Goal: Task Accomplishment & Management: Complete application form

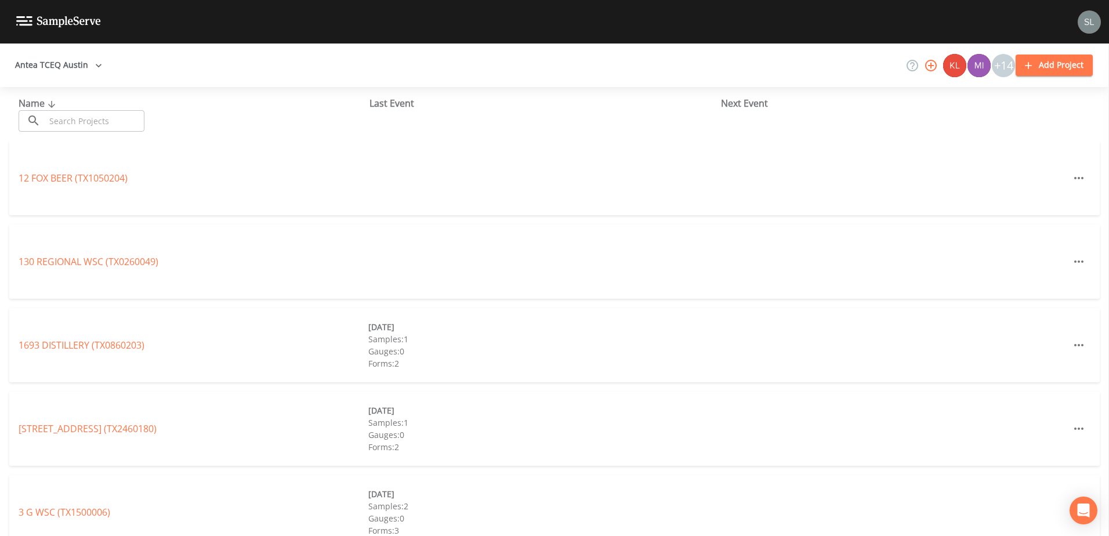
click at [95, 118] on input "text" at bounding box center [94, 120] width 99 height 21
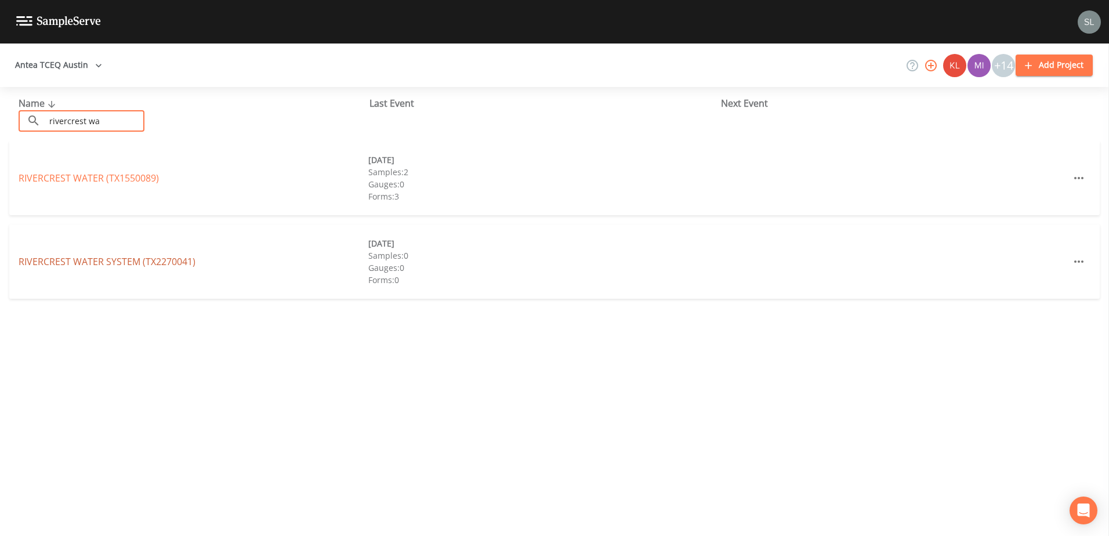
type input "rivercrest wa"
click at [160, 263] on link "RIVERCREST WATER SYSTEM (TX2270041)" at bounding box center [107, 261] width 177 height 13
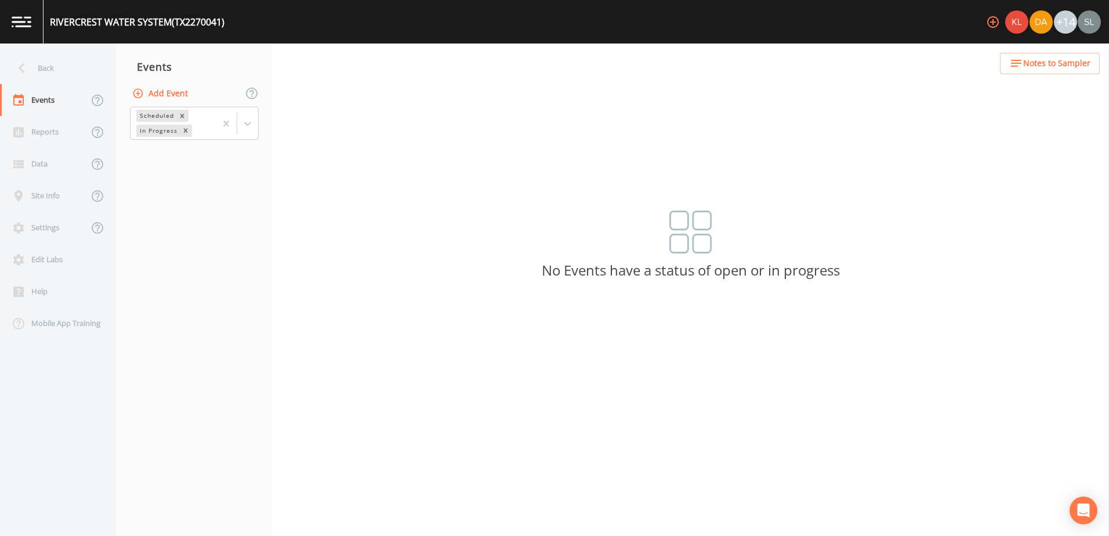
click at [160, 91] on button "Add Event" at bounding box center [161, 93] width 63 height 21
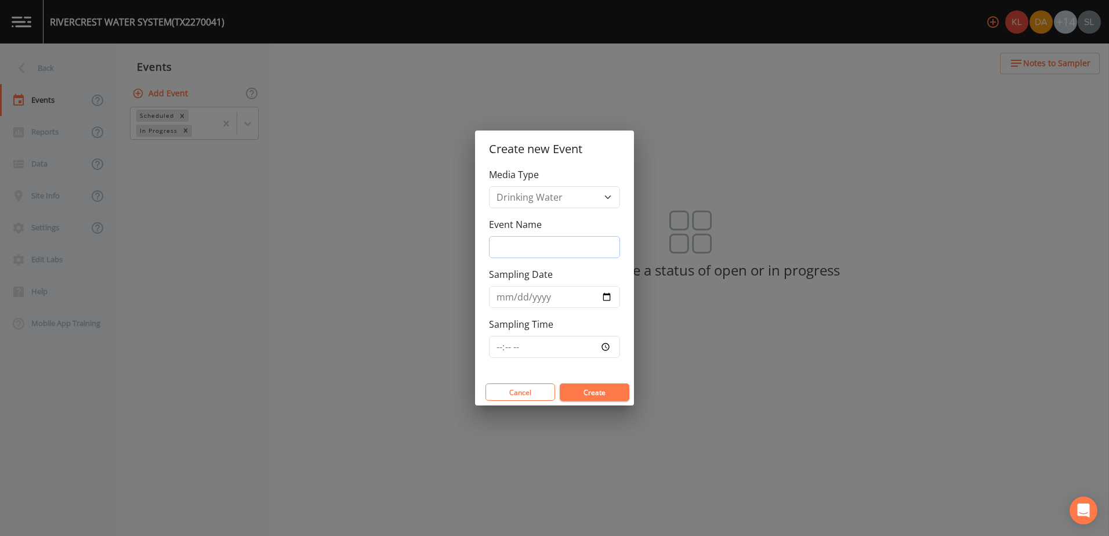
click at [600, 251] on input "Event Name" at bounding box center [554, 247] width 131 height 22
drag, startPoint x: 600, startPoint y: 251, endPoint x: 485, endPoint y: 242, distance: 115.8
click at [485, 242] on div "Media Type Drinking Water Event Name [DATE] SRI Sampling Date Sampling Time" at bounding box center [554, 273] width 159 height 211
type input "[DATE] SRI"
click at [604, 296] on input "Sampling Date" at bounding box center [554, 297] width 131 height 22
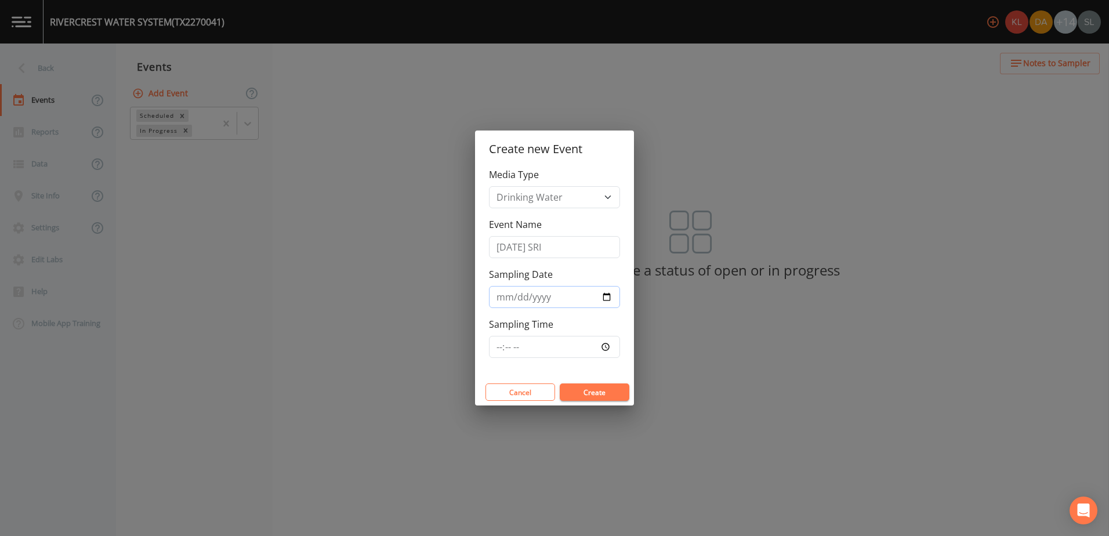
type input "[DATE]"
click at [607, 396] on button "Create" at bounding box center [595, 391] width 70 height 17
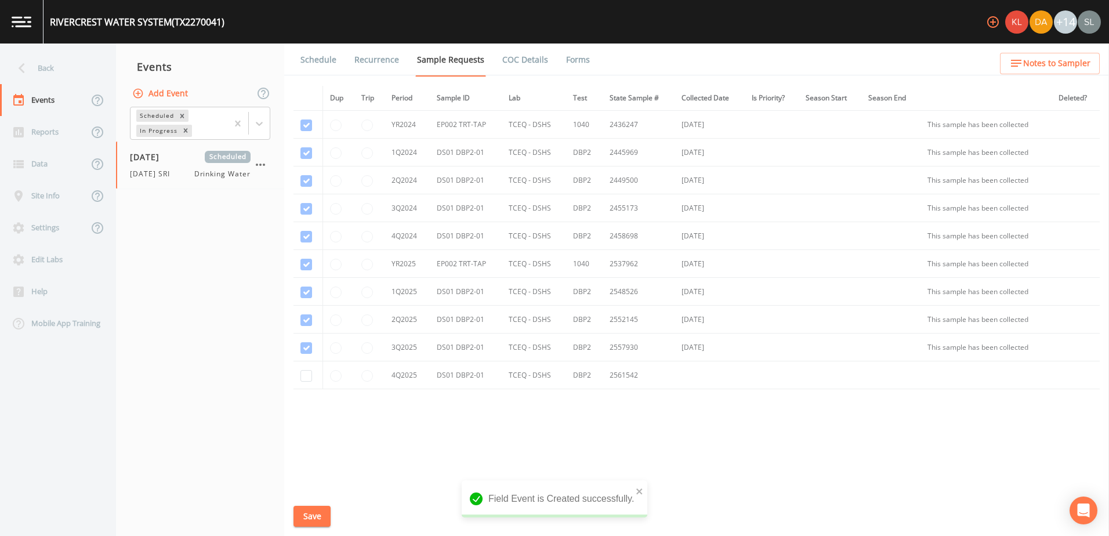
click at [338, 52] on li "Recurrence" at bounding box center [369, 60] width 63 height 32
click at [325, 60] on link "Schedule" at bounding box center [318, 60] width 39 height 32
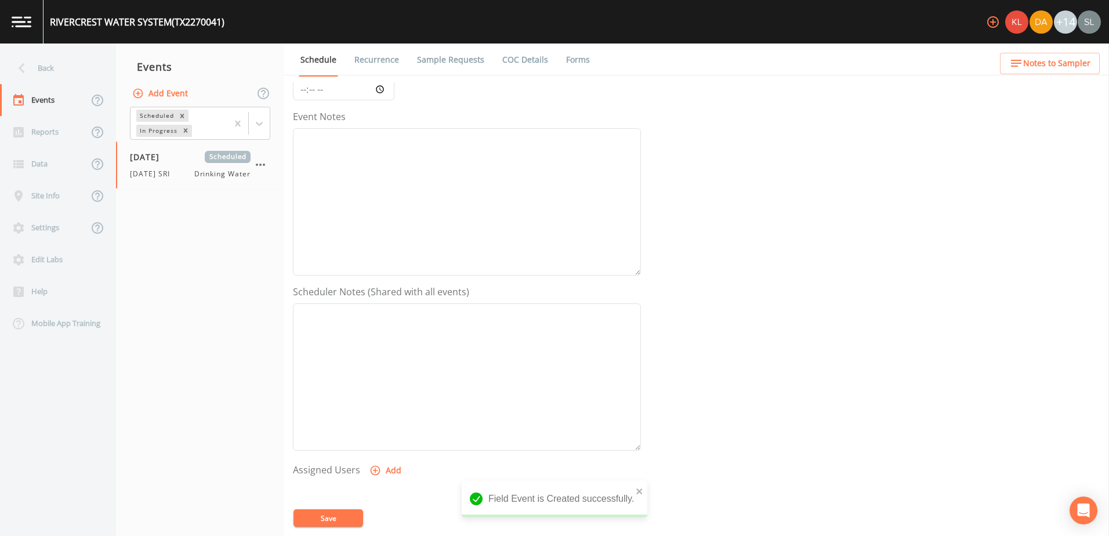
scroll to position [283, 0]
click at [403, 314] on button "Add" at bounding box center [386, 310] width 39 height 21
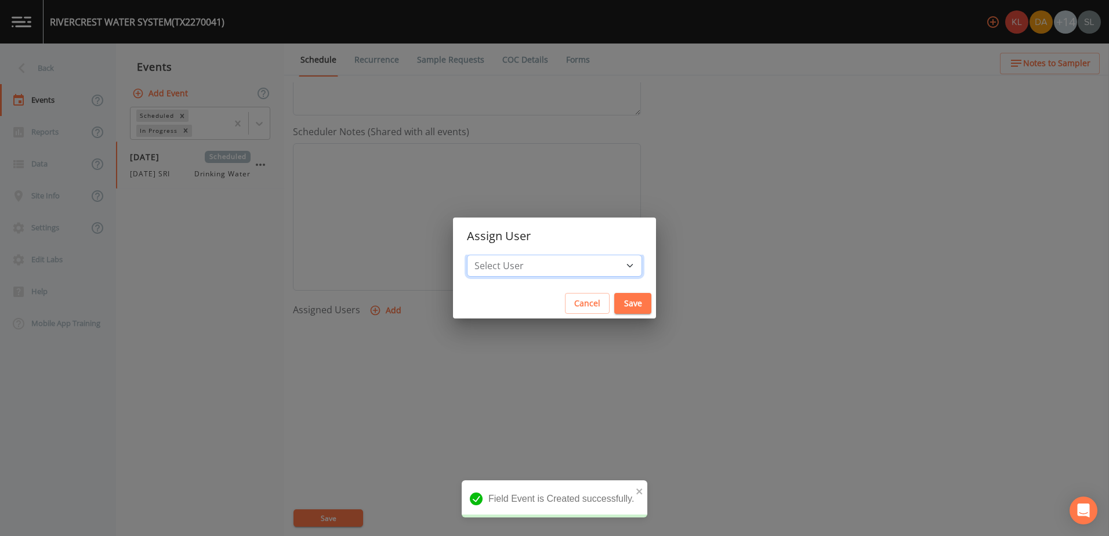
drag, startPoint x: 538, startPoint y: 260, endPoint x: 542, endPoint y: 276, distance: 15.6
click at [538, 260] on select "Select User [PERSON_NAME] [PERSON_NAME] [PERSON_NAME] [PERSON_NAME] [PERSON_NAM…" at bounding box center [554, 266] width 175 height 22
drag, startPoint x: 534, startPoint y: 254, endPoint x: 540, endPoint y: 263, distance: 10.5
click at [534, 255] on select "Select User [PERSON_NAME] [PERSON_NAME] [PERSON_NAME] [PERSON_NAME] [PERSON_NAM…" at bounding box center [554, 266] width 175 height 22
click at [540, 263] on select "Select User [PERSON_NAME] [PERSON_NAME] [PERSON_NAME] [PERSON_NAME] [PERSON_NAM…" at bounding box center [554, 266] width 175 height 22
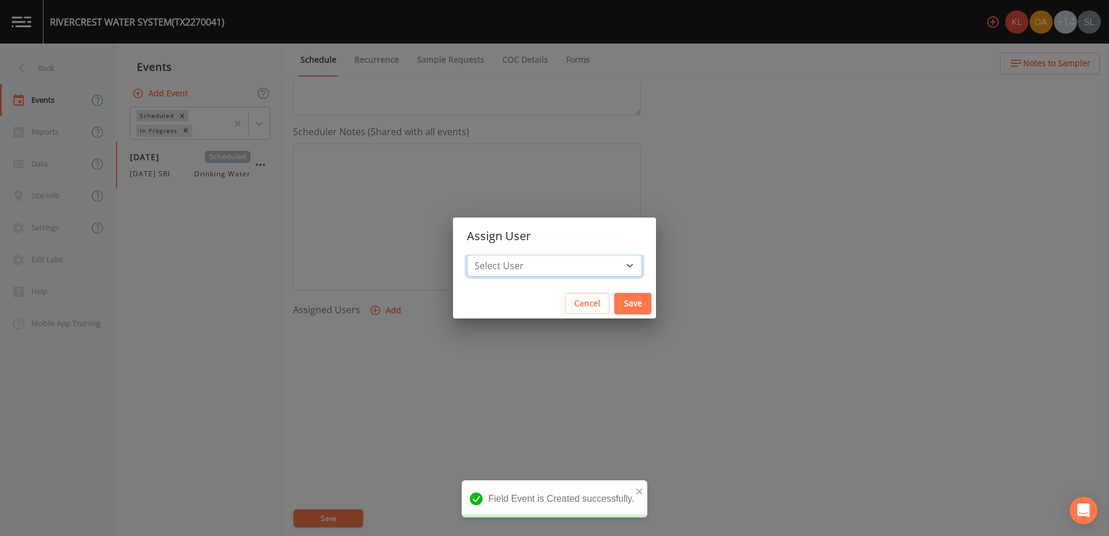
select select "ec903c3e-23b8-4790-bf81-d04851916195"
click at [498, 255] on select "Select User [PERSON_NAME] [PERSON_NAME] [PERSON_NAME] [PERSON_NAME] [PERSON_NAM…" at bounding box center [554, 266] width 175 height 22
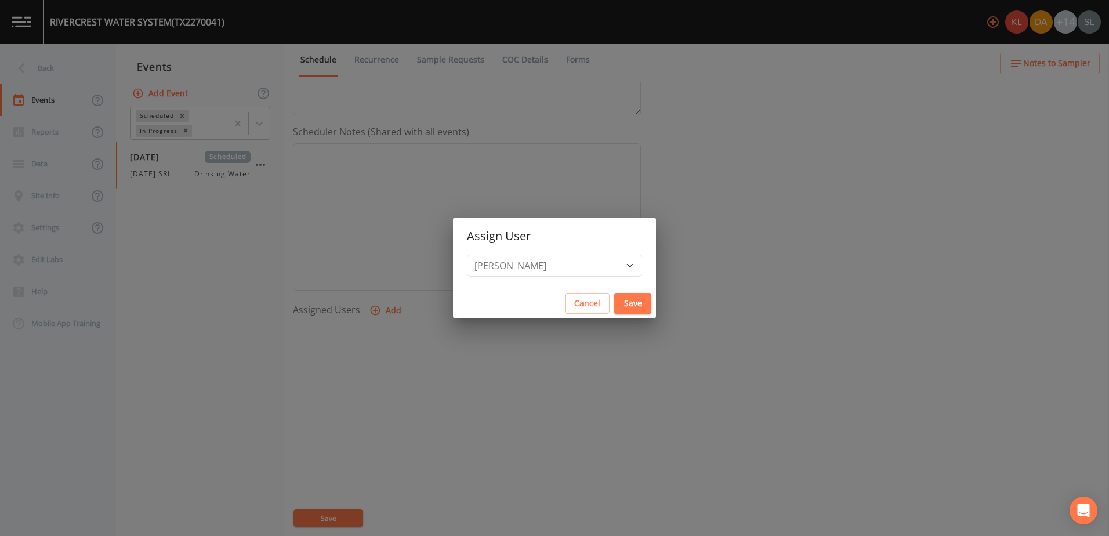
click at [614, 313] on button "Save" at bounding box center [632, 303] width 37 height 21
select select
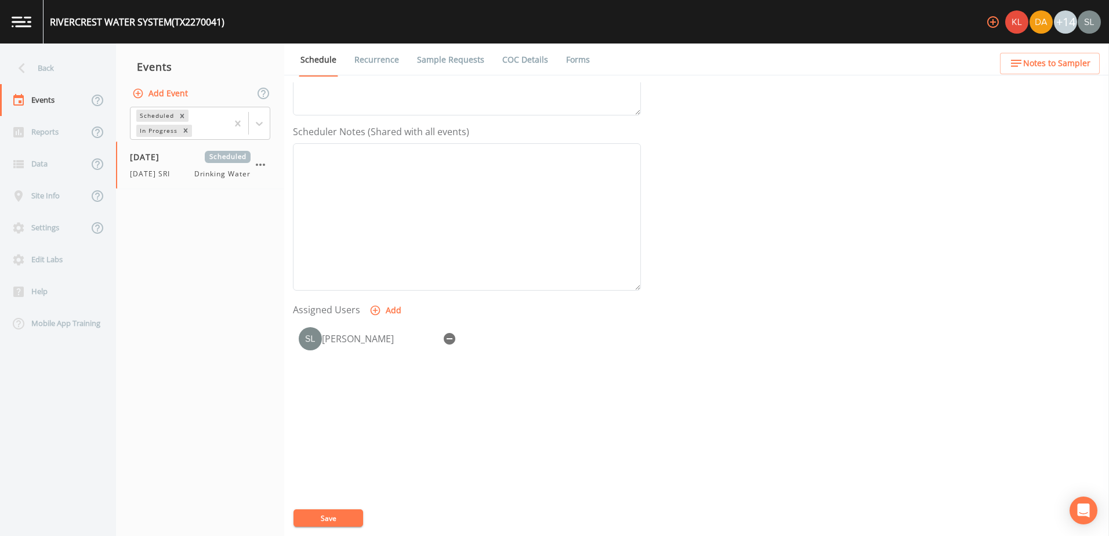
click at [455, 57] on link "Sample Requests" at bounding box center [450, 60] width 71 height 32
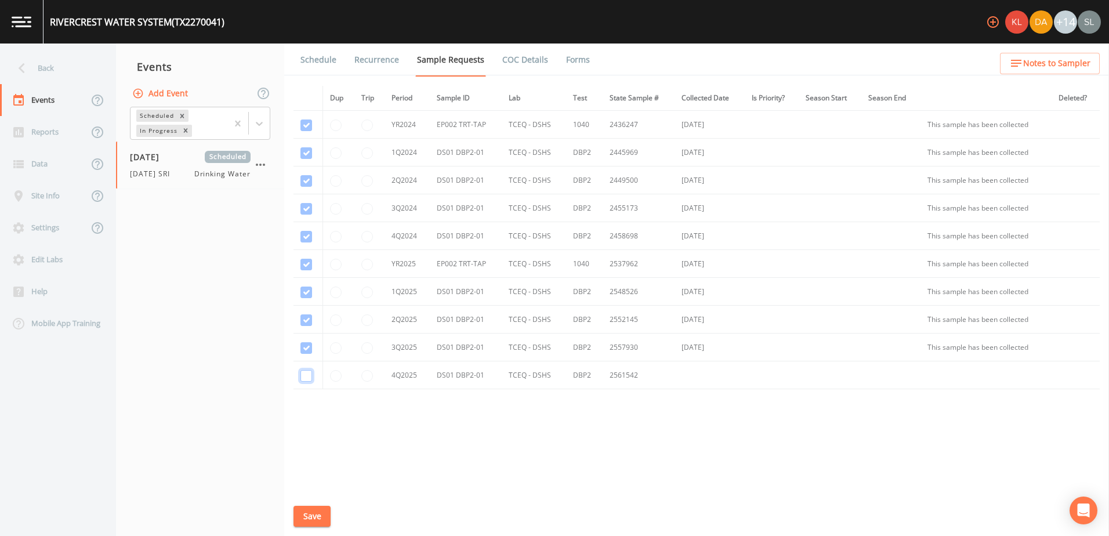
click at [304, 378] on input "checkbox" at bounding box center [307, 376] width 12 height 12
checkbox input "true"
click at [317, 520] on button "Save" at bounding box center [312, 516] width 37 height 21
click at [52, 64] on div "Back" at bounding box center [52, 68] width 104 height 32
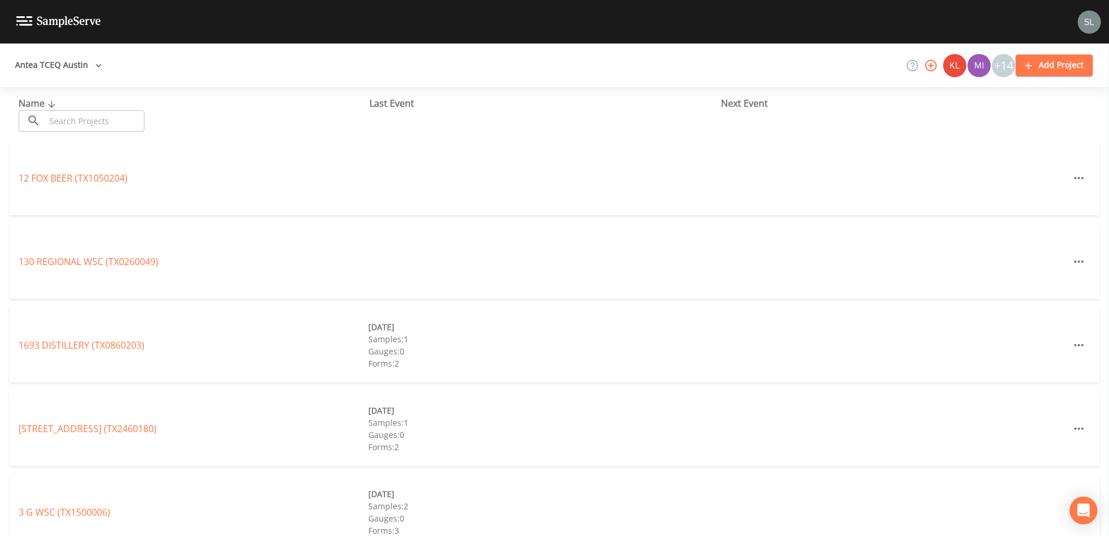
drag, startPoint x: 52, startPoint y: 64, endPoint x: 122, endPoint y: 119, distance: 89.7
click at [123, 120] on input "text" at bounding box center [94, 120] width 99 height 21
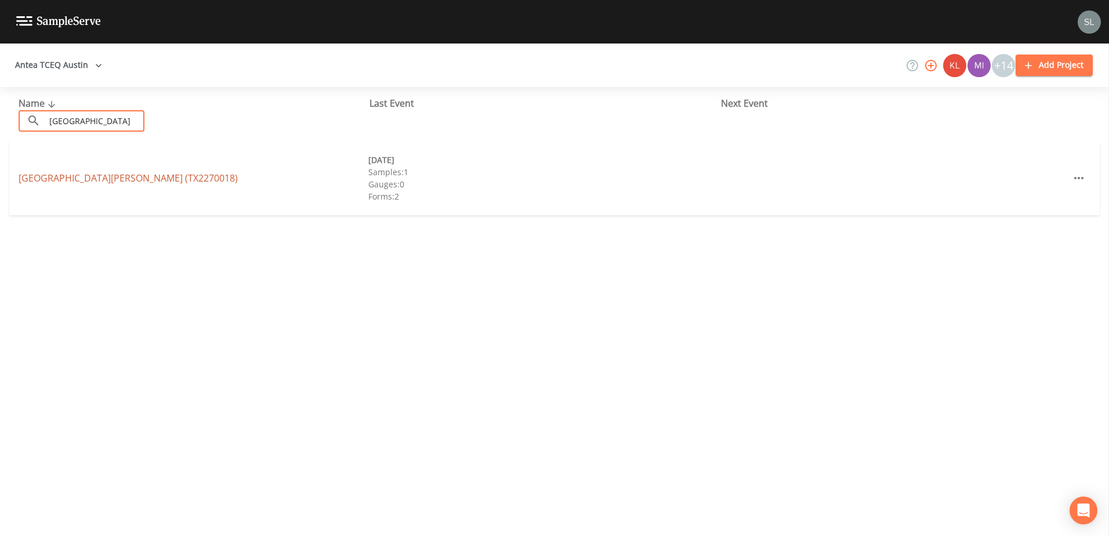
type input "[GEOGRAPHIC_DATA]"
click at [51, 176] on link "[GEOGRAPHIC_DATA][PERSON_NAME] (TX2270018)" at bounding box center [128, 178] width 219 height 13
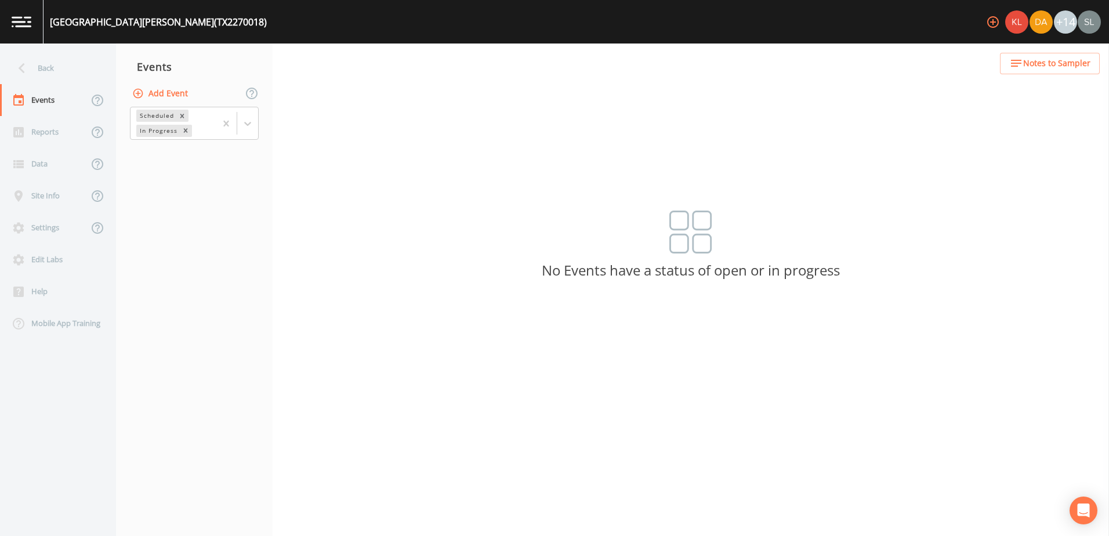
click at [159, 93] on button "Add Event" at bounding box center [161, 93] width 63 height 21
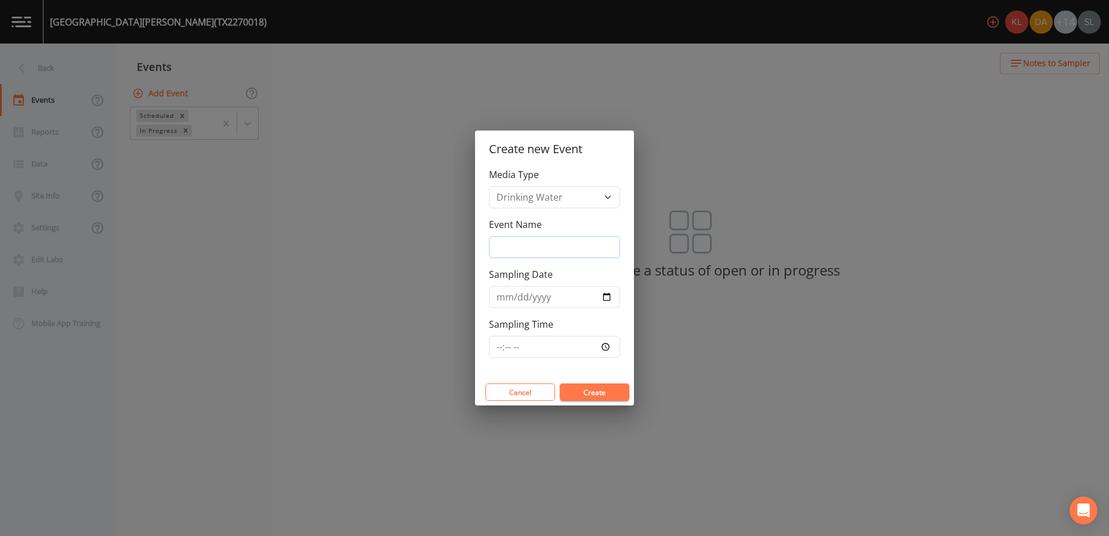
click at [566, 246] on input "Event Name" at bounding box center [554, 247] width 131 height 22
paste input "[DATE] SRI"
type input "[DATE] SRI"
click at [607, 298] on input "Sampling Date" at bounding box center [554, 297] width 131 height 22
type input "[DATE]"
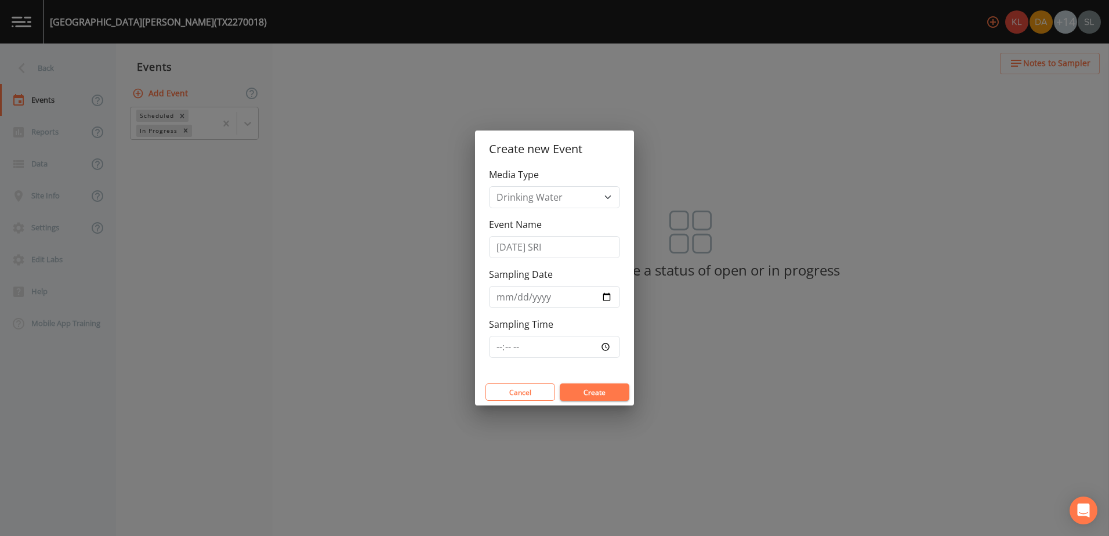
click at [584, 389] on button "Create" at bounding box center [595, 391] width 70 height 17
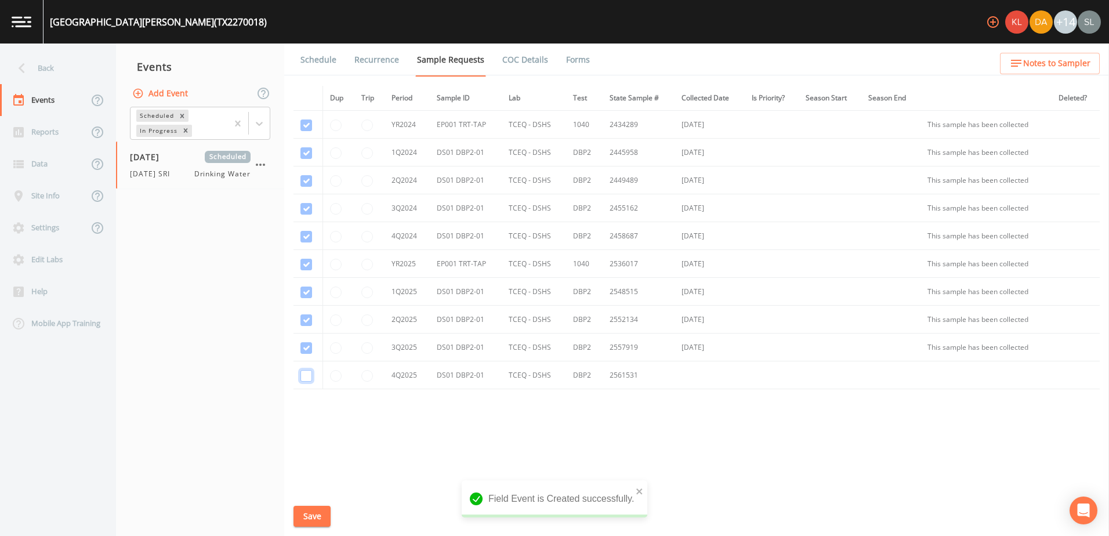
click at [305, 374] on input "checkbox" at bounding box center [307, 376] width 12 height 12
checkbox input "true"
click at [325, 512] on button "Save" at bounding box center [312, 516] width 37 height 21
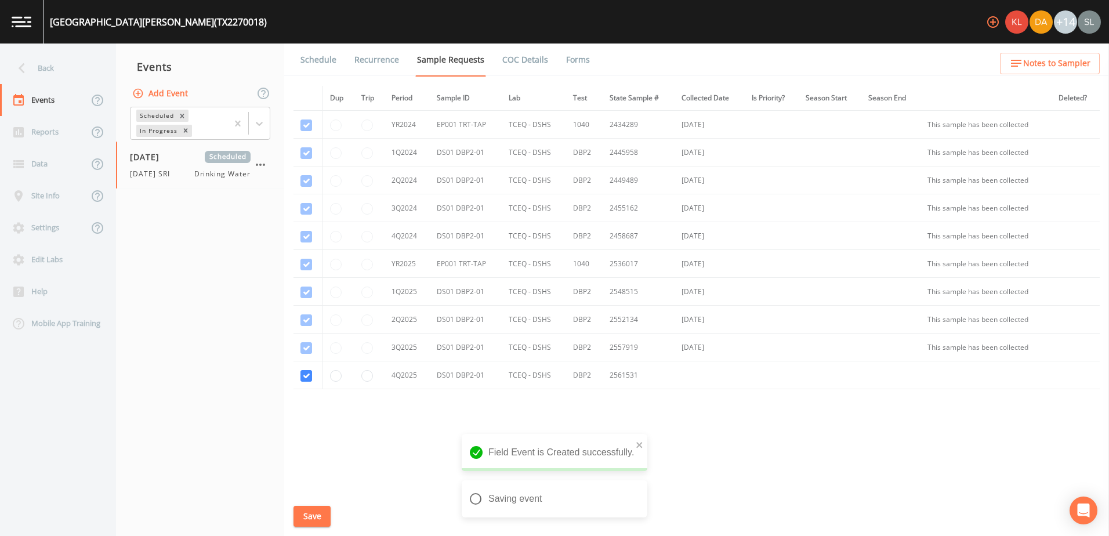
click at [334, 60] on link "Schedule" at bounding box center [318, 60] width 39 height 32
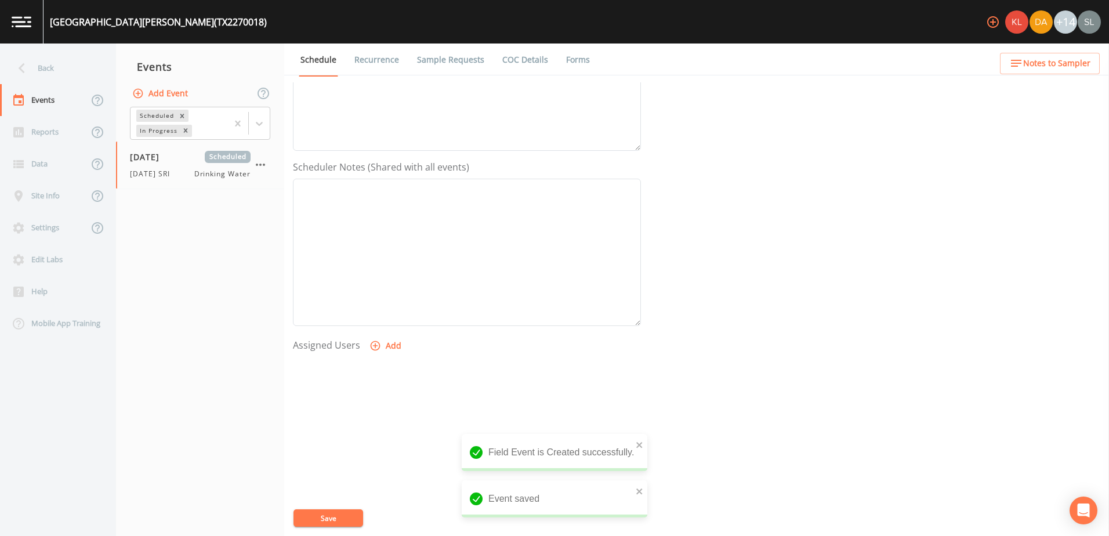
scroll to position [283, 0]
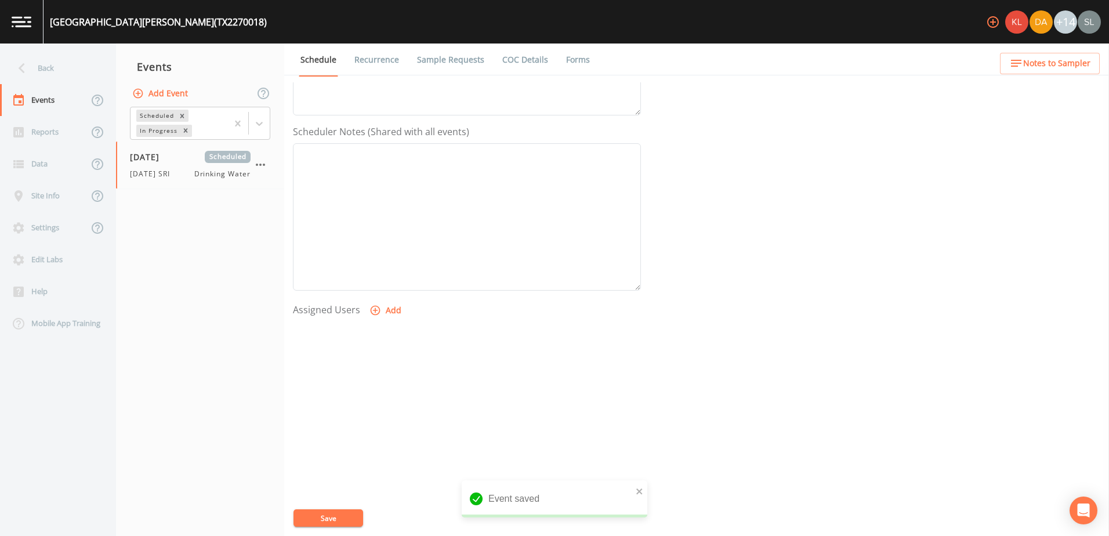
click at [399, 321] on button "Add" at bounding box center [386, 310] width 39 height 21
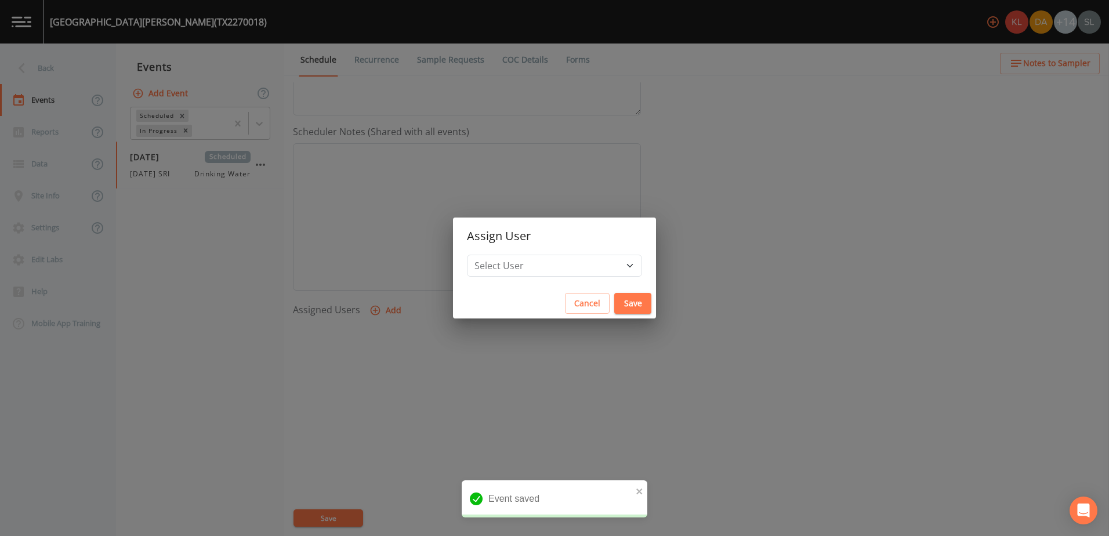
click at [556, 247] on h2 "Assign User" at bounding box center [554, 236] width 203 height 37
click at [557, 267] on select "Select User [PERSON_NAME] [PERSON_NAME] [PERSON_NAME] [PERSON_NAME] [PERSON_NAM…" at bounding box center [554, 266] width 175 height 22
select select "ec903c3e-23b8-4790-bf81-d04851916195"
click at [498, 255] on select "Select User [PERSON_NAME] [PERSON_NAME] [PERSON_NAME] [PERSON_NAME] [PERSON_NAM…" at bounding box center [554, 266] width 175 height 22
click at [614, 298] on button "Save" at bounding box center [632, 303] width 37 height 21
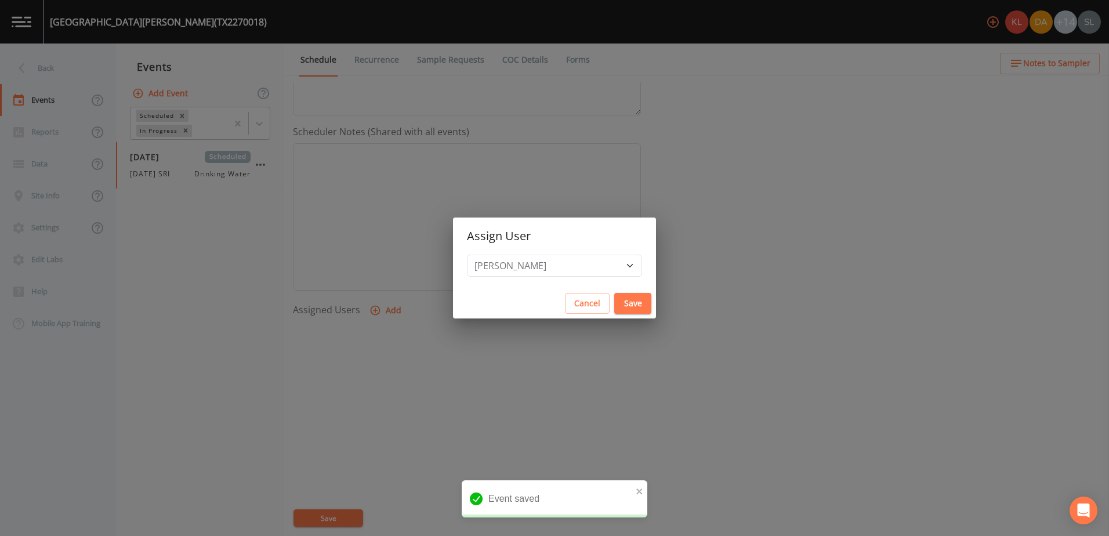
select select
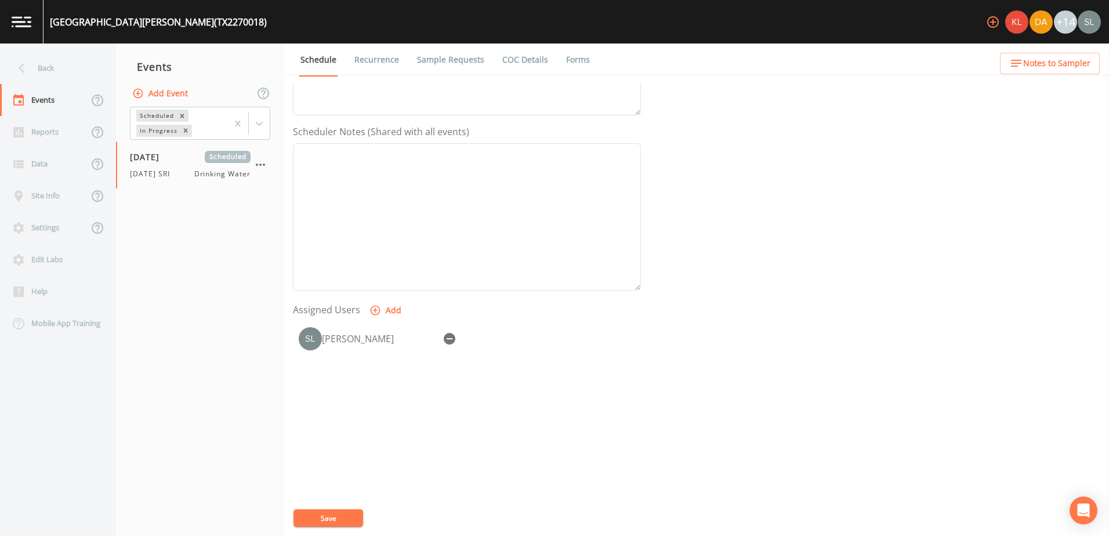
click at [341, 519] on button "Save" at bounding box center [329, 517] width 70 height 17
click at [75, 60] on div "Back" at bounding box center [52, 68] width 104 height 32
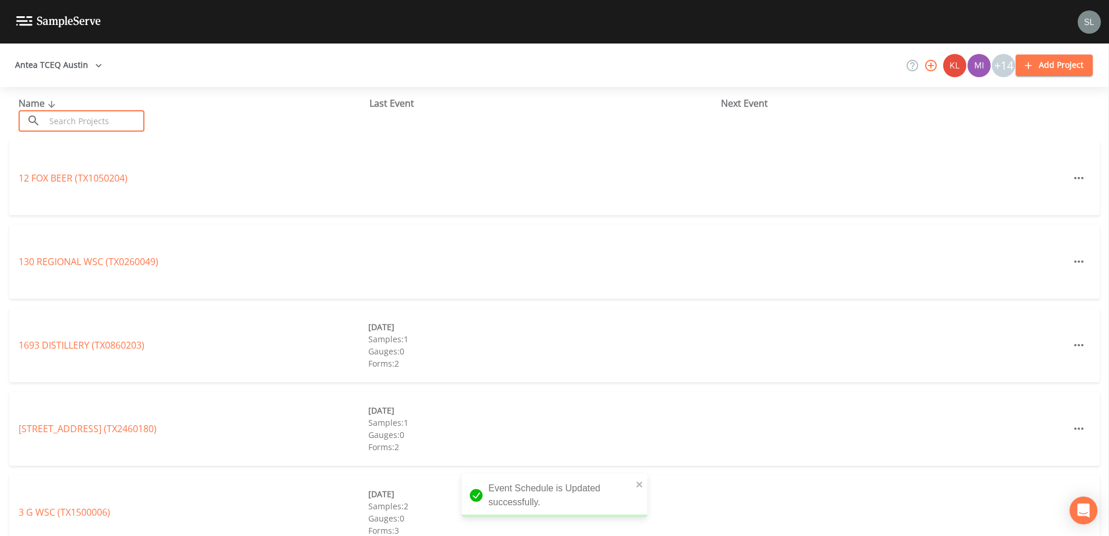
drag, startPoint x: 109, startPoint y: 120, endPoint x: 105, endPoint y: 114, distance: 6.6
click at [109, 120] on input "text" at bounding box center [94, 120] width 99 height 21
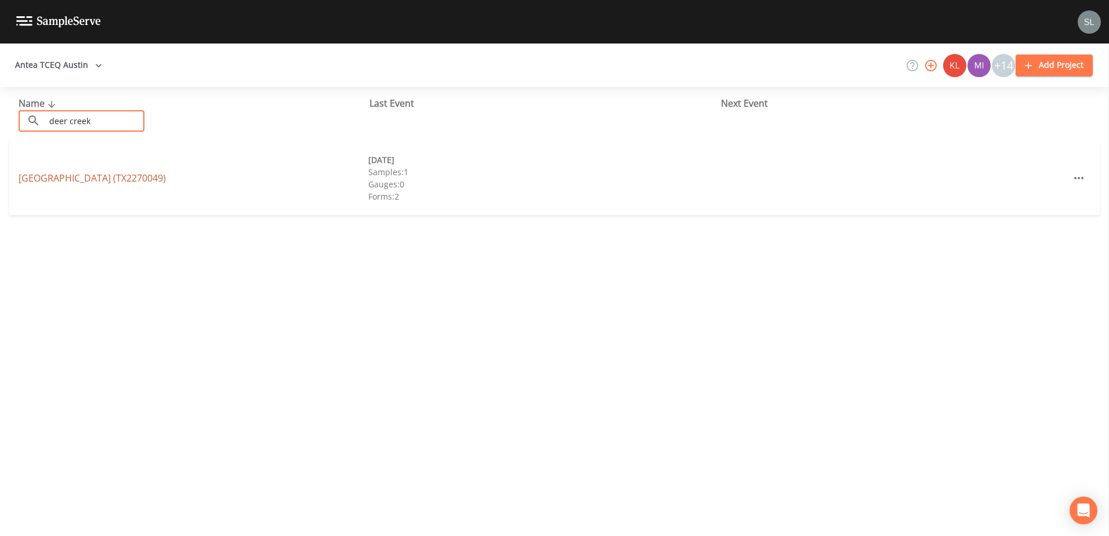
type input "deer creek"
click at [121, 172] on link "[GEOGRAPHIC_DATA] (TX2270049)" at bounding box center [92, 178] width 147 height 13
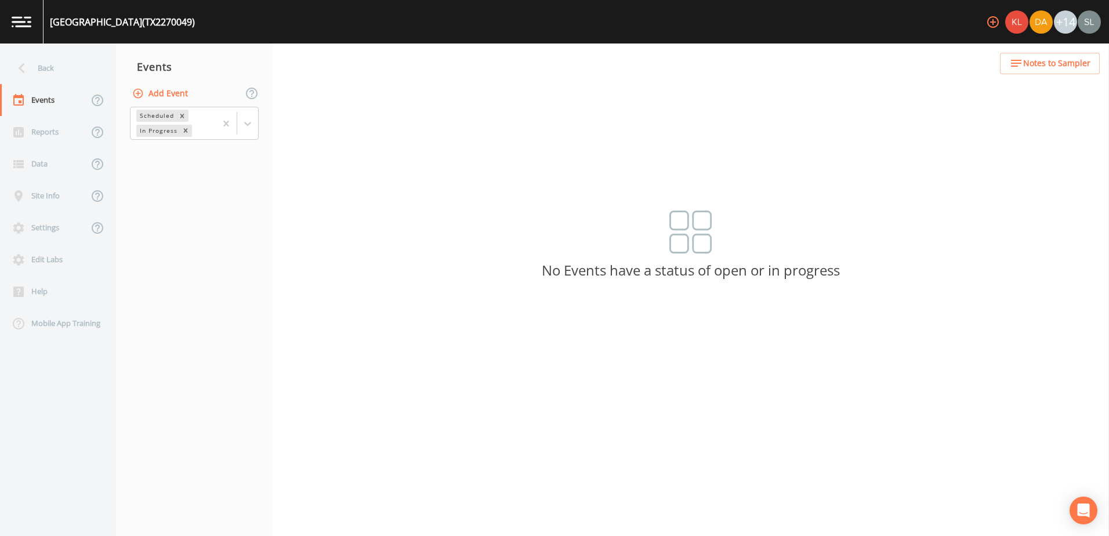
click at [180, 92] on button "Add Event" at bounding box center [161, 93] width 63 height 21
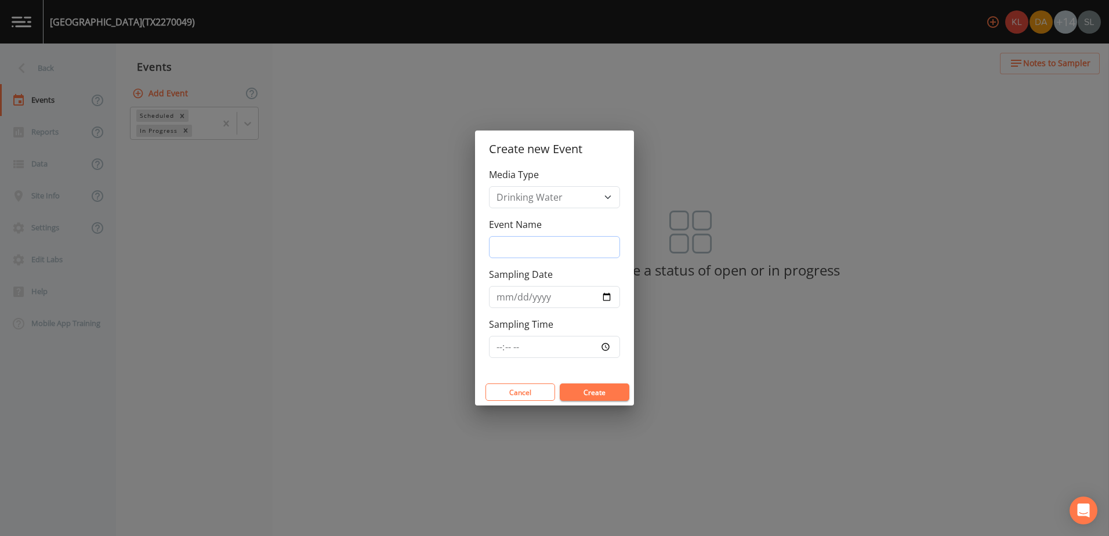
click at [546, 249] on input "Event Name" at bounding box center [554, 247] width 131 height 22
paste input "[DATE] SRI"
type input "[DATE] SRI"
click at [607, 293] on input "Sampling Date" at bounding box center [554, 297] width 131 height 22
type input "[DATE]"
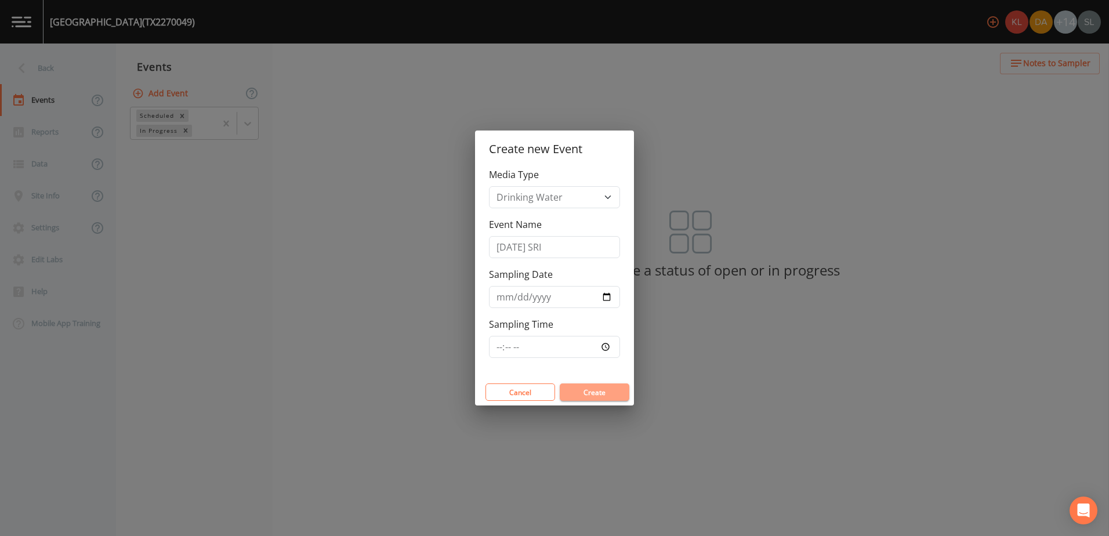
click at [593, 389] on button "Create" at bounding box center [595, 391] width 70 height 17
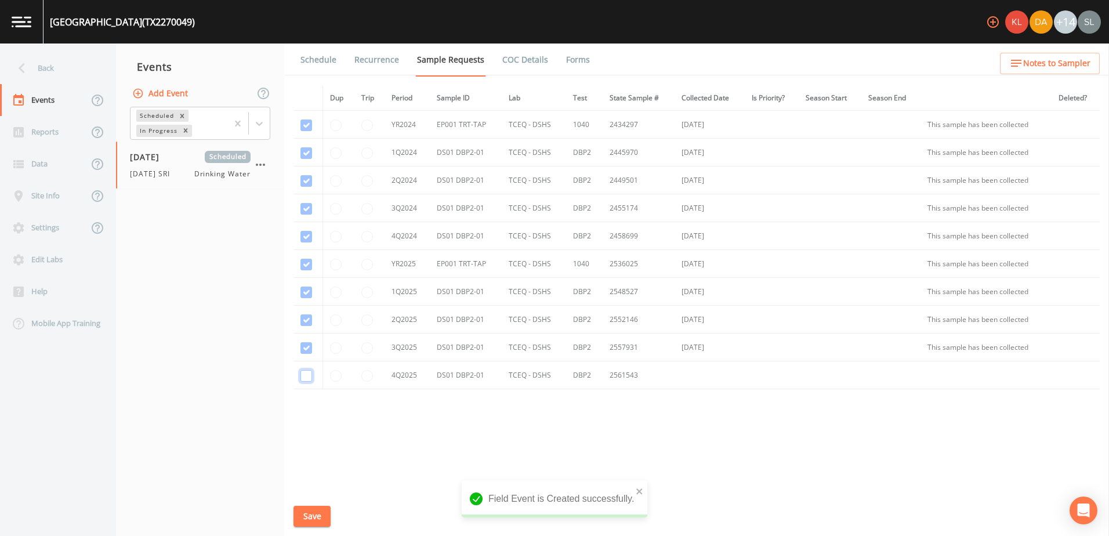
click at [306, 375] on input "checkbox" at bounding box center [307, 376] width 12 height 12
checkbox input "true"
click at [331, 63] on link "Schedule" at bounding box center [318, 60] width 39 height 32
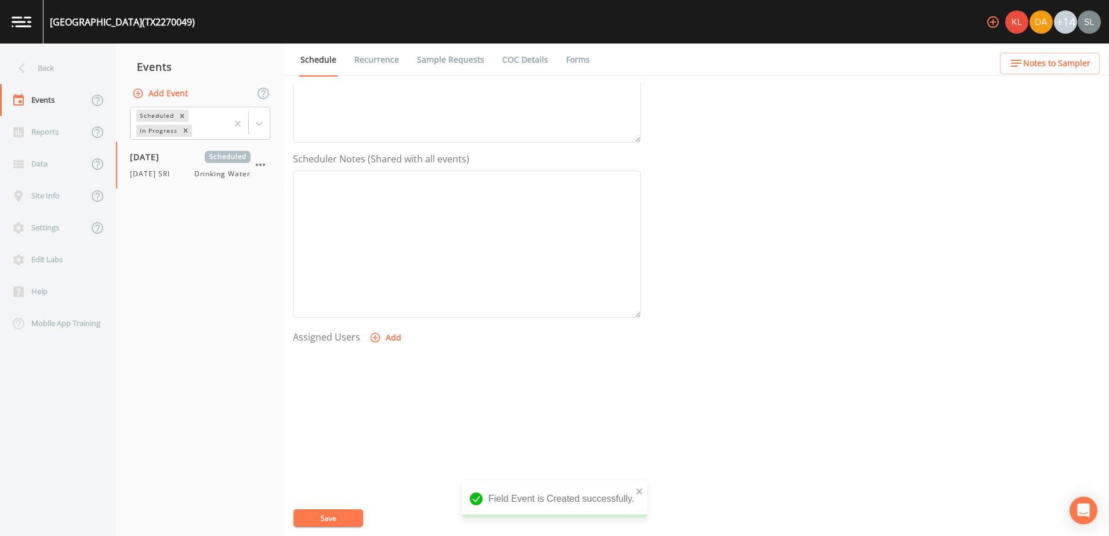
scroll to position [283, 0]
click at [401, 305] on button "Add" at bounding box center [386, 310] width 39 height 21
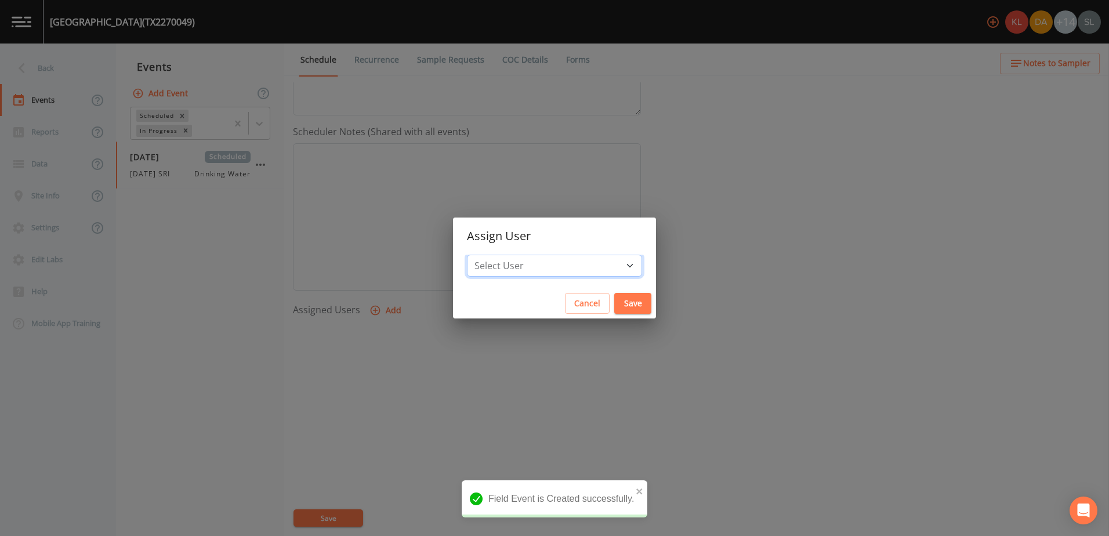
click at [549, 262] on select "Select User [PERSON_NAME] [PERSON_NAME] [PERSON_NAME] [PERSON_NAME] [PERSON_NAM…" at bounding box center [554, 266] width 175 height 22
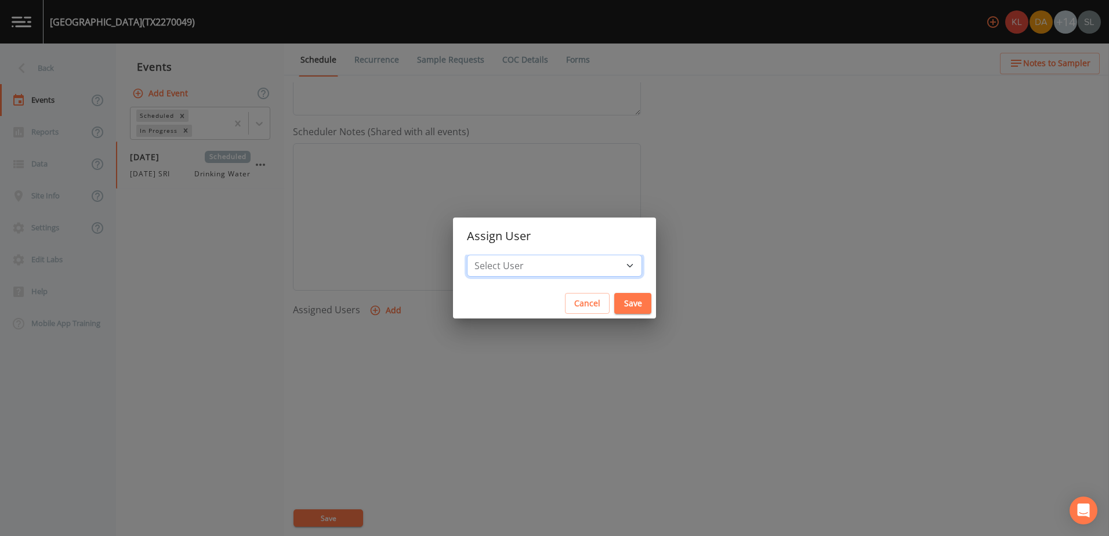
select select "ec903c3e-23b8-4790-bf81-d04851916195"
click at [498, 255] on select "Select User [PERSON_NAME] [PERSON_NAME] [PERSON_NAME] [PERSON_NAME] [PERSON_NAM…" at bounding box center [554, 266] width 175 height 22
click at [614, 300] on button "Save" at bounding box center [632, 303] width 37 height 21
select select
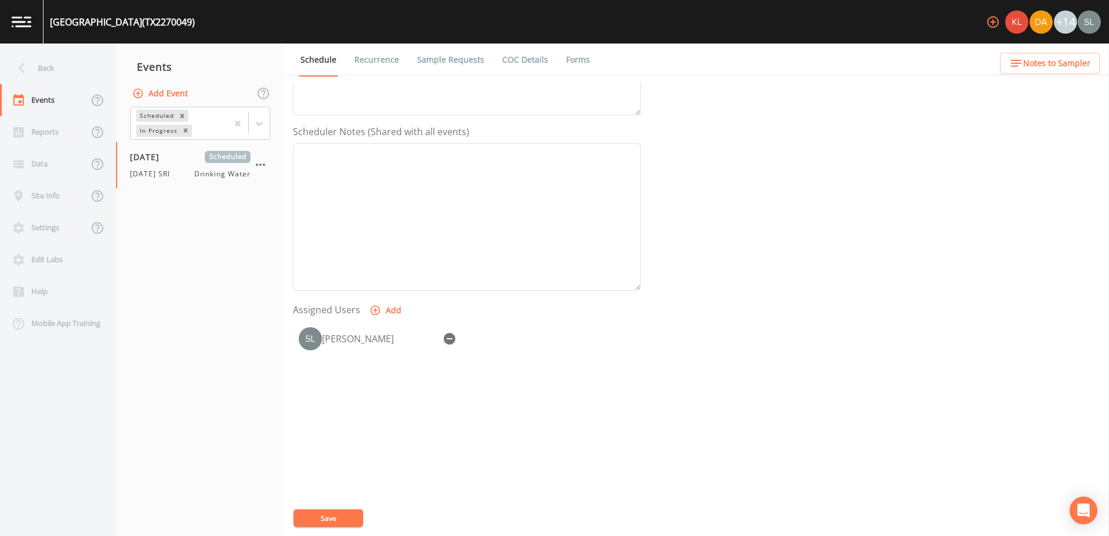
click at [336, 515] on button "Save" at bounding box center [329, 517] width 70 height 17
click at [79, 62] on div "Back" at bounding box center [52, 68] width 104 height 32
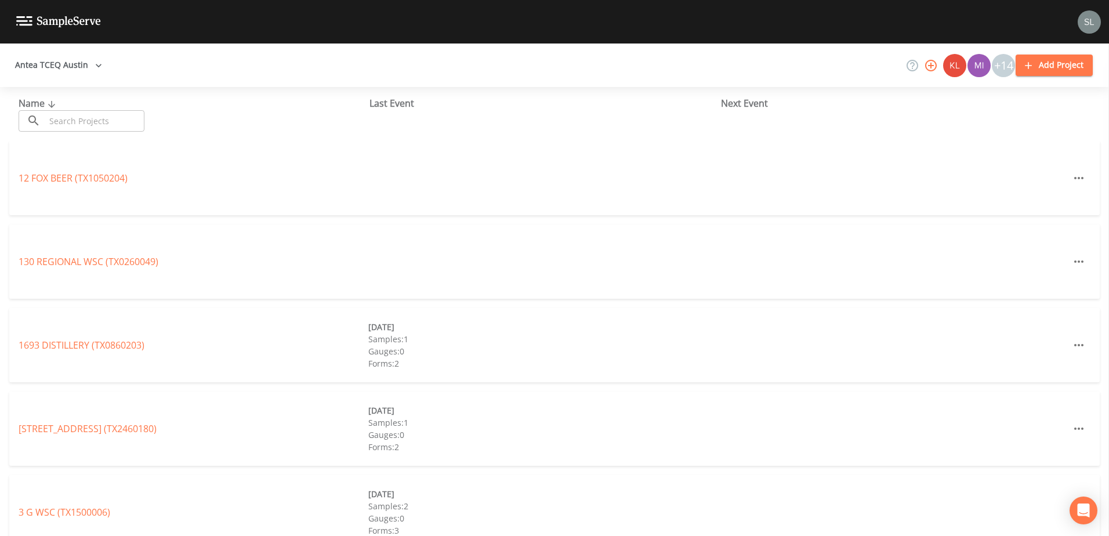
click at [77, 118] on input "text" at bounding box center [94, 120] width 99 height 21
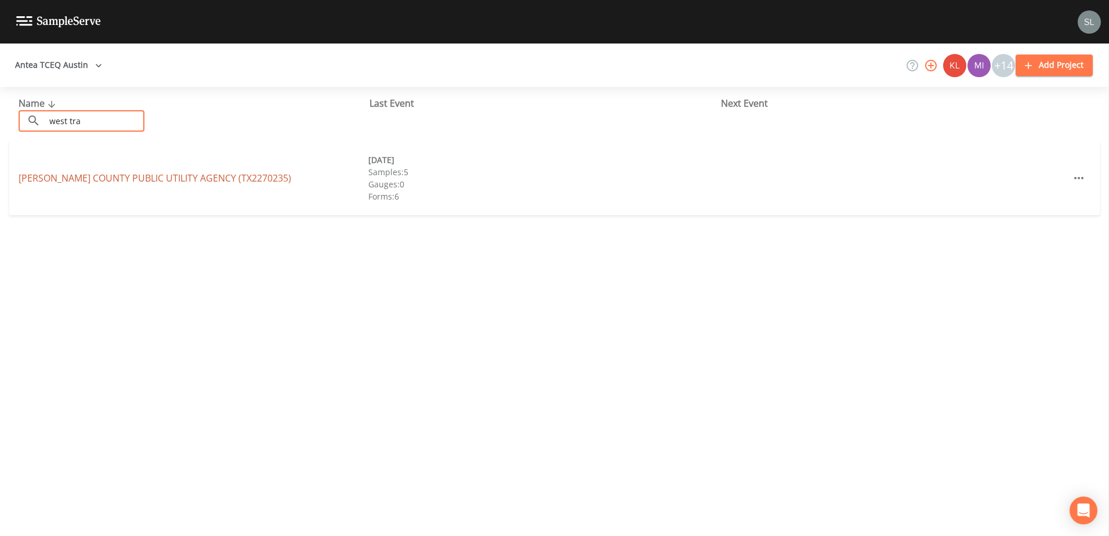
type input "west tra"
click at [127, 180] on link "[PERSON_NAME] COUNTY PUBLIC UTILITY AGENCY (TX2270235)" at bounding box center [155, 178] width 273 height 13
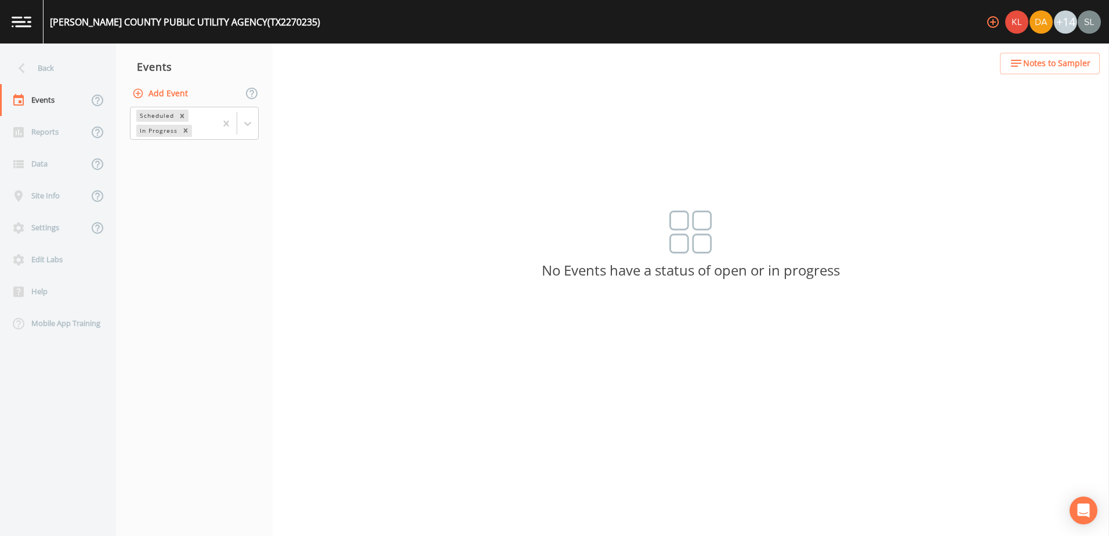
click at [159, 93] on button "Add Event" at bounding box center [161, 93] width 63 height 21
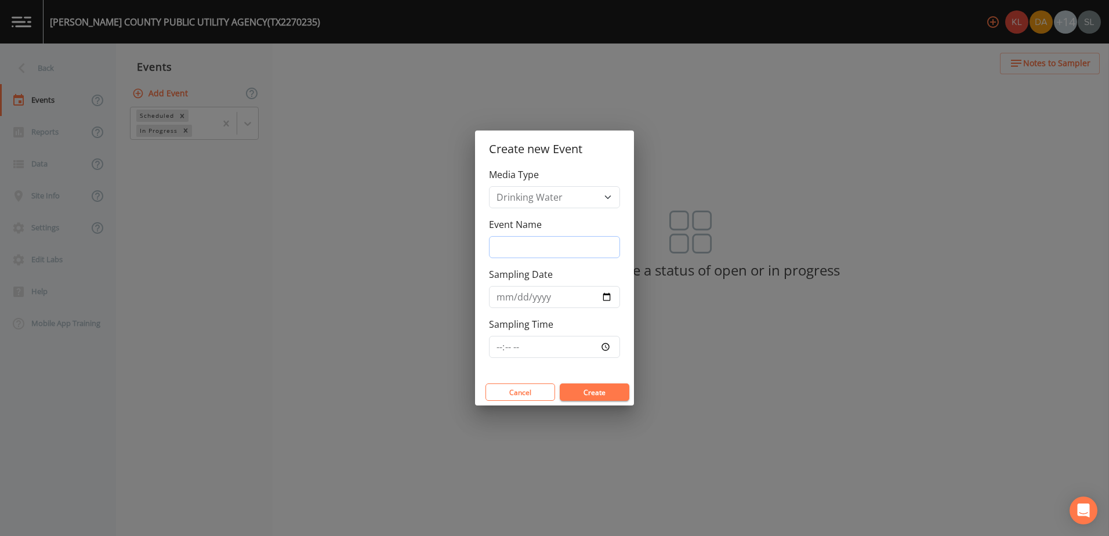
click at [561, 248] on input "Event Name" at bounding box center [554, 247] width 131 height 22
paste input "[DATE] SRI"
type input "[DATE] SRI"
click at [607, 294] on input "Sampling Date" at bounding box center [554, 297] width 131 height 22
type input "[DATE]"
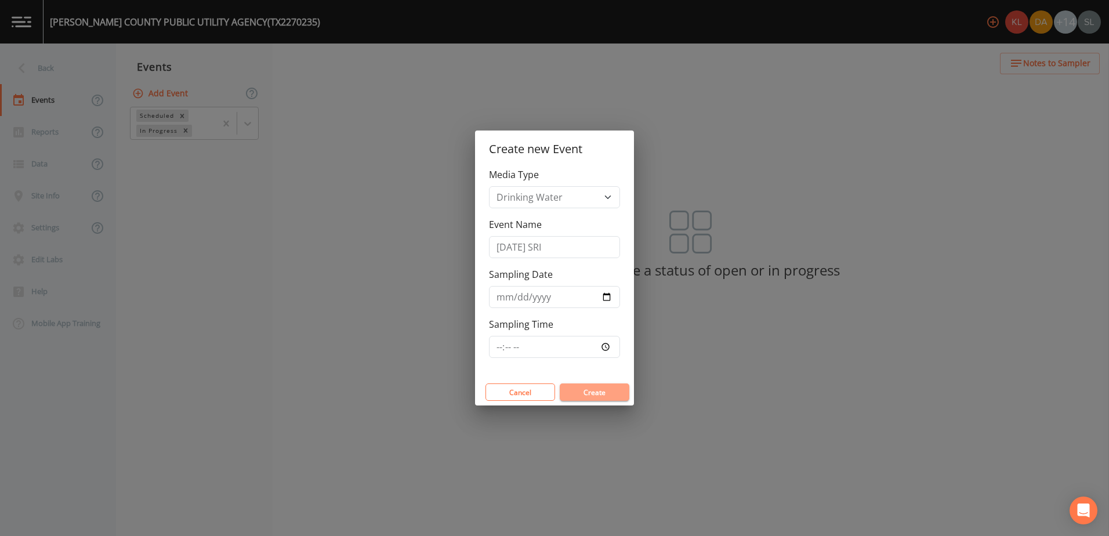
click at [598, 385] on button "Create" at bounding box center [595, 391] width 70 height 17
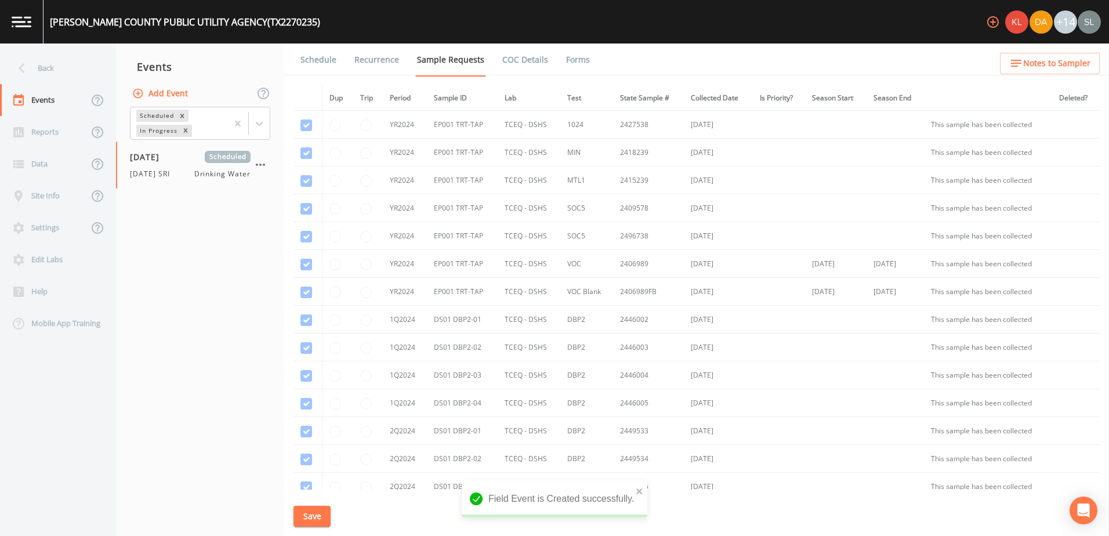
click at [325, 72] on link "Schedule" at bounding box center [318, 60] width 39 height 32
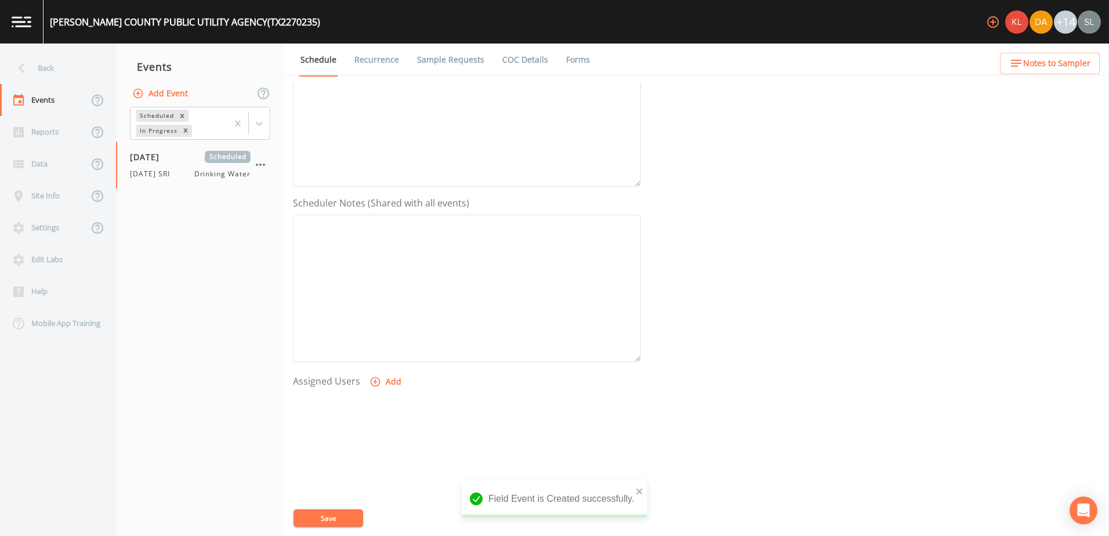
scroll to position [283, 0]
click at [393, 314] on button "Add" at bounding box center [386, 310] width 39 height 21
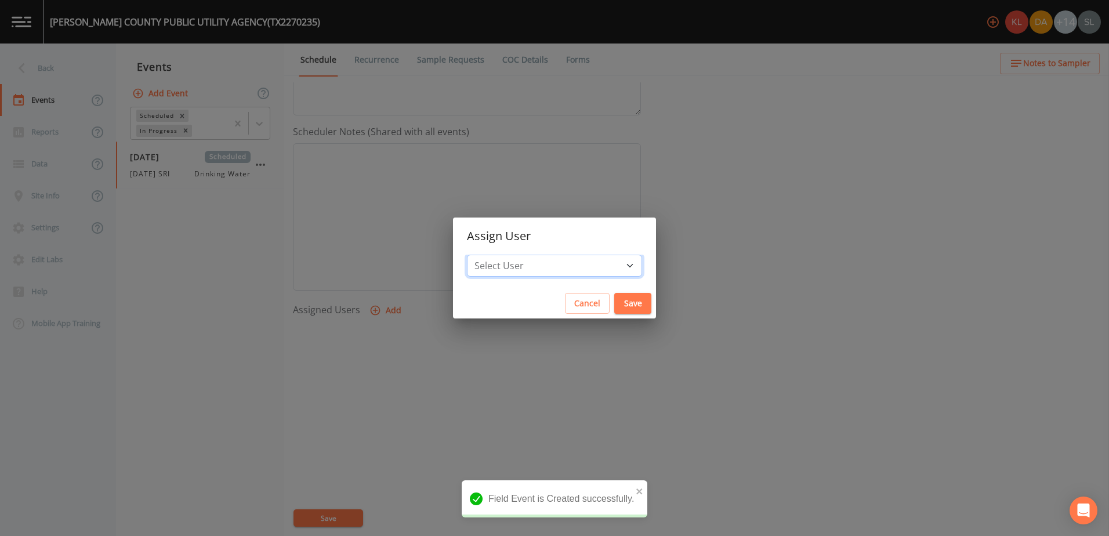
click at [531, 266] on select "Select User [PERSON_NAME] [PERSON_NAME] [PERSON_NAME] [PERSON_NAME] [PERSON_NAM…" at bounding box center [554, 266] width 175 height 22
select select "ec903c3e-23b8-4790-bf81-d04851916195"
click at [498, 255] on select "Select User [PERSON_NAME] [PERSON_NAME] [PERSON_NAME] [PERSON_NAME] [PERSON_NAM…" at bounding box center [554, 266] width 175 height 22
click at [614, 302] on button "Save" at bounding box center [632, 303] width 37 height 21
select select
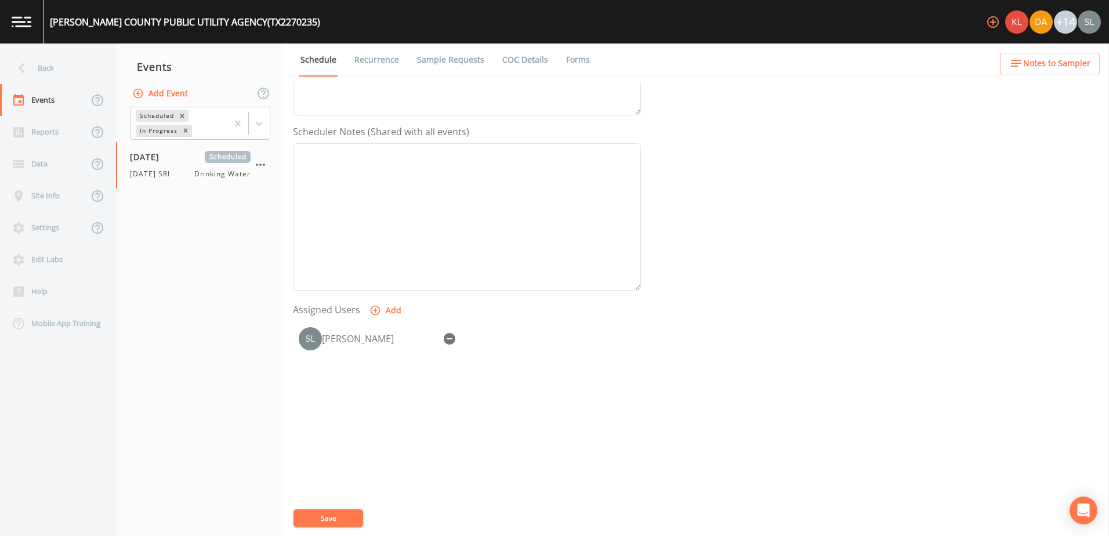
click at [519, 64] on link "COC Details" at bounding box center [525, 60] width 49 height 32
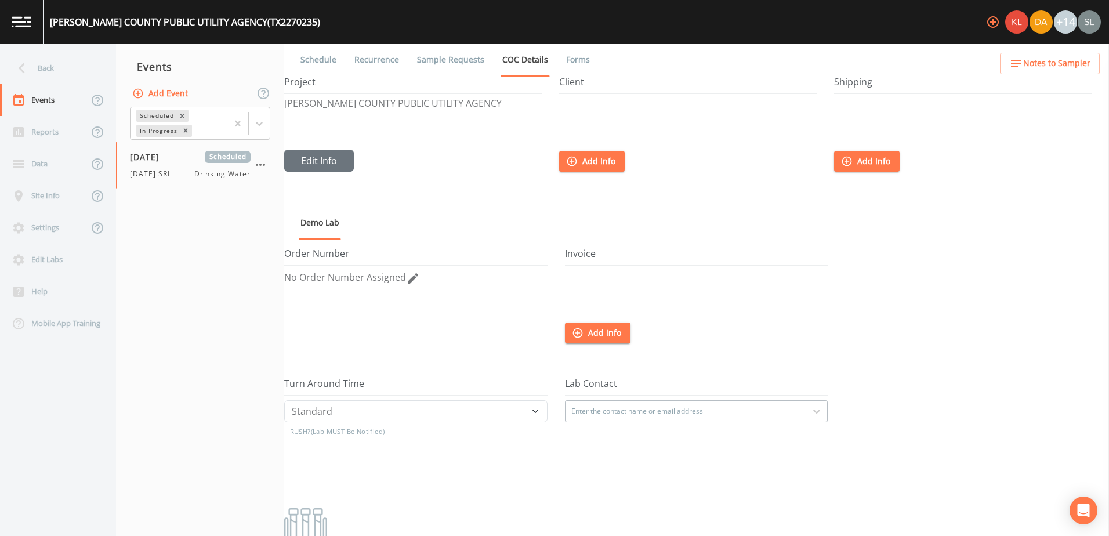
click at [453, 63] on link "Sample Requests" at bounding box center [450, 60] width 71 height 32
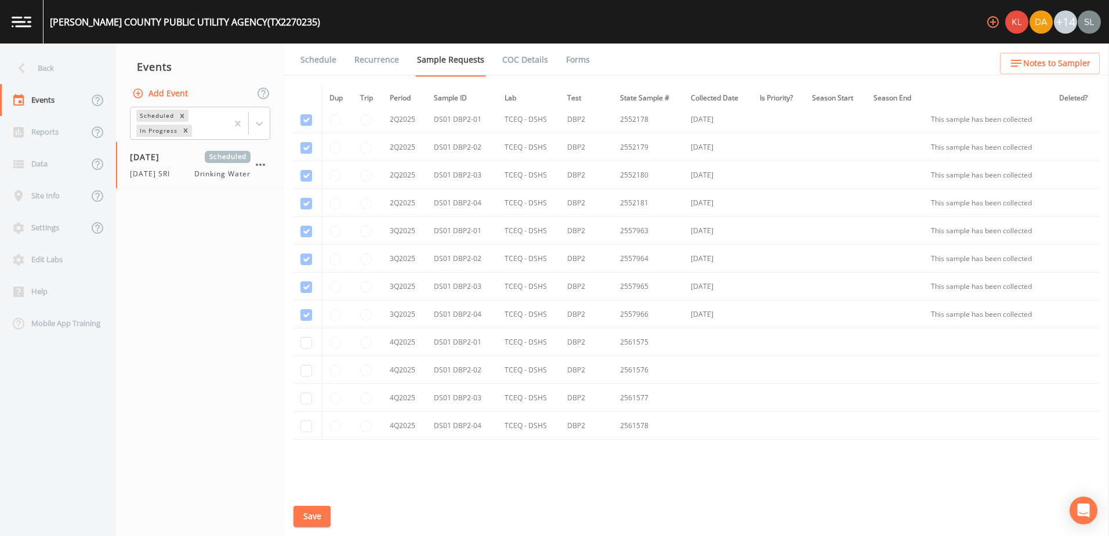
scroll to position [1078, 0]
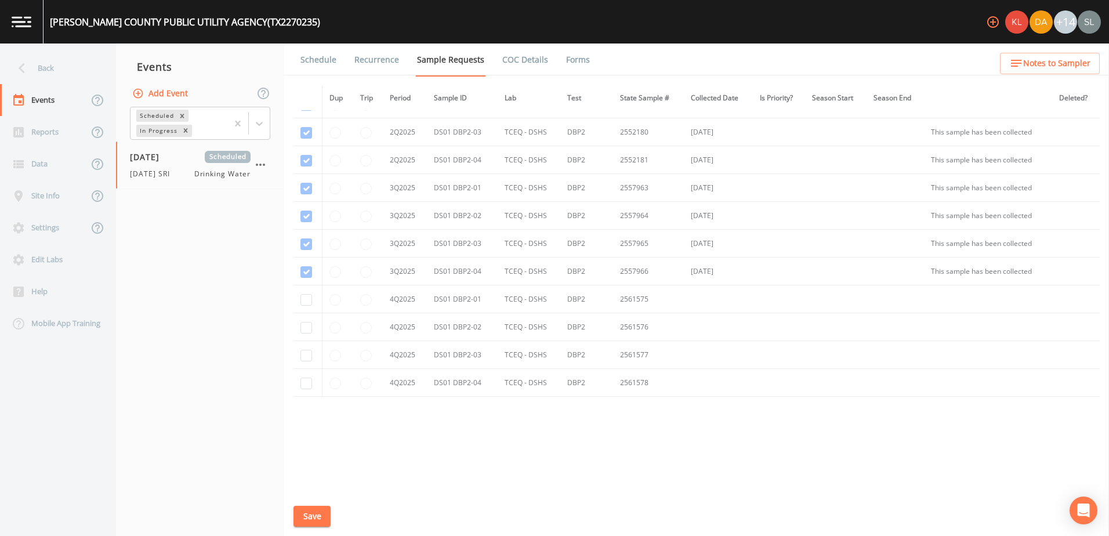
click at [299, 302] on td at bounding box center [308, 299] width 29 height 28
click at [305, 297] on input "checkbox" at bounding box center [307, 300] width 12 height 12
checkbox input "true"
click at [309, 324] on input "checkbox" at bounding box center [307, 328] width 12 height 12
checkbox input "true"
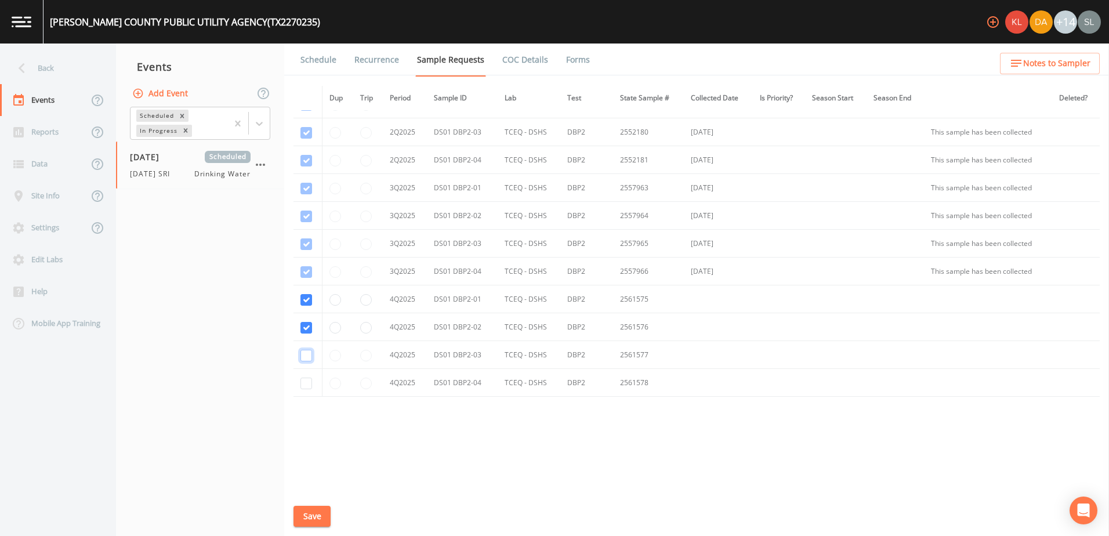
drag, startPoint x: 305, startPoint y: 357, endPoint x: 307, endPoint y: 364, distance: 6.8
click at [305, 358] on input "checkbox" at bounding box center [307, 356] width 12 height 12
checkbox input "true"
click at [307, 382] on input "checkbox" at bounding box center [307, 384] width 12 height 12
checkbox input "true"
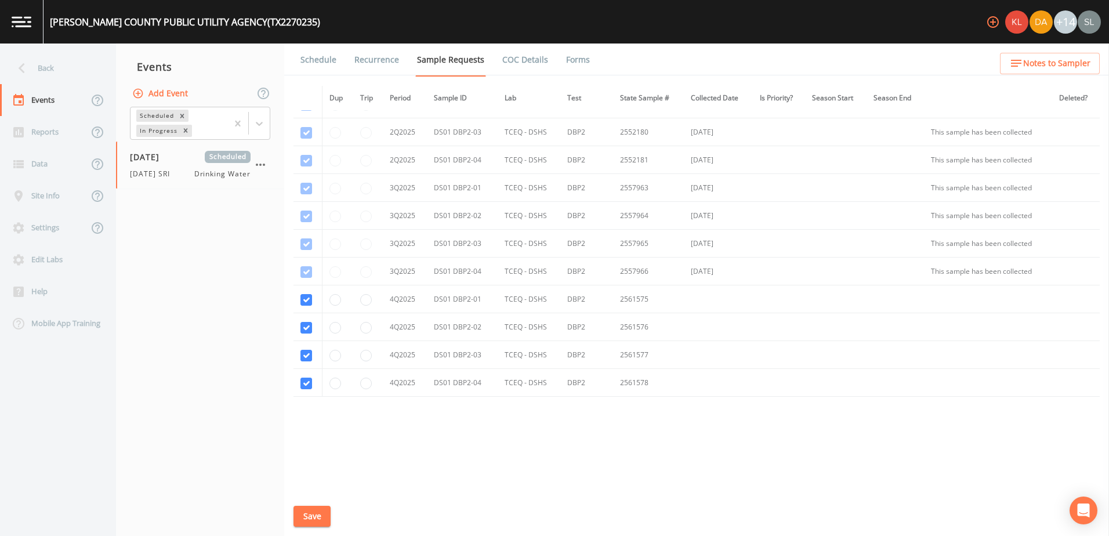
click at [316, 51] on link "Schedule" at bounding box center [318, 60] width 39 height 32
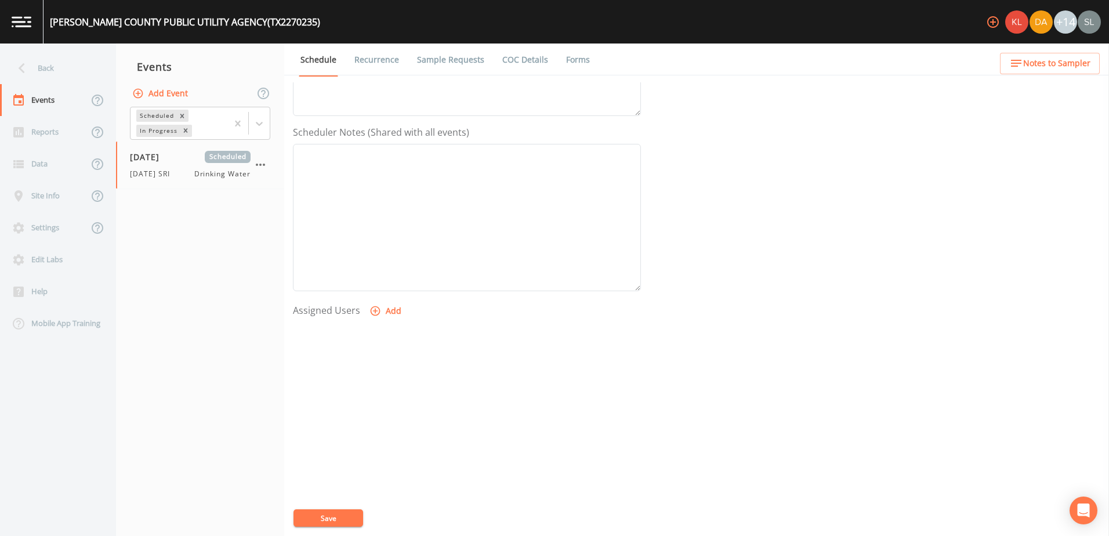
scroll to position [283, 0]
click at [389, 312] on button "Add" at bounding box center [386, 310] width 39 height 21
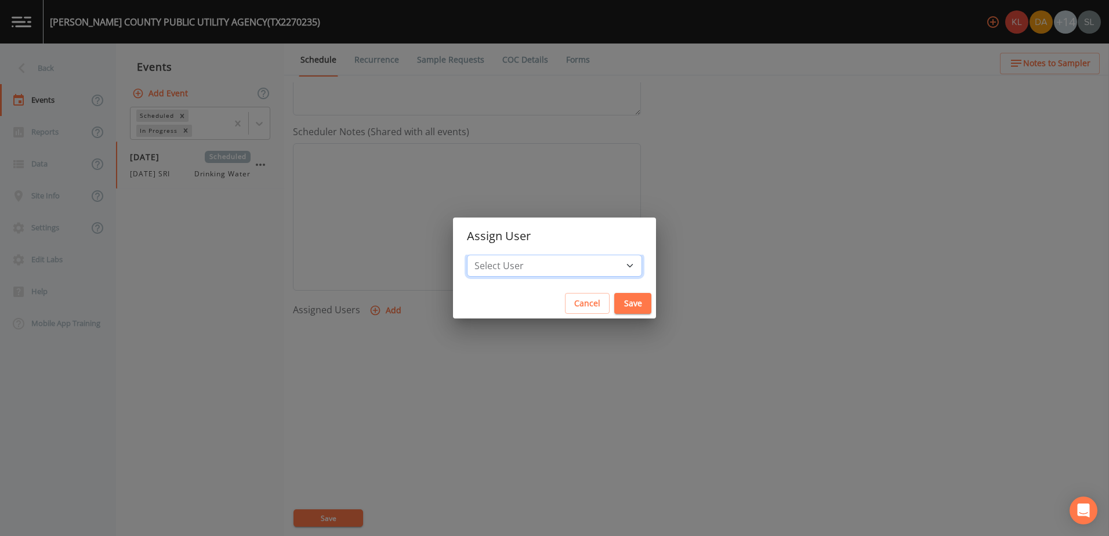
click at [548, 263] on select "Select User [PERSON_NAME] [PERSON_NAME] [PERSON_NAME] [PERSON_NAME] [PERSON_NAM…" at bounding box center [554, 266] width 175 height 22
select select "ec903c3e-23b8-4790-bf81-d04851916195"
click at [498, 255] on select "Select User [PERSON_NAME] [PERSON_NAME] [PERSON_NAME] [PERSON_NAME] [PERSON_NAM…" at bounding box center [554, 266] width 175 height 22
drag, startPoint x: 600, startPoint y: 293, endPoint x: 588, endPoint y: 310, distance: 20.8
click at [614, 294] on button "Save" at bounding box center [632, 303] width 37 height 21
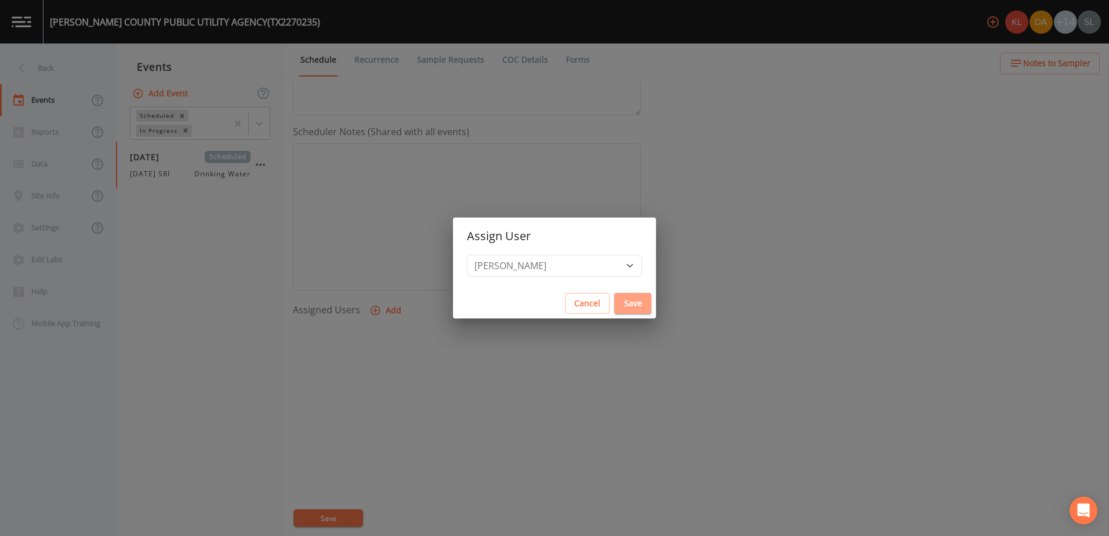
select select
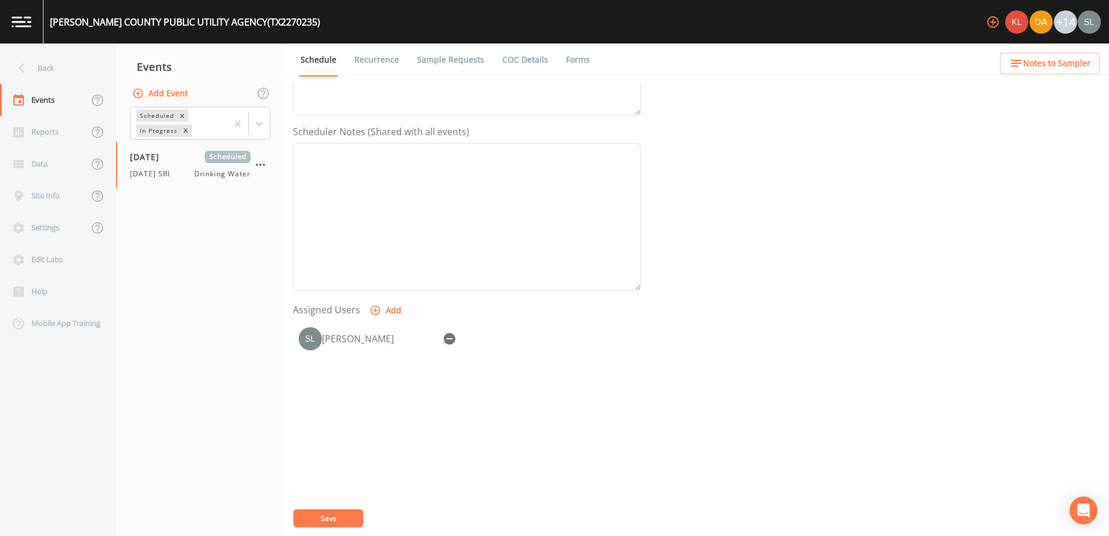
click at [355, 511] on button "Save" at bounding box center [329, 517] width 70 height 17
click at [82, 67] on div "Back" at bounding box center [52, 68] width 104 height 32
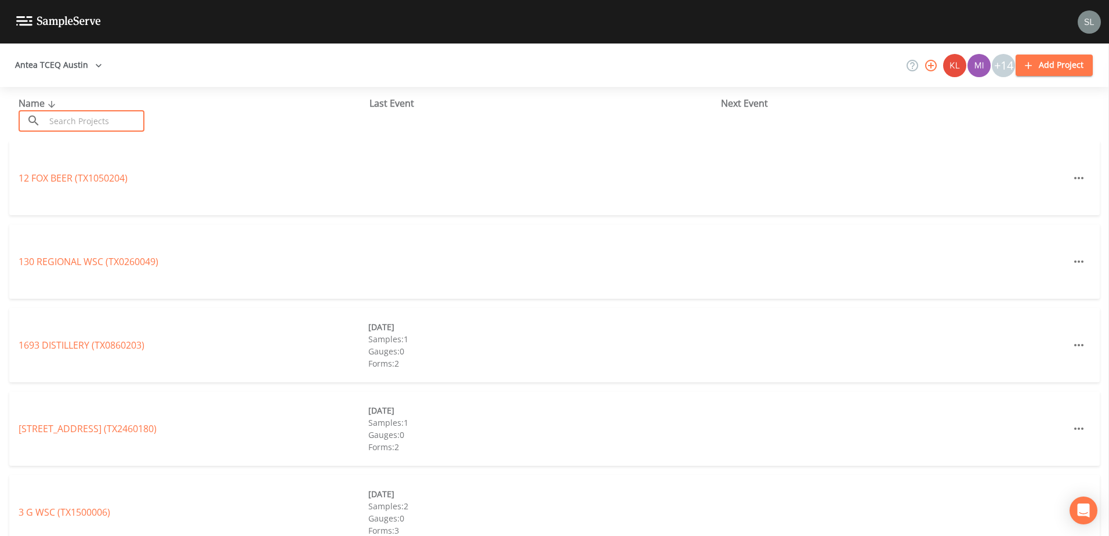
click at [106, 122] on input "text" at bounding box center [94, 120] width 99 height 21
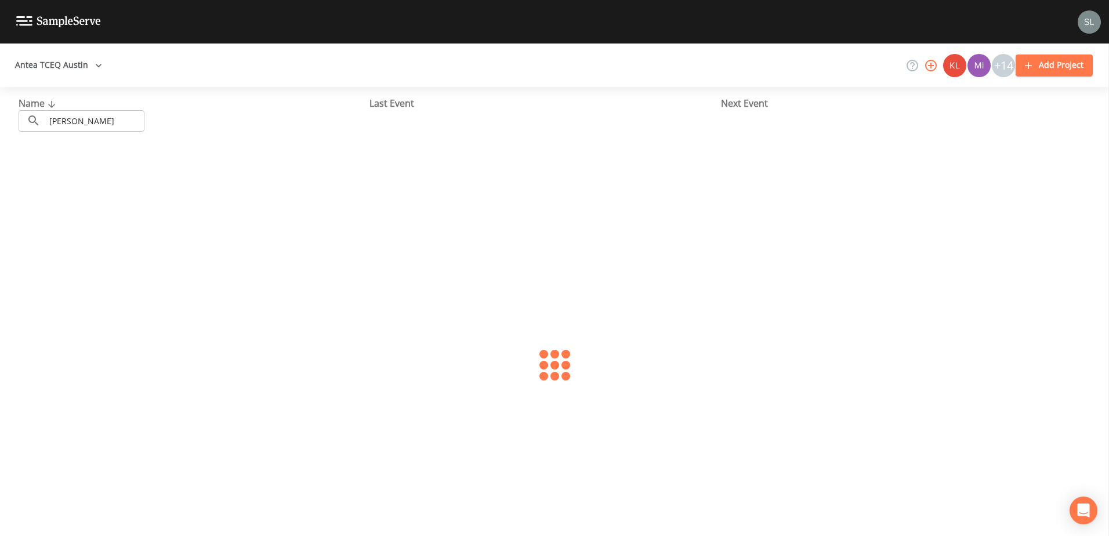
click at [108, 131] on input "[PERSON_NAME]" at bounding box center [94, 120] width 99 height 21
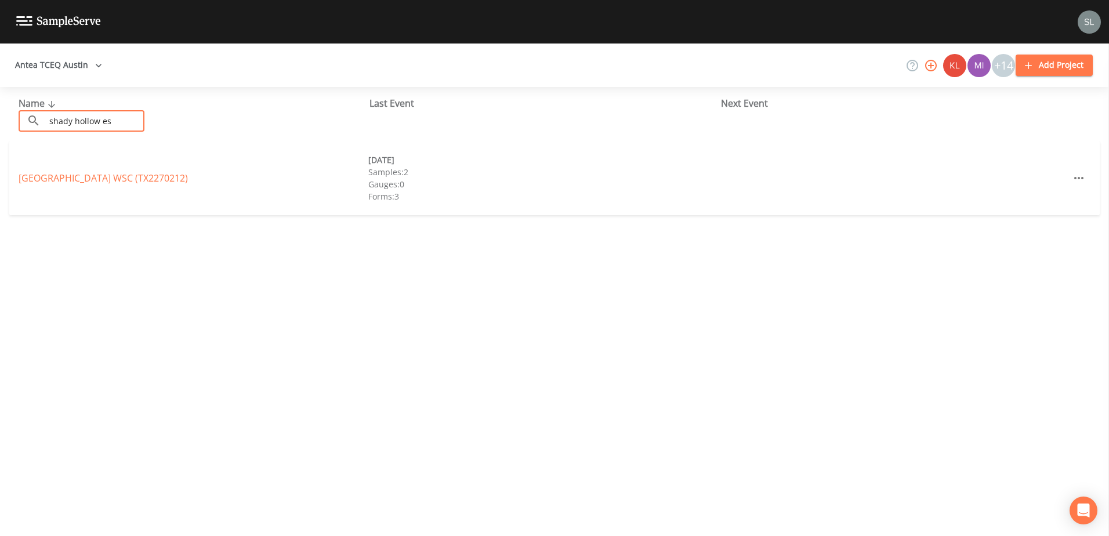
type input "shady hollow es"
click at [188, 175] on link "[GEOGRAPHIC_DATA] (TX2270212)" at bounding box center [103, 178] width 169 height 13
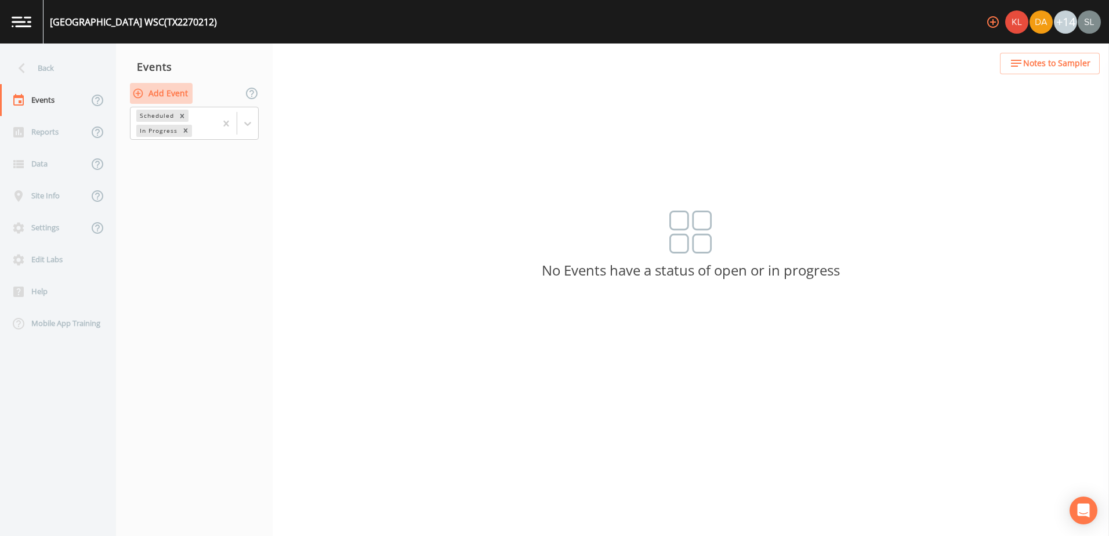
click at [181, 91] on button "Add Event" at bounding box center [161, 93] width 63 height 21
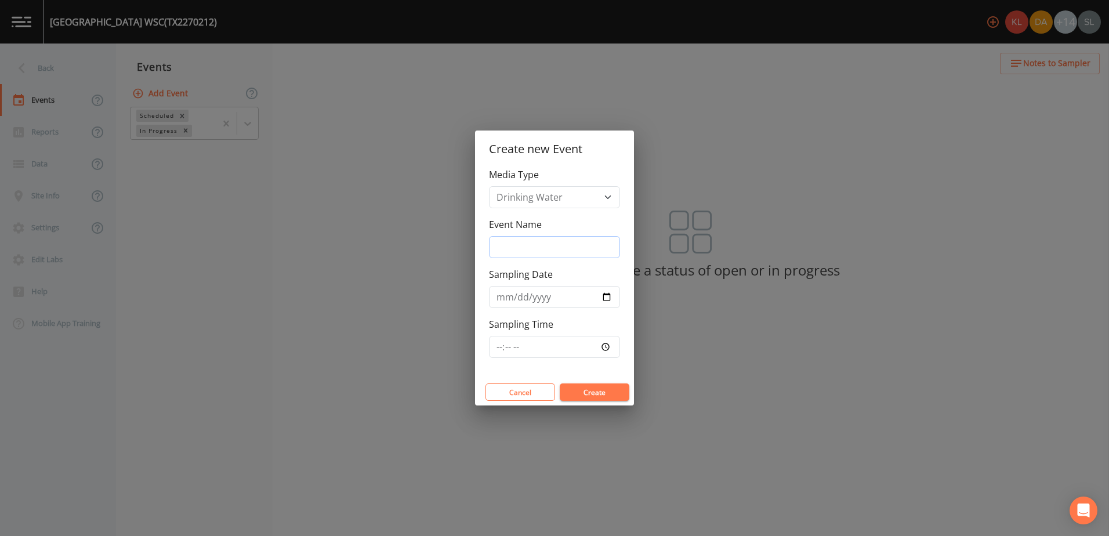
click at [567, 251] on input "Event Name" at bounding box center [554, 247] width 131 height 22
paste input "[DATE] SRI"
type input "[DATE] SRI"
click at [607, 298] on input "Sampling Date" at bounding box center [554, 297] width 131 height 22
type input "[DATE]"
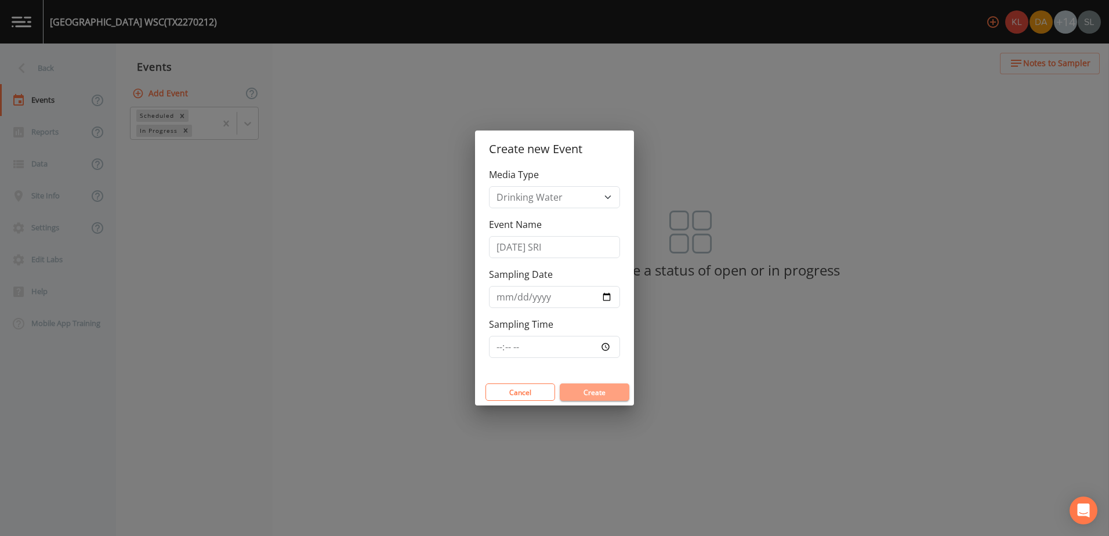
click at [599, 390] on button "Create" at bounding box center [595, 391] width 70 height 17
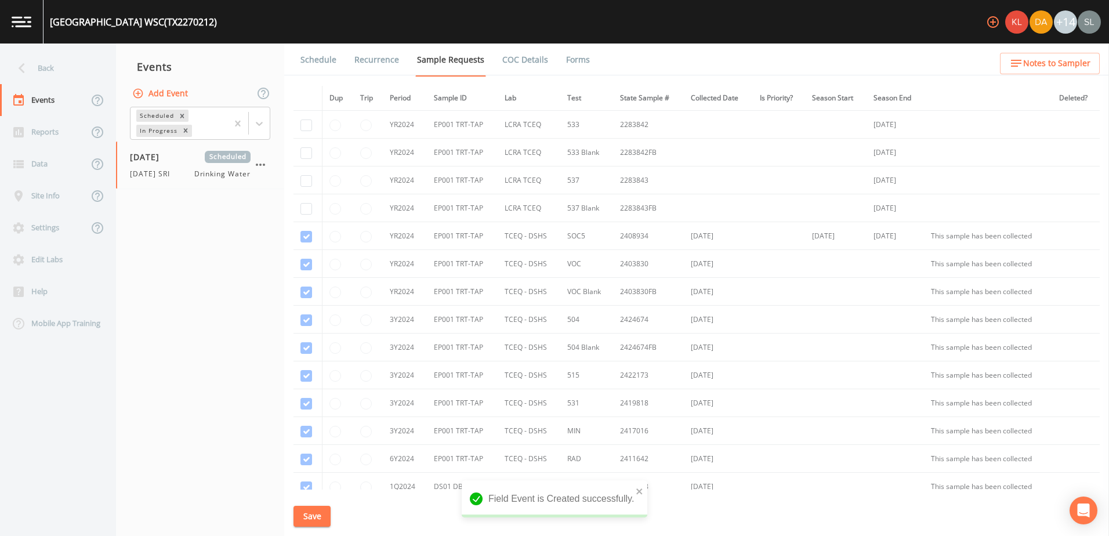
click at [331, 69] on link "Schedule" at bounding box center [318, 60] width 39 height 32
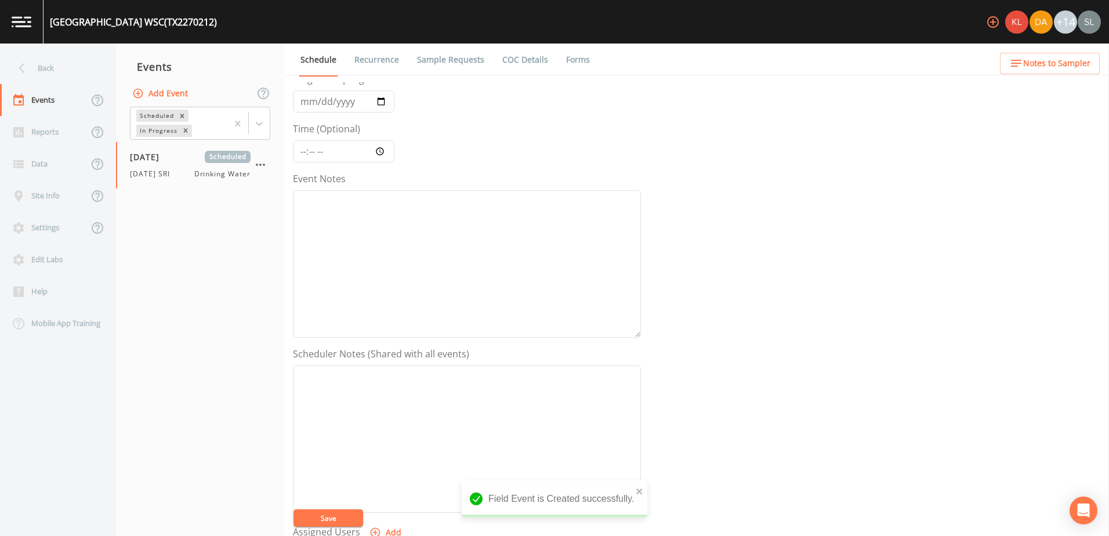
scroll to position [283, 0]
click at [386, 304] on button "Add" at bounding box center [386, 310] width 39 height 21
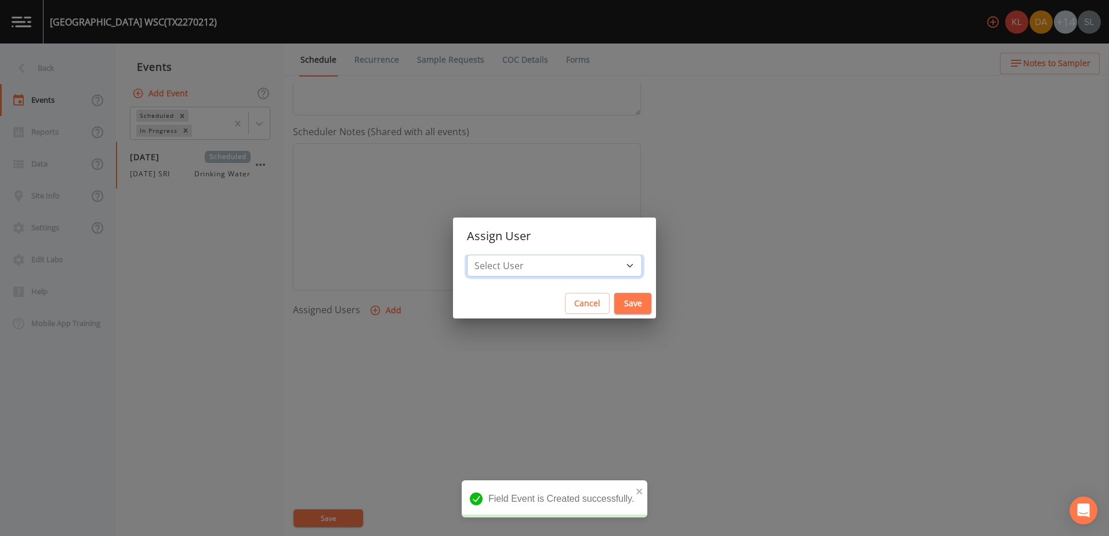
click at [515, 269] on select "Select User [PERSON_NAME] [PERSON_NAME] [PERSON_NAME] [PERSON_NAME] [PERSON_NAM…" at bounding box center [554, 266] width 175 height 22
click at [530, 271] on select "Select User [PERSON_NAME] [PERSON_NAME] [PERSON_NAME] [PERSON_NAME] [PERSON_NAM…" at bounding box center [554, 266] width 175 height 22
select select "ec903c3e-23b8-4790-bf81-d04851916195"
click at [498, 255] on select "Select User [PERSON_NAME] [PERSON_NAME] [PERSON_NAME] [PERSON_NAME] [PERSON_NAM…" at bounding box center [554, 266] width 175 height 22
click at [614, 309] on button "Save" at bounding box center [632, 303] width 37 height 21
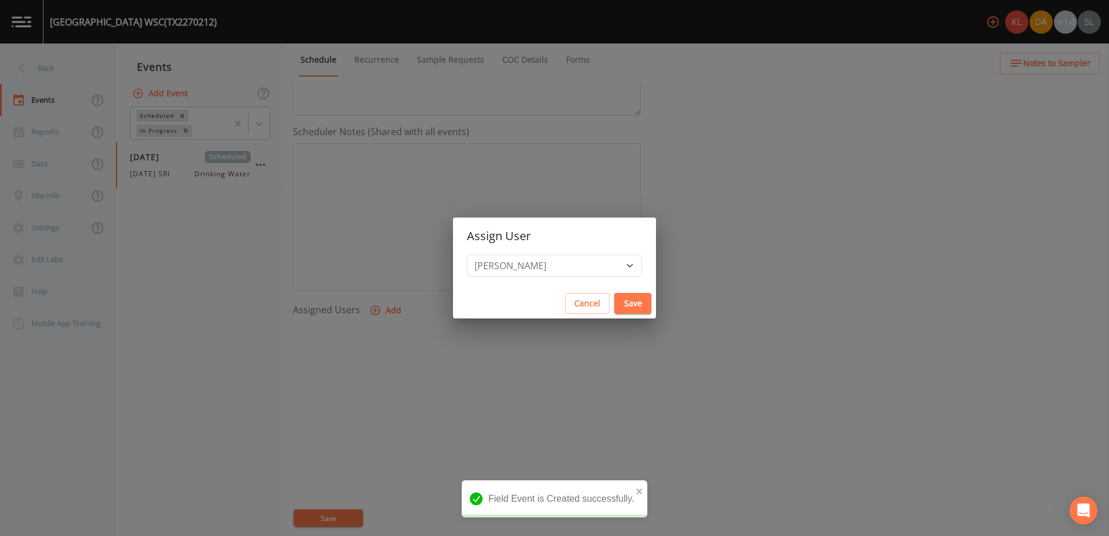
select select
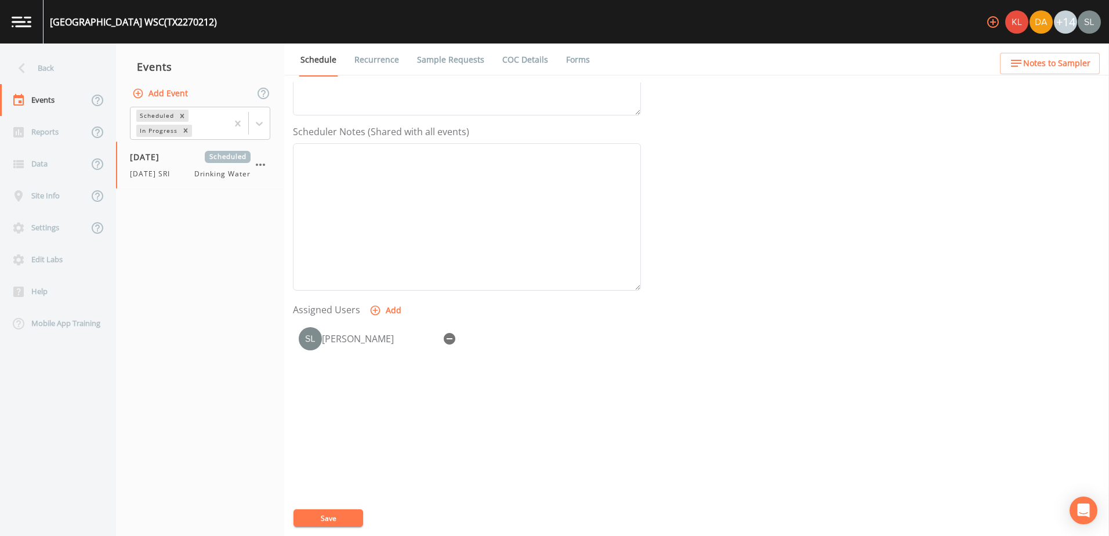
click at [450, 60] on link "Sample Requests" at bounding box center [450, 60] width 71 height 32
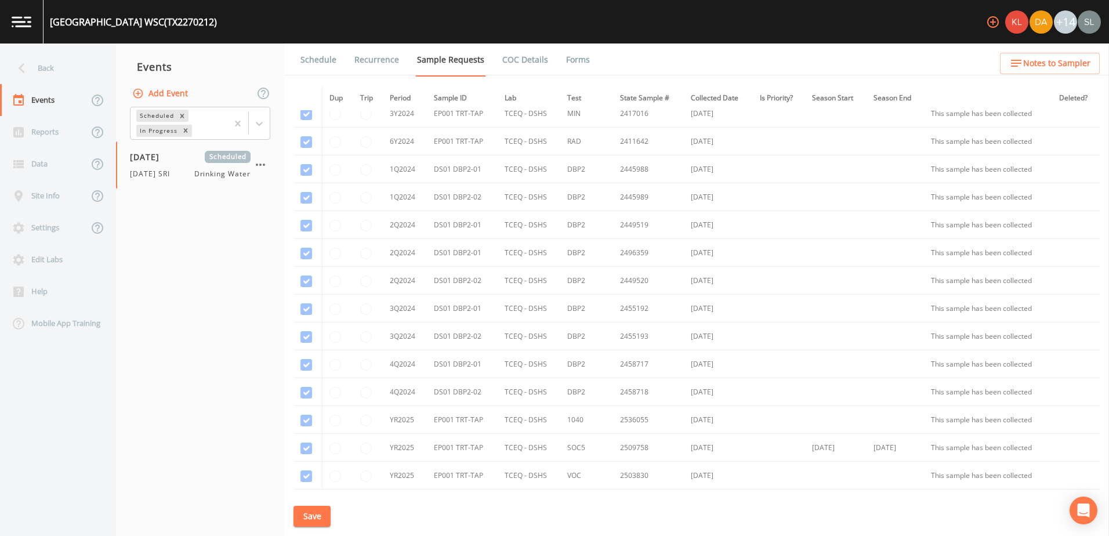
scroll to position [689, 0]
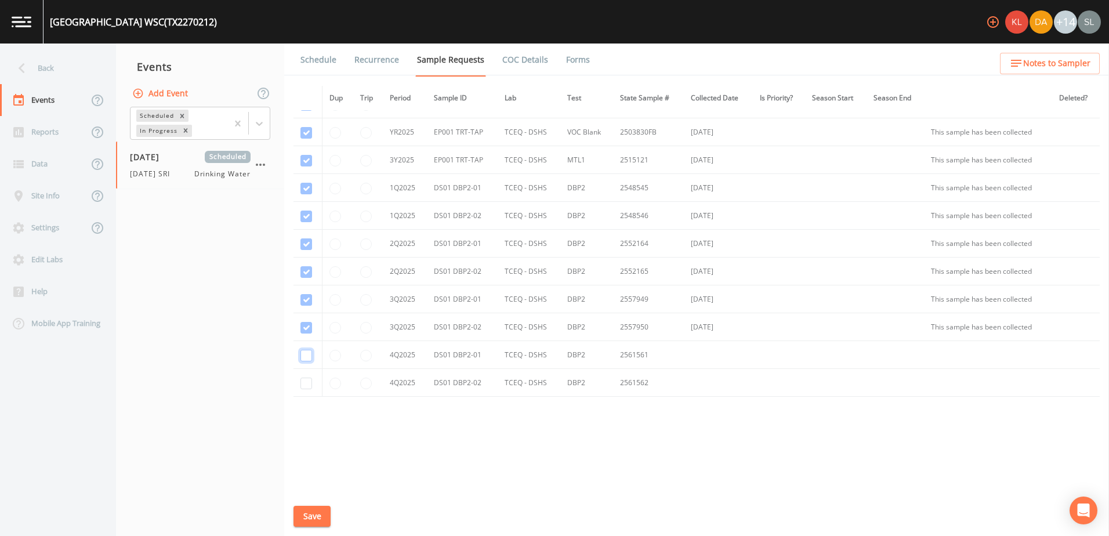
click at [305, 354] on input "checkbox" at bounding box center [307, 356] width 12 height 12
checkbox input "true"
click at [308, 382] on input "checkbox" at bounding box center [307, 384] width 12 height 12
checkbox input "true"
click at [323, 518] on button "Save" at bounding box center [312, 516] width 37 height 21
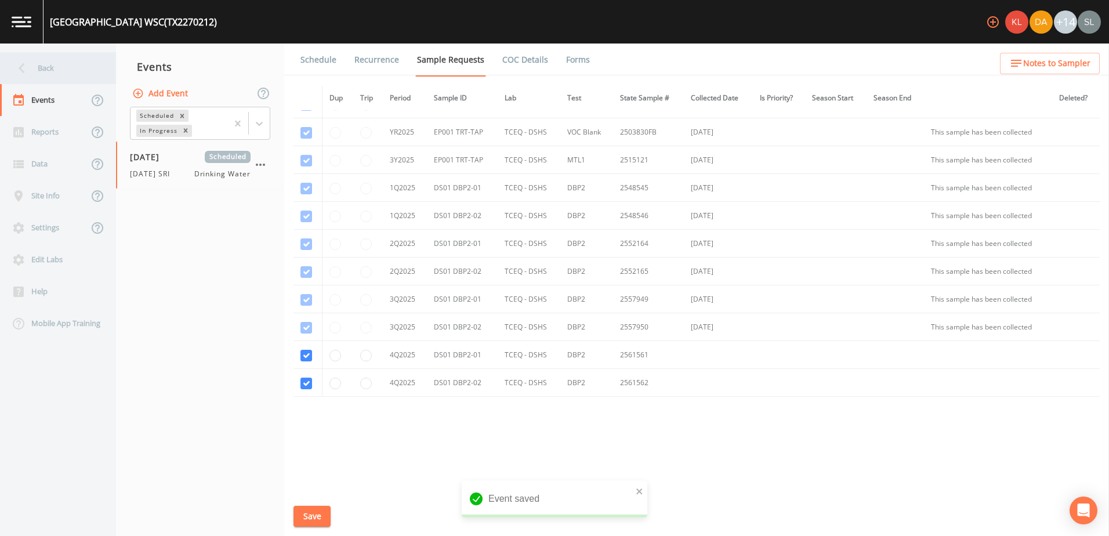
click at [70, 66] on div "Back" at bounding box center [52, 68] width 104 height 32
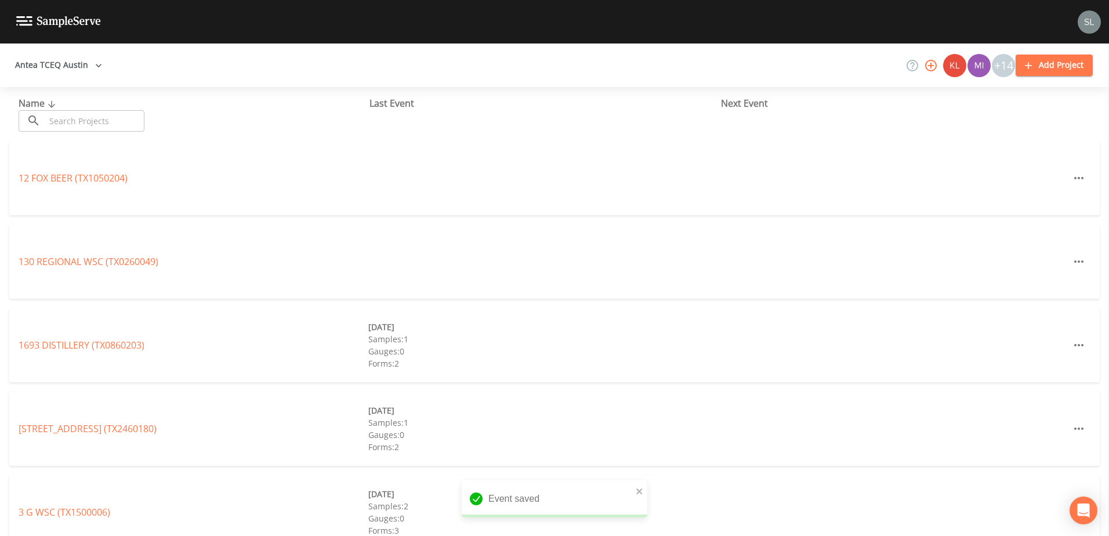
click at [113, 127] on input "text" at bounding box center [94, 120] width 99 height 21
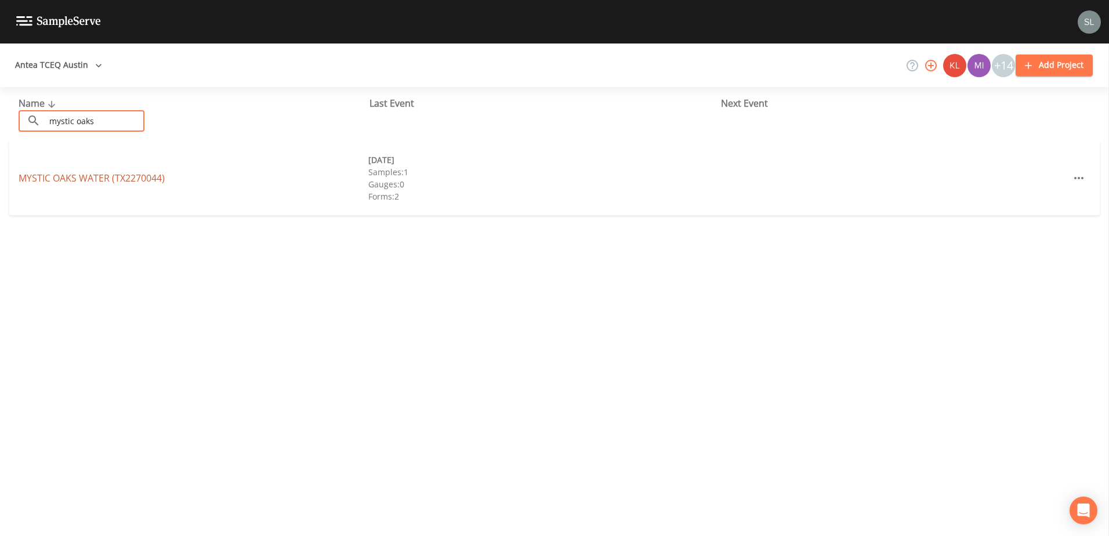
type input "mystic oaks"
click at [132, 176] on link "[GEOGRAPHIC_DATA] (TX2270044)" at bounding box center [92, 178] width 146 height 13
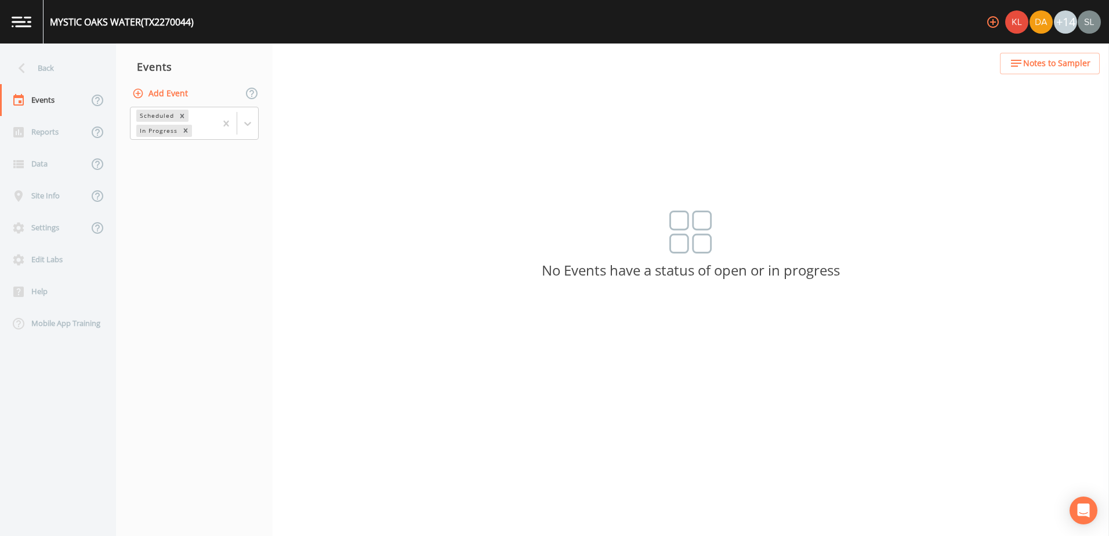
click at [152, 91] on button "Add Event" at bounding box center [161, 93] width 63 height 21
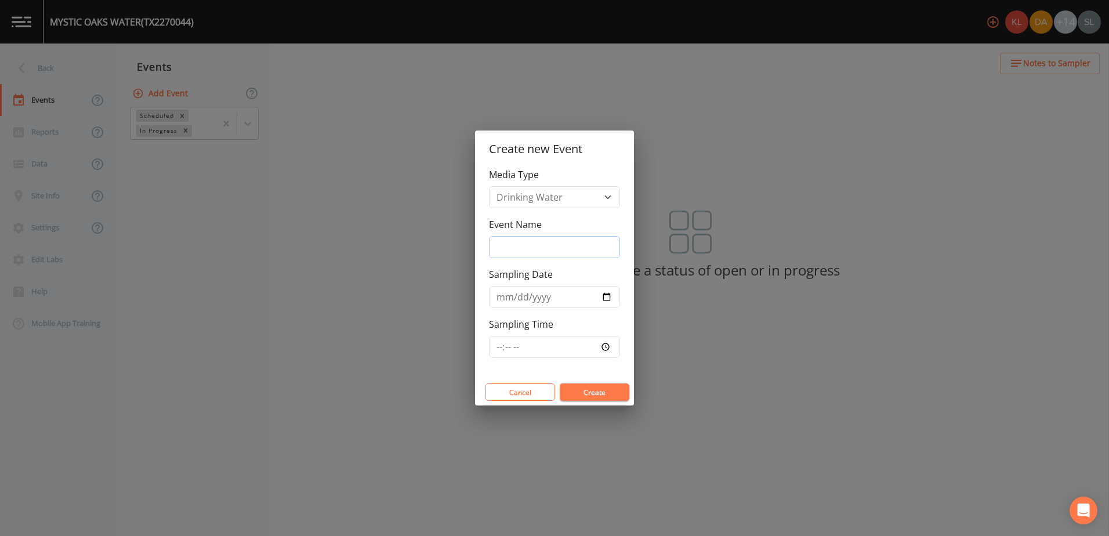
click at [512, 247] on input "Event Name" at bounding box center [554, 247] width 131 height 22
paste input "[DATE] SRI"
type input "[DATE] SRI"
click at [604, 296] on input "Sampling Date" at bounding box center [554, 297] width 131 height 22
type input "[DATE]"
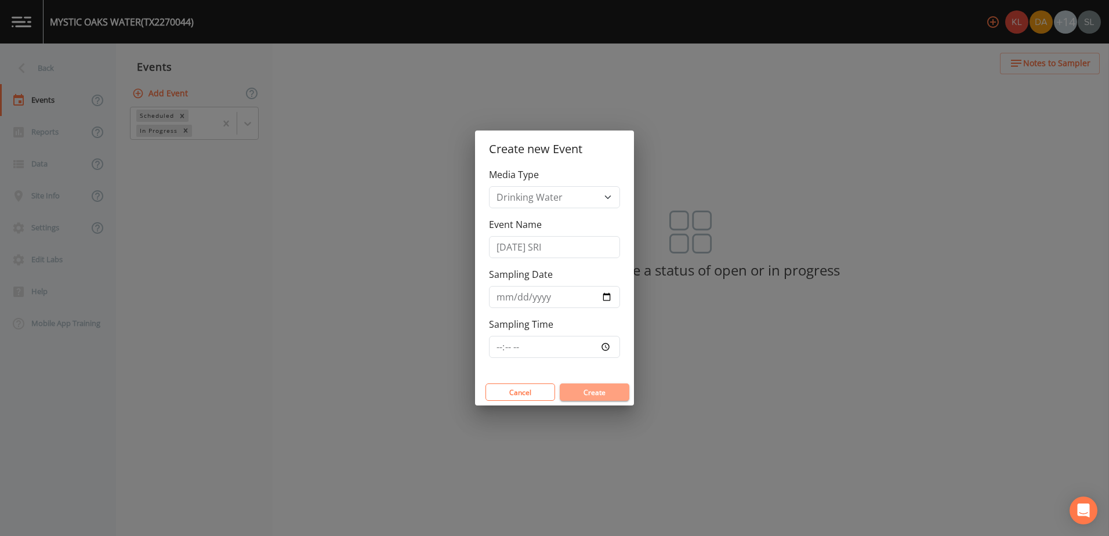
click at [596, 391] on button "Create" at bounding box center [595, 391] width 70 height 17
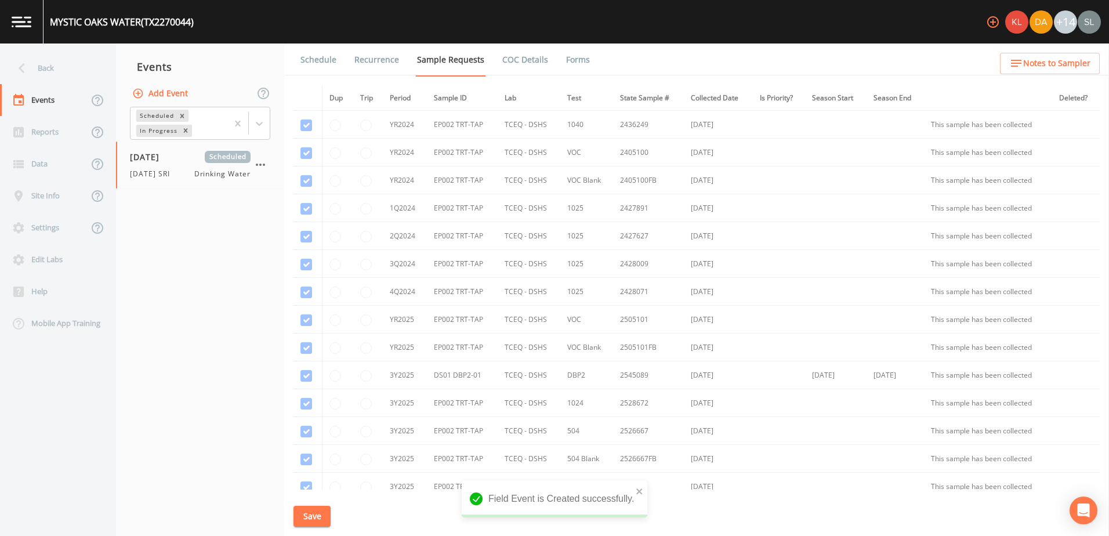
click at [305, 62] on link "Schedule" at bounding box center [318, 60] width 39 height 32
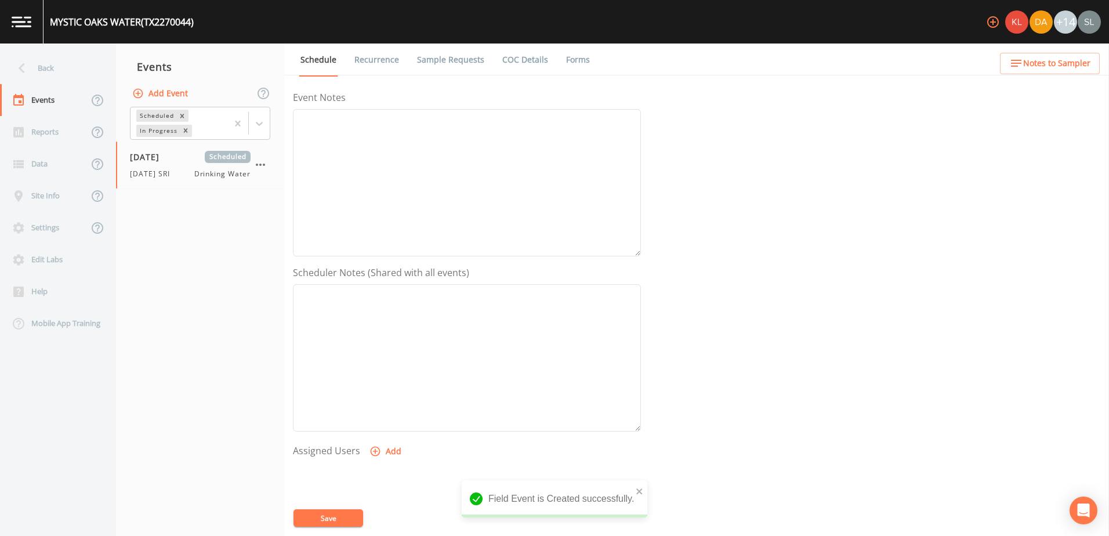
scroll to position [174, 0]
click at [398, 418] on button "Add" at bounding box center [386, 418] width 39 height 21
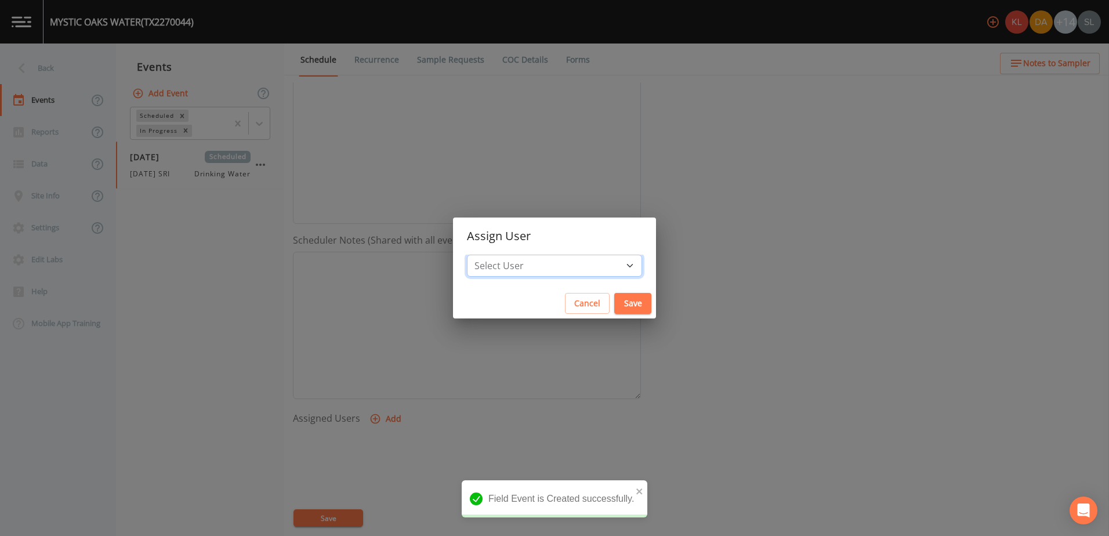
click at [526, 257] on select "Select User [PERSON_NAME] [PERSON_NAME] [PERSON_NAME] [PERSON_NAME] [PERSON_NAM…" at bounding box center [554, 266] width 175 height 22
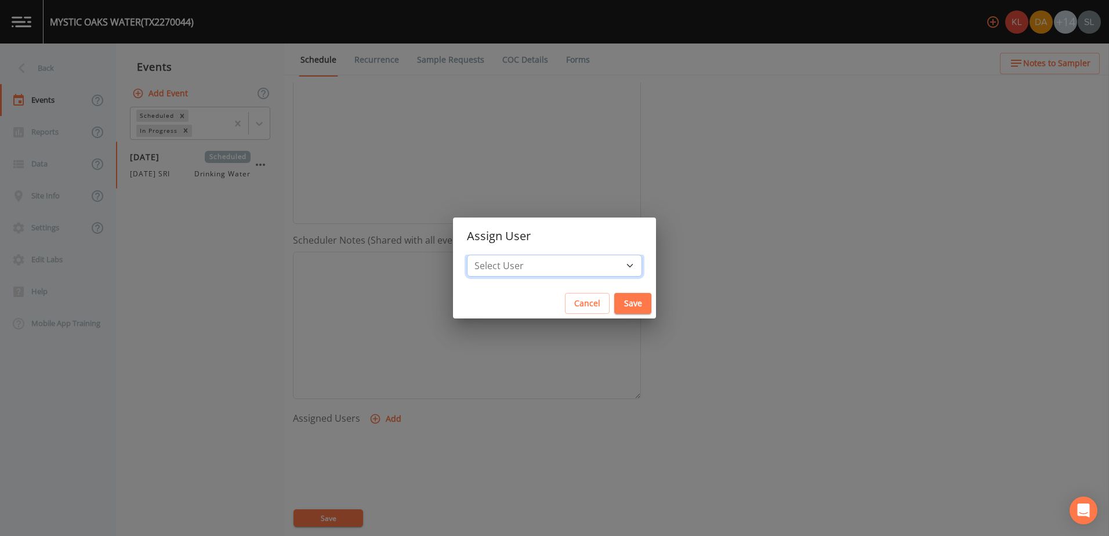
select select "ec903c3e-23b8-4790-bf81-d04851916195"
click at [498, 255] on select "Select User [PERSON_NAME] [PERSON_NAME] [PERSON_NAME] [PERSON_NAME] [PERSON_NAM…" at bounding box center [554, 266] width 175 height 22
click at [614, 314] on button "Save" at bounding box center [632, 303] width 37 height 21
select select
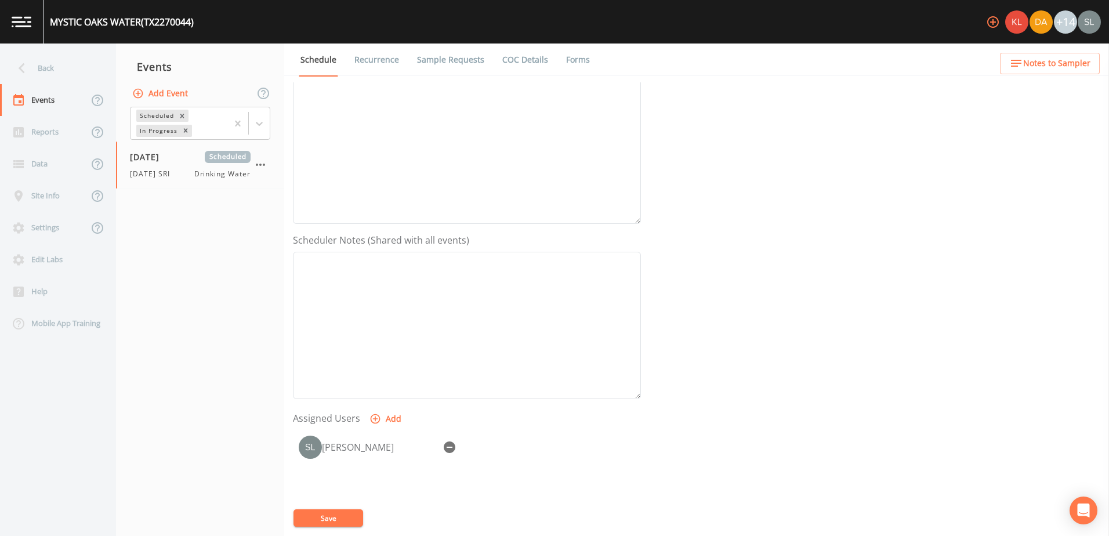
click at [438, 61] on link "Sample Requests" at bounding box center [450, 60] width 71 height 32
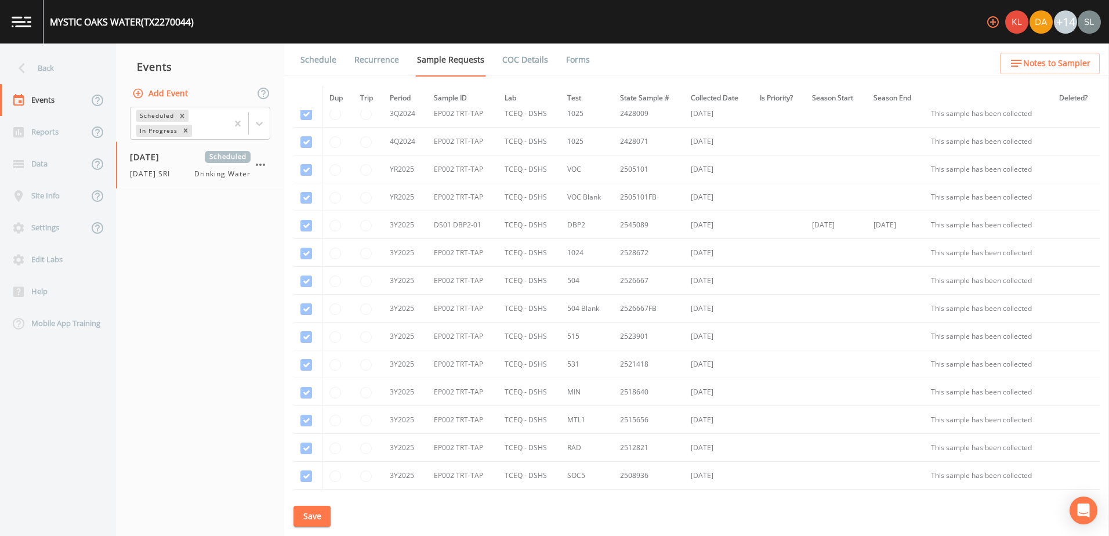
scroll to position [354, 0]
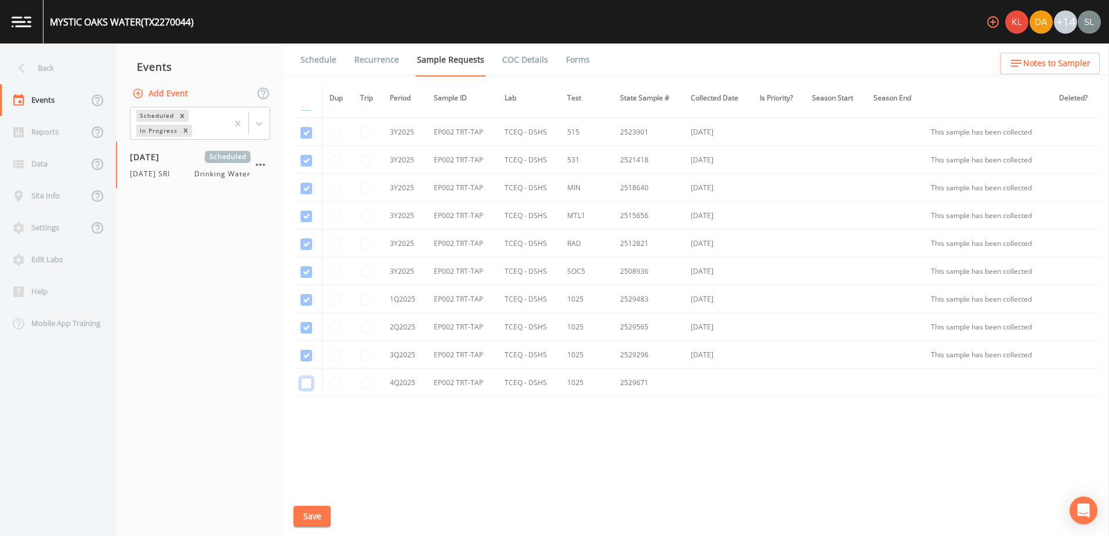
click at [302, 384] on input "checkbox" at bounding box center [307, 384] width 12 height 12
checkbox input "true"
click at [310, 512] on button "Save" at bounding box center [312, 516] width 37 height 21
click at [90, 78] on div "Back" at bounding box center [52, 68] width 104 height 32
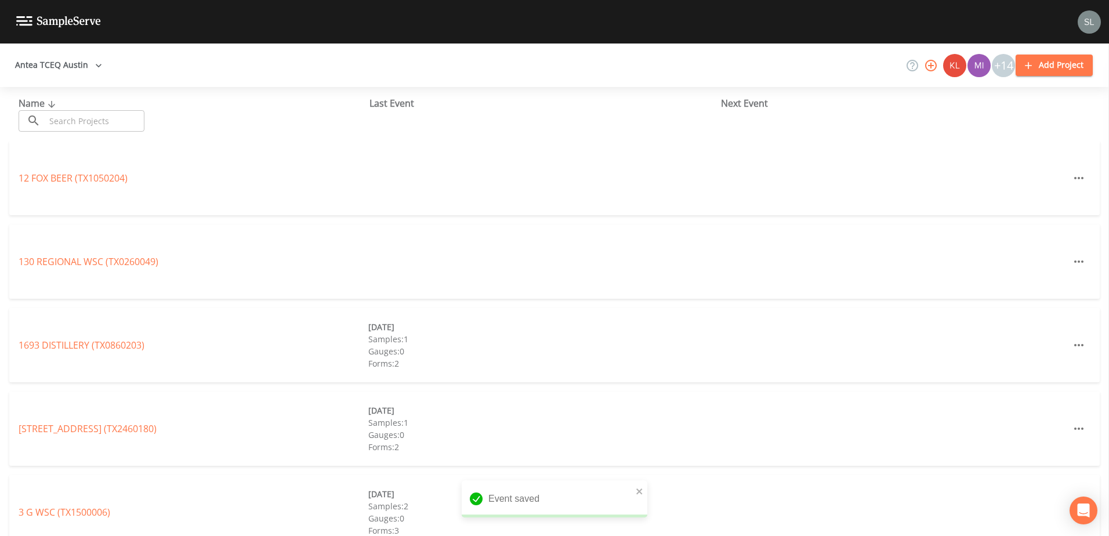
click at [131, 116] on input "text" at bounding box center [94, 120] width 99 height 21
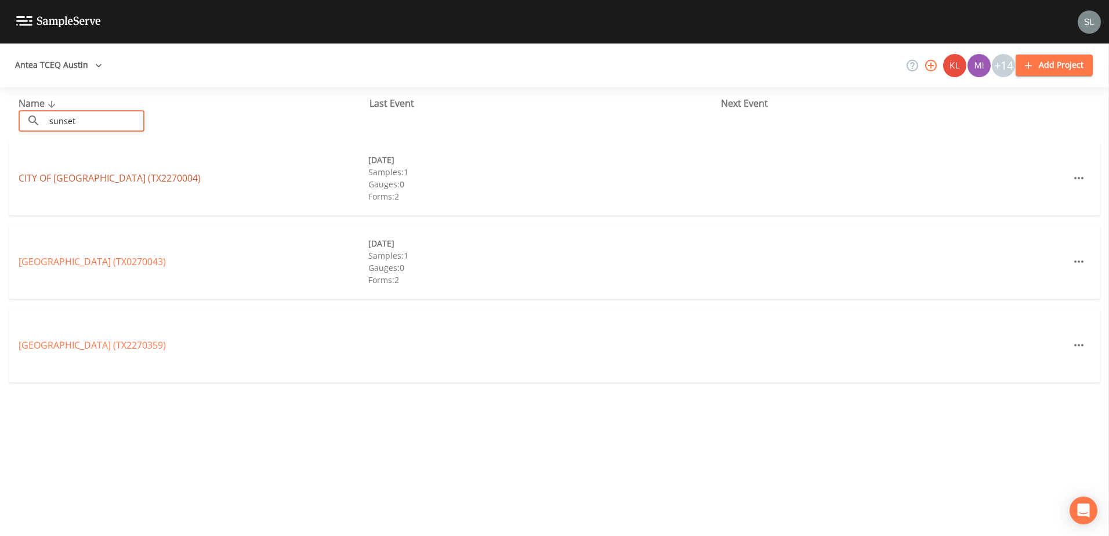
type input "sunset"
click at [135, 176] on link "[GEOGRAPHIC_DATA] (TX2270004)" at bounding box center [110, 178] width 182 height 13
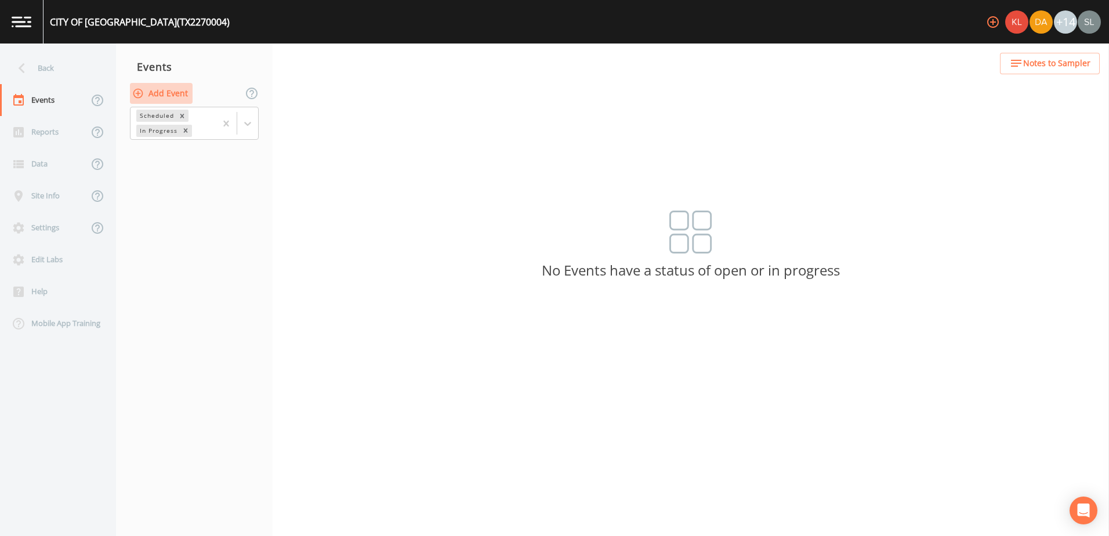
click at [175, 96] on button "Add Event" at bounding box center [161, 93] width 63 height 21
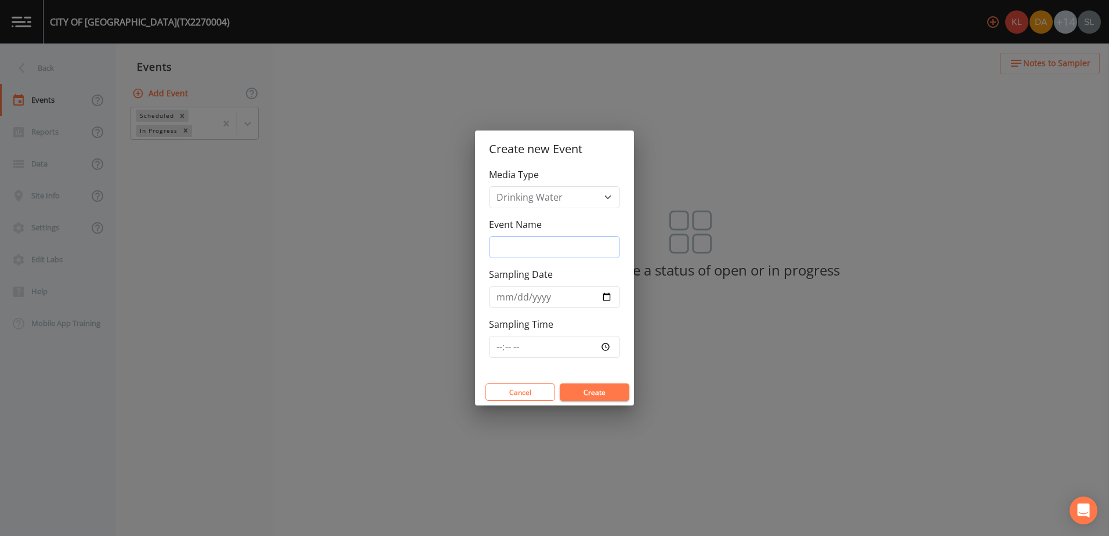
click at [506, 247] on input "Event Name" at bounding box center [554, 247] width 131 height 22
paste input "[DATE] SRI"
type input "[DATE] SRI"
click at [607, 293] on input "Sampling Date" at bounding box center [554, 297] width 131 height 22
type input "[DATE]"
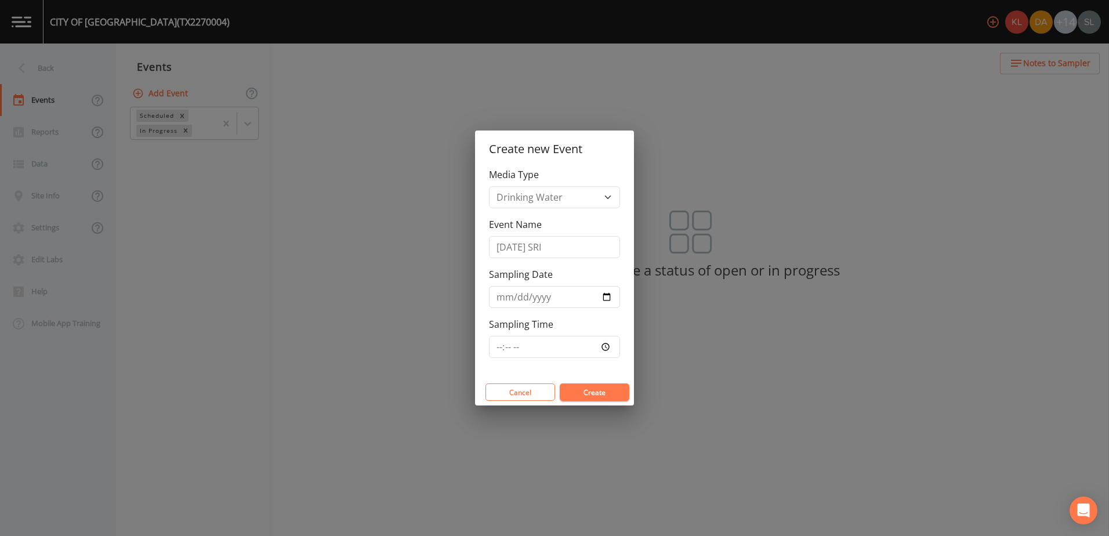
click at [591, 388] on button "Create" at bounding box center [595, 391] width 70 height 17
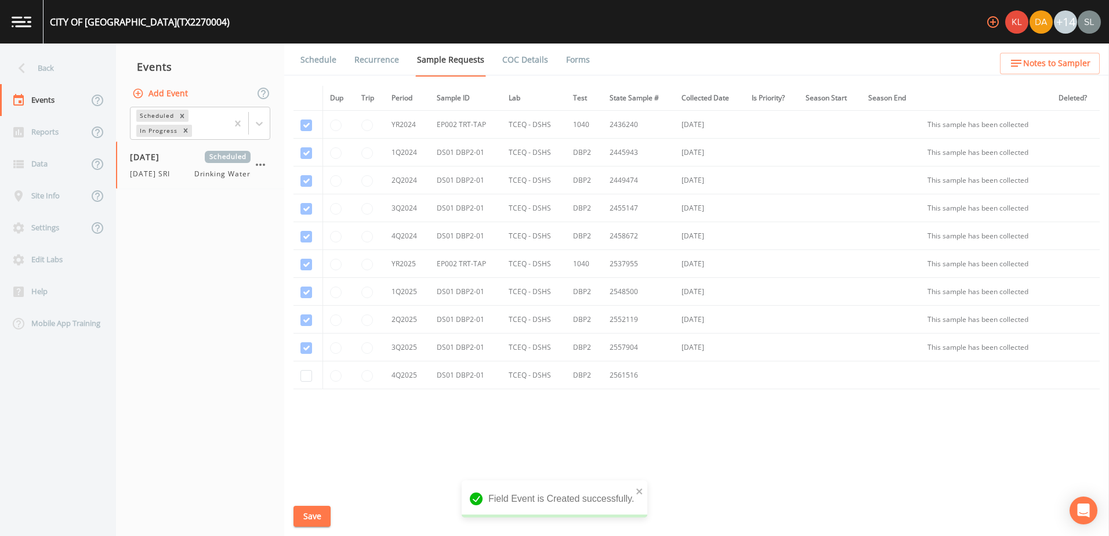
click at [307, 56] on link "Schedule" at bounding box center [318, 60] width 39 height 32
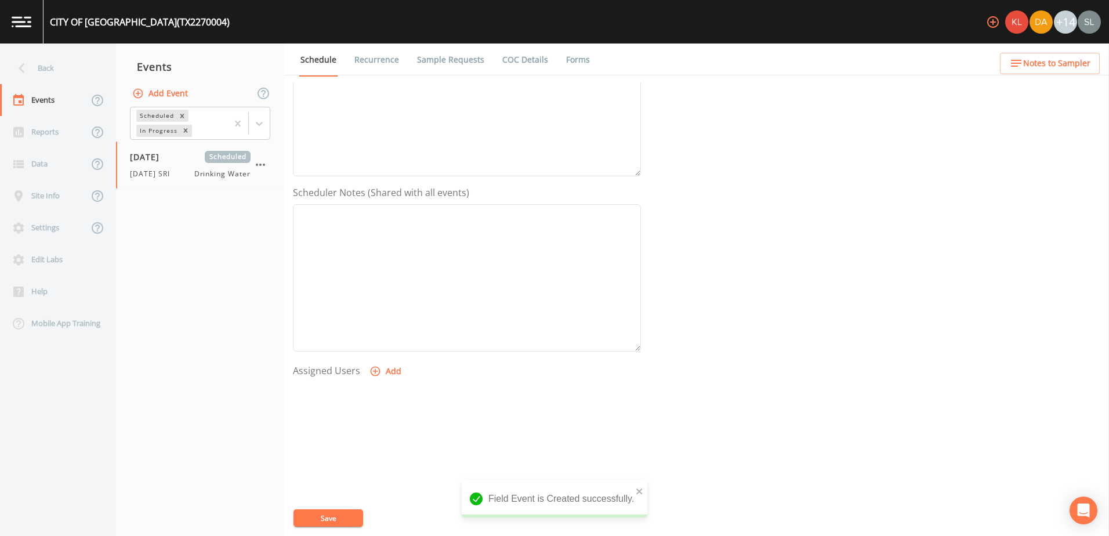
scroll to position [232, 0]
click at [387, 369] on button "Add" at bounding box center [386, 360] width 39 height 21
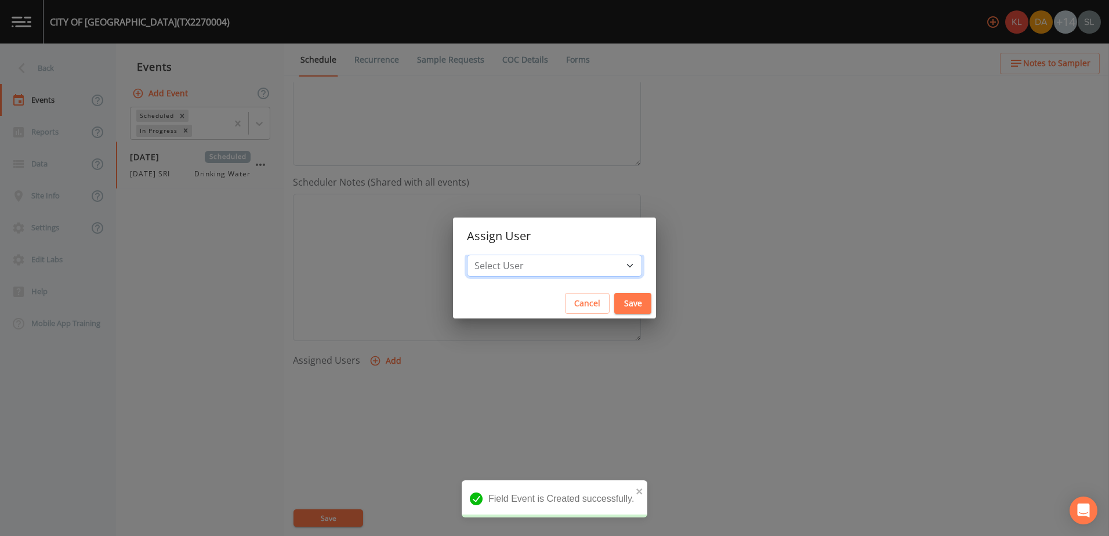
click at [548, 266] on select "Select User [PERSON_NAME] [PERSON_NAME] [PERSON_NAME] [PERSON_NAME] [PERSON_NAM…" at bounding box center [554, 266] width 175 height 22
select select "ec903c3e-23b8-4790-bf81-d04851916195"
click at [498, 255] on select "Select User [PERSON_NAME] [PERSON_NAME] [PERSON_NAME] [PERSON_NAME] [PERSON_NAM…" at bounding box center [554, 266] width 175 height 22
click at [614, 302] on button "Save" at bounding box center [632, 303] width 37 height 21
select select
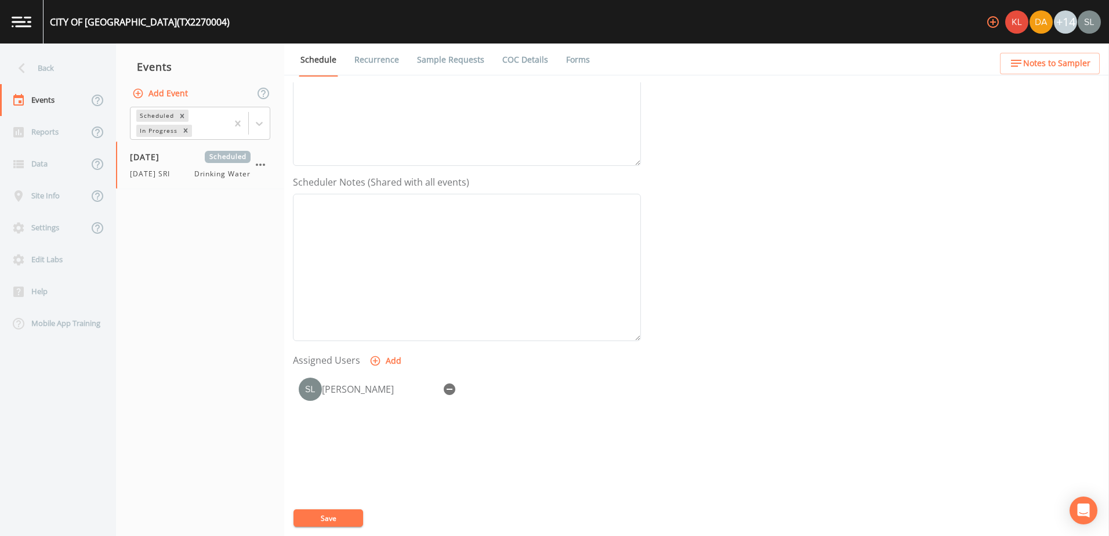
click at [466, 67] on link "Sample Requests" at bounding box center [450, 60] width 71 height 32
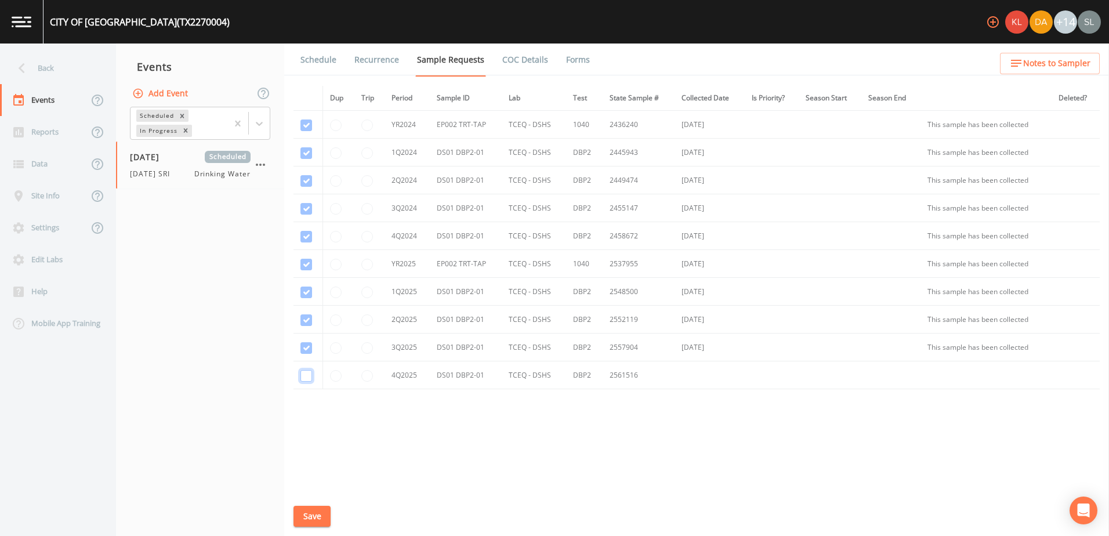
click at [304, 374] on input "checkbox" at bounding box center [307, 376] width 12 height 12
checkbox input "true"
click at [318, 512] on button "Save" at bounding box center [312, 516] width 37 height 21
click at [73, 63] on div "Back" at bounding box center [52, 68] width 104 height 32
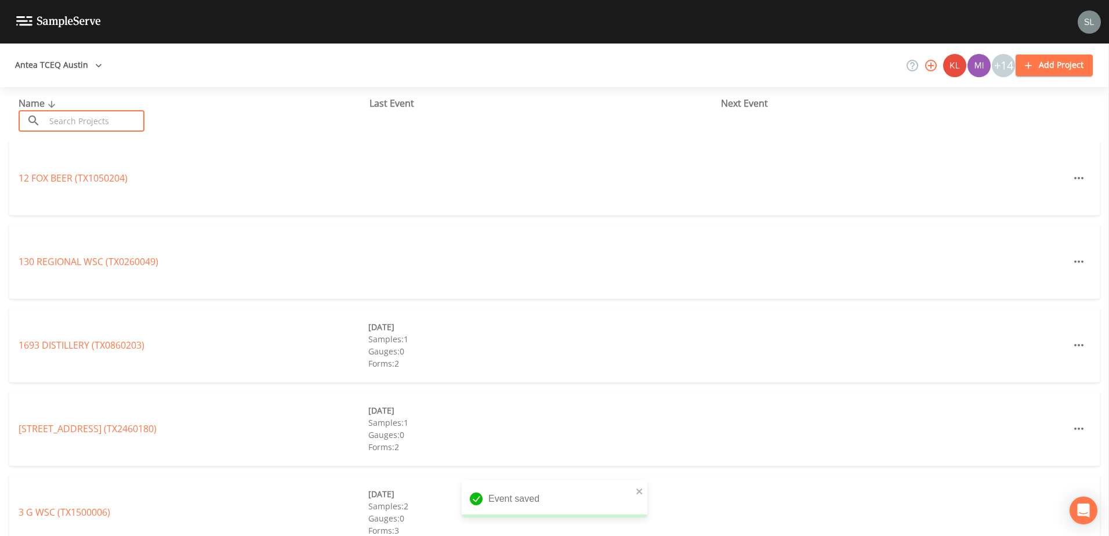
click at [96, 120] on input "text" at bounding box center [94, 120] width 99 height 21
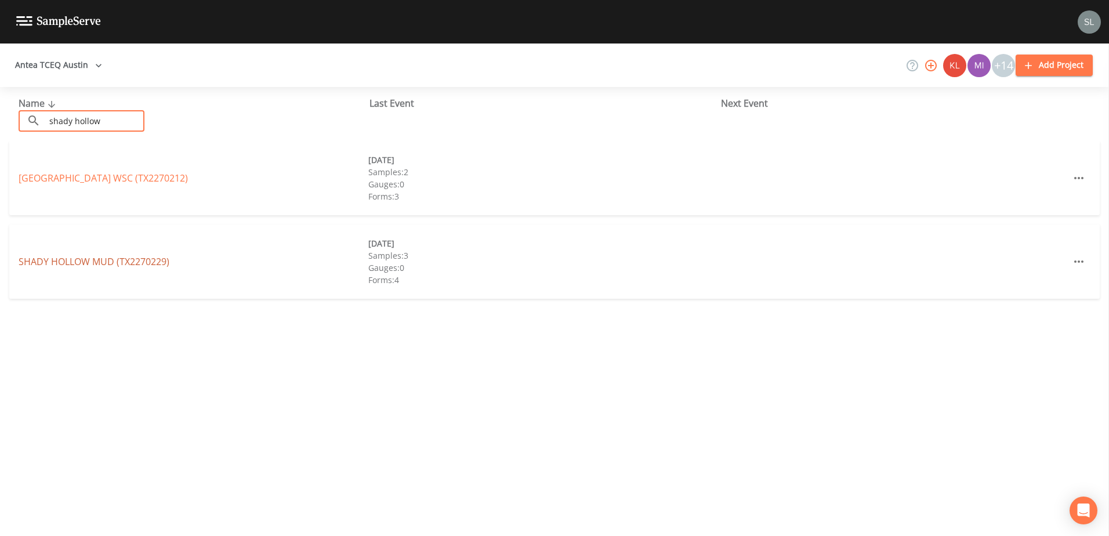
type input "shady hollow"
click at [129, 261] on link "[GEOGRAPHIC_DATA] (TX2270229)" at bounding box center [94, 261] width 151 height 13
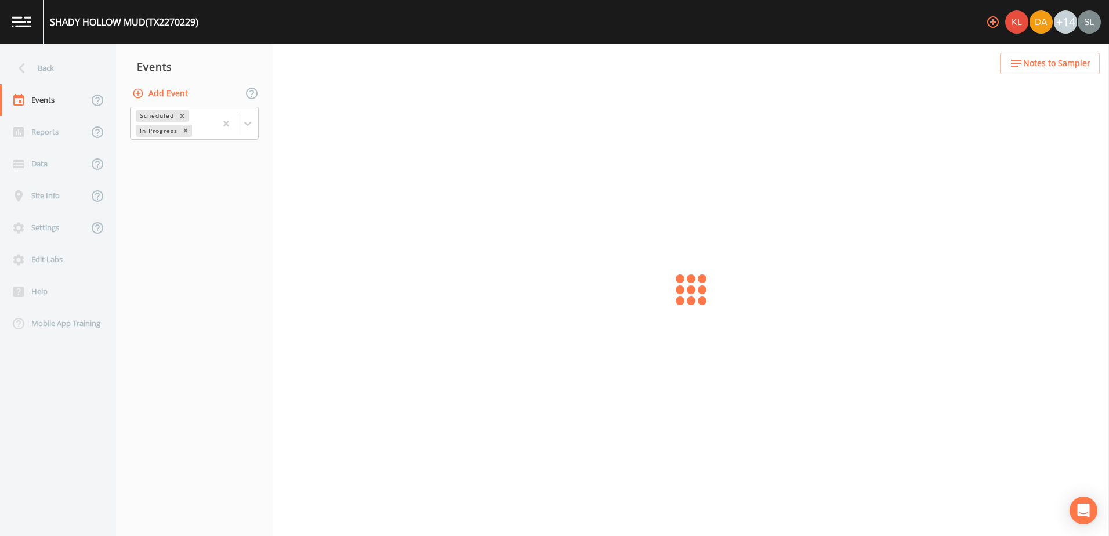
click at [144, 93] on button "Add Event" at bounding box center [161, 93] width 63 height 21
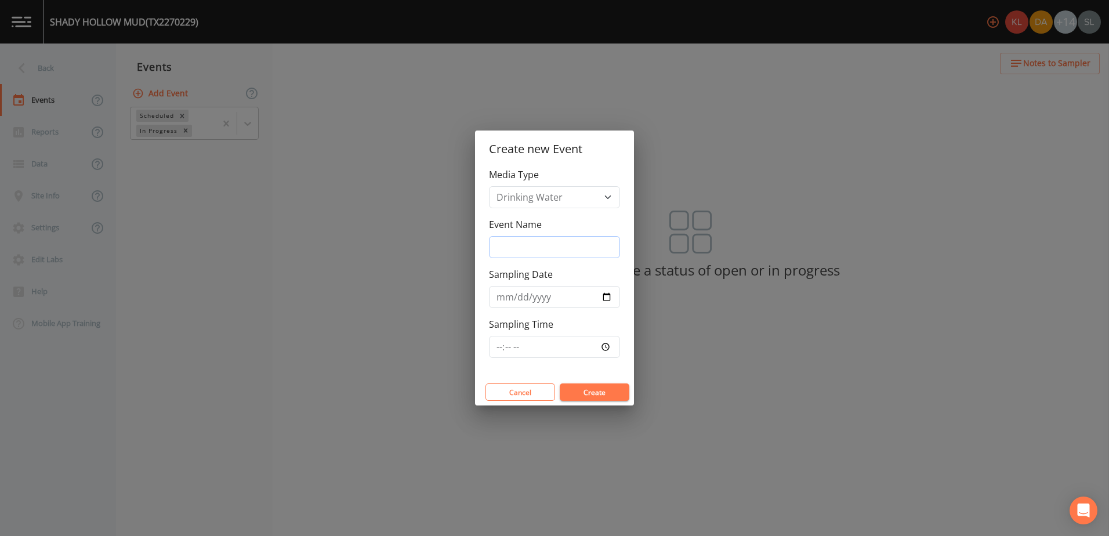
click at [553, 255] on input "Event Name" at bounding box center [554, 247] width 131 height 22
paste input "[DATE] SRI"
type input "[DATE] SRI"
click at [605, 296] on input "Sampling Date" at bounding box center [554, 297] width 131 height 22
type input "[DATE]"
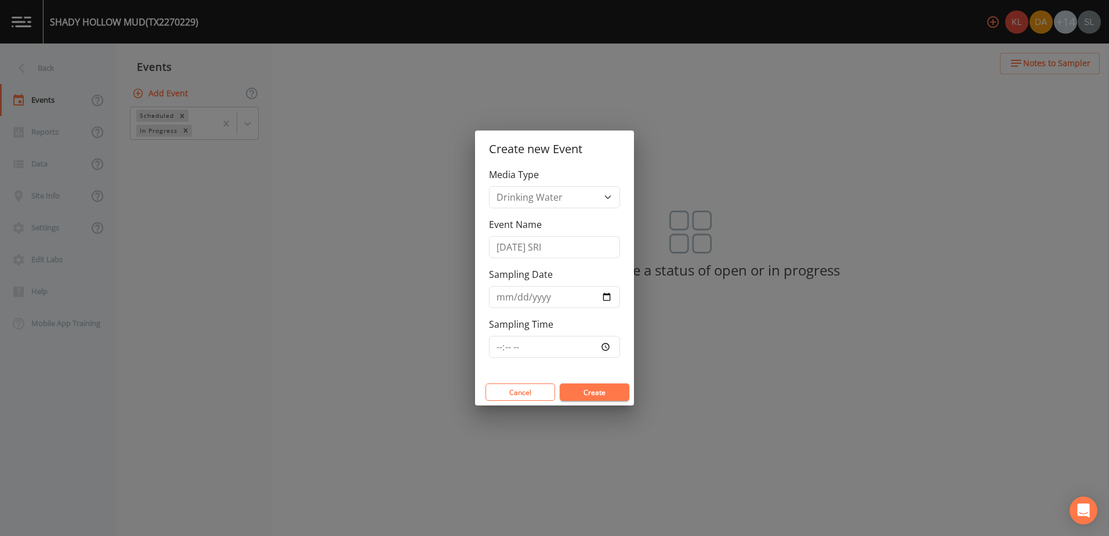
click at [617, 394] on button "Create" at bounding box center [595, 391] width 70 height 17
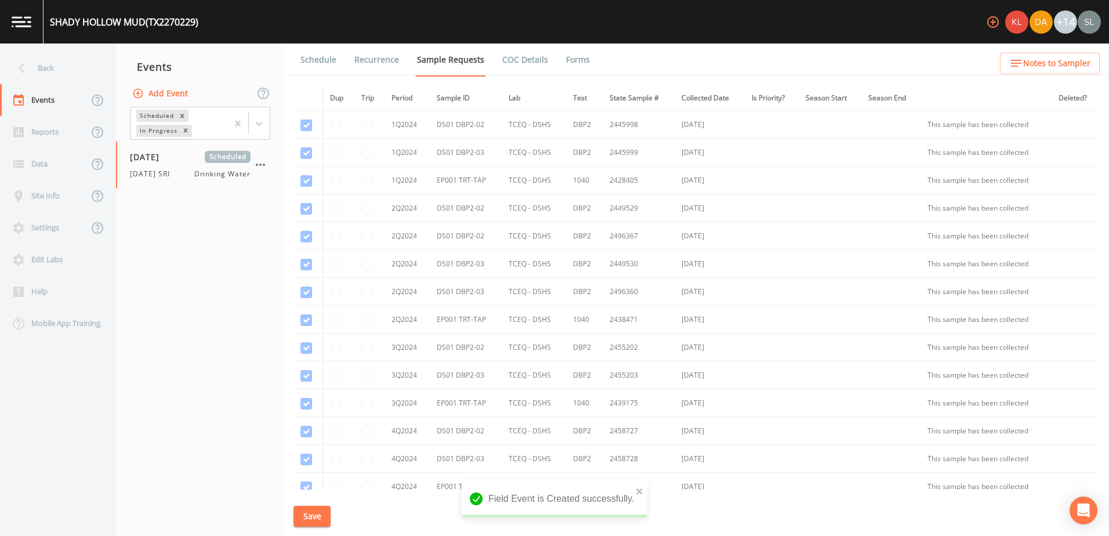
click at [332, 64] on link "Schedule" at bounding box center [318, 60] width 39 height 32
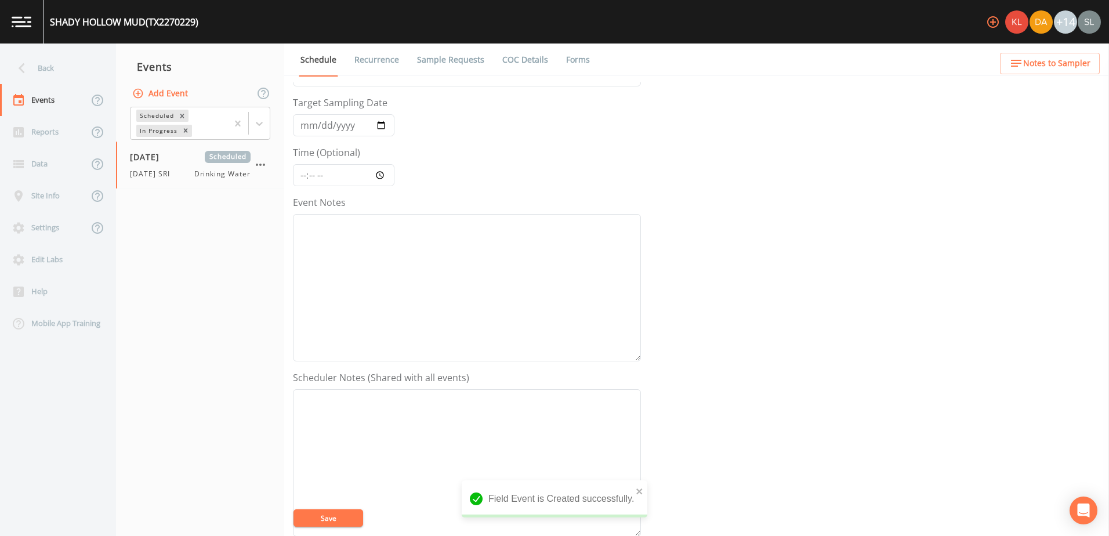
scroll to position [174, 0]
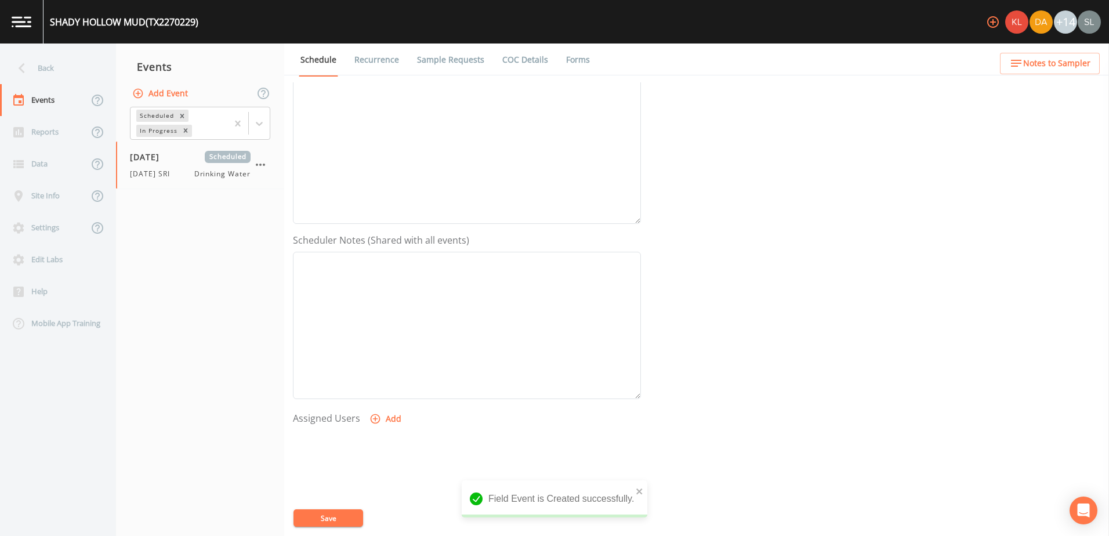
click at [395, 417] on button "Add" at bounding box center [386, 418] width 39 height 21
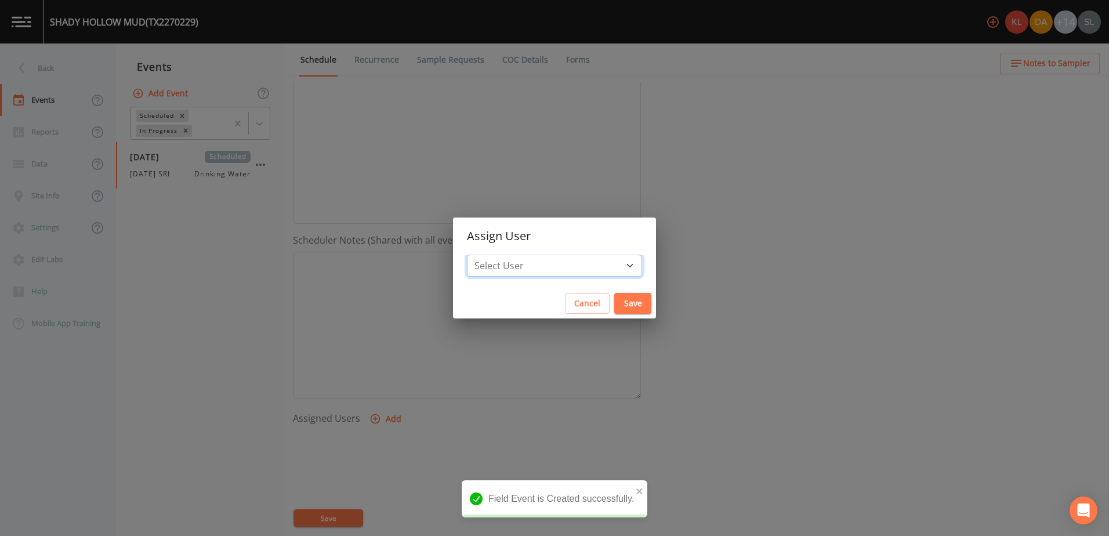
drag, startPoint x: 556, startPoint y: 266, endPoint x: 556, endPoint y: 255, distance: 11.6
click at [556, 266] on select "Select User [PERSON_NAME] [PERSON_NAME] [PERSON_NAME] [PERSON_NAME] [PERSON_NAM…" at bounding box center [554, 266] width 175 height 22
select select "ec903c3e-23b8-4790-bf81-d04851916195"
click at [498, 255] on select "Select User [PERSON_NAME] [PERSON_NAME] [PERSON_NAME] [PERSON_NAME] [PERSON_NAM…" at bounding box center [554, 266] width 175 height 22
click at [614, 301] on button "Save" at bounding box center [632, 303] width 37 height 21
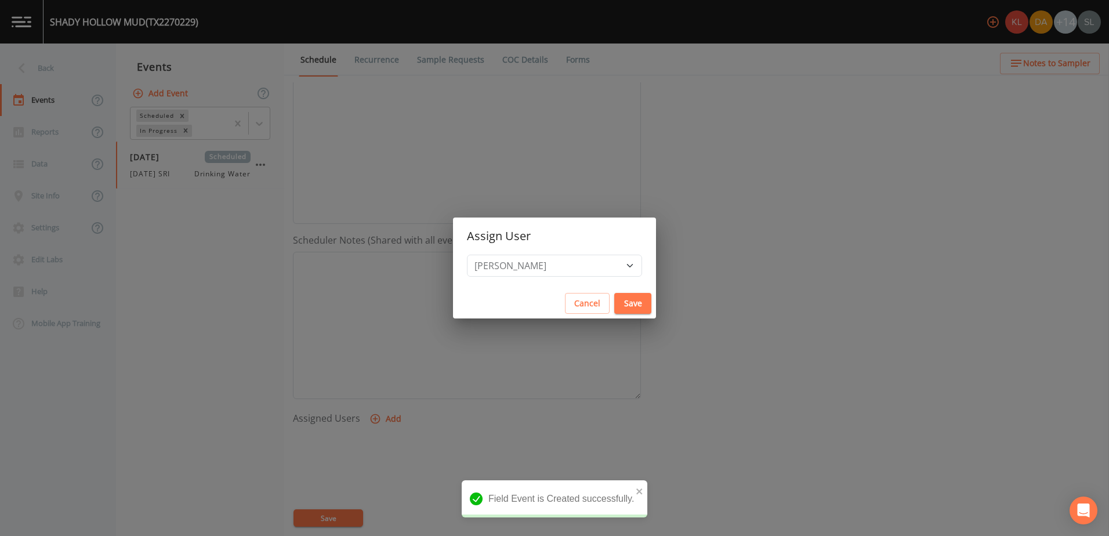
select select
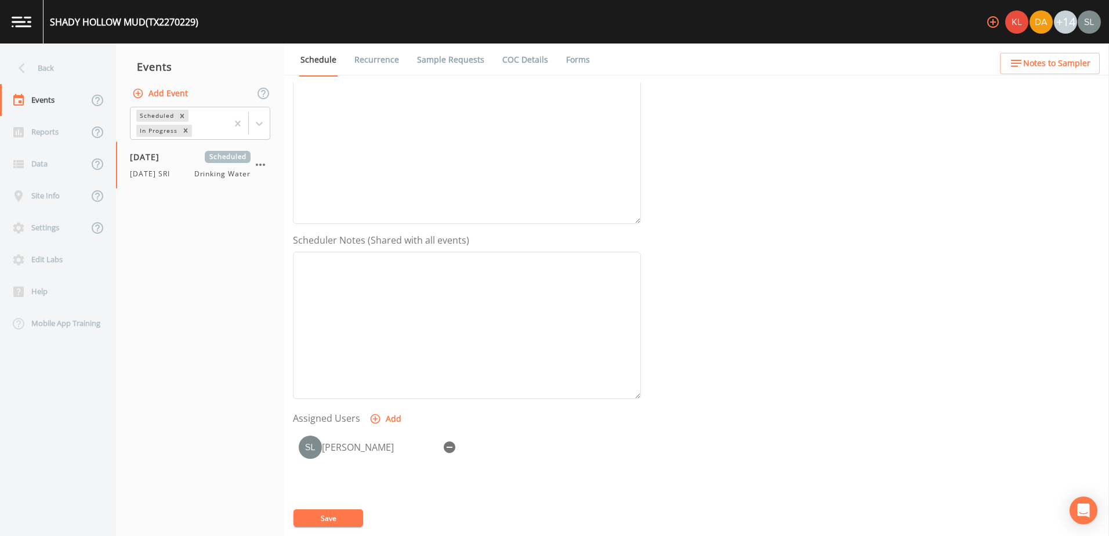
click at [466, 55] on link "Sample Requests" at bounding box center [450, 60] width 71 height 32
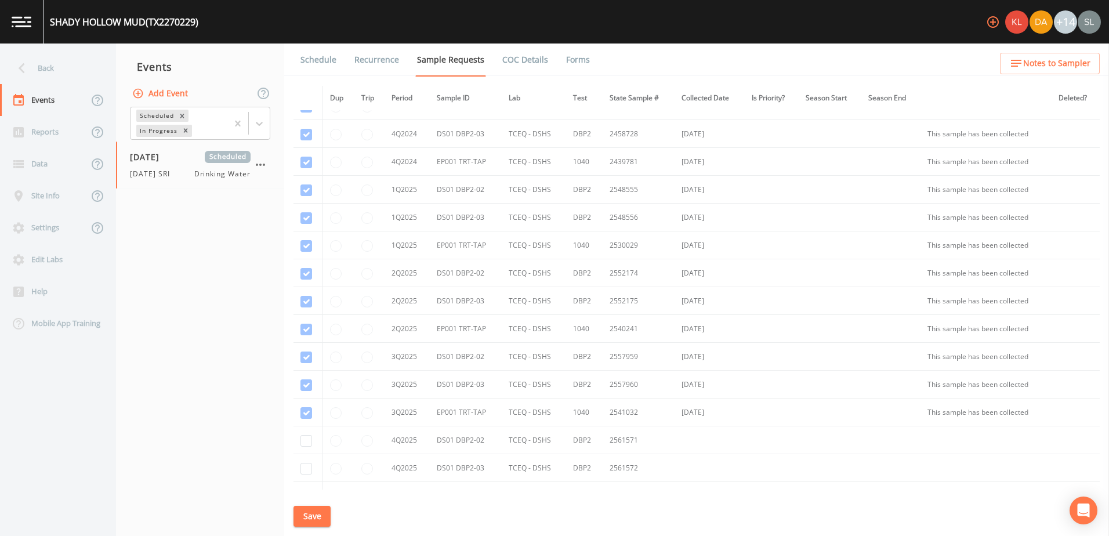
scroll to position [438, 0]
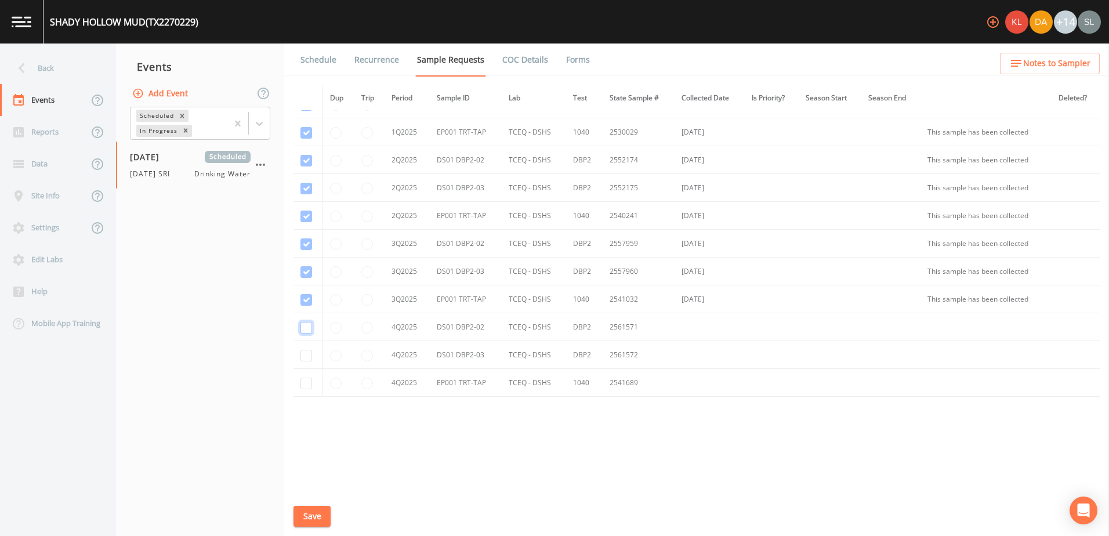
click at [306, 324] on input "checkbox" at bounding box center [307, 328] width 12 height 12
checkbox input "true"
click at [305, 358] on input "checkbox" at bounding box center [307, 356] width 12 height 12
checkbox input "true"
click at [302, 386] on input "checkbox" at bounding box center [307, 384] width 12 height 12
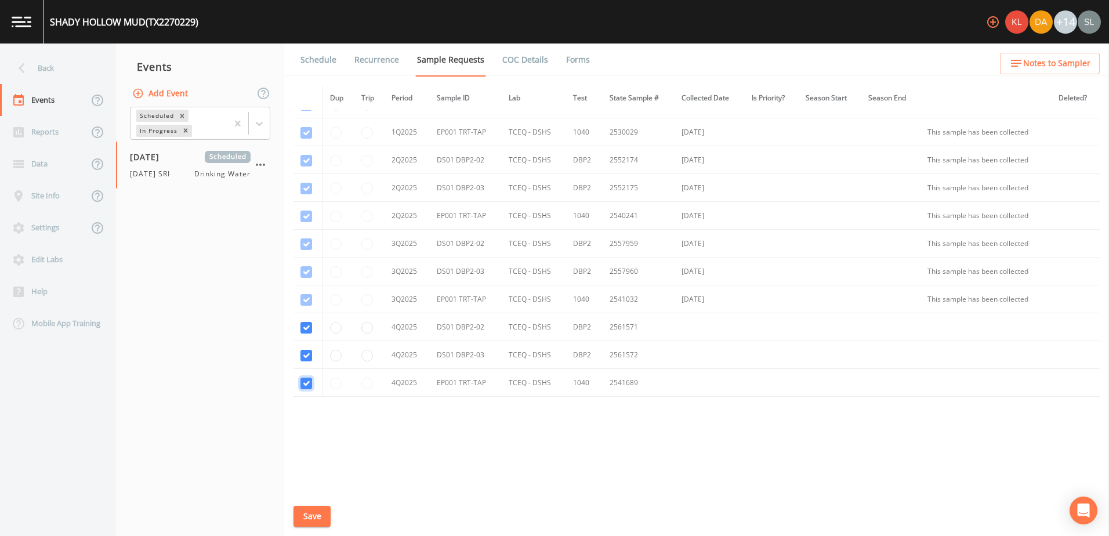
checkbox input "true"
click at [324, 516] on button "Save" at bounding box center [312, 516] width 37 height 21
click at [56, 59] on div "Back" at bounding box center [52, 68] width 104 height 32
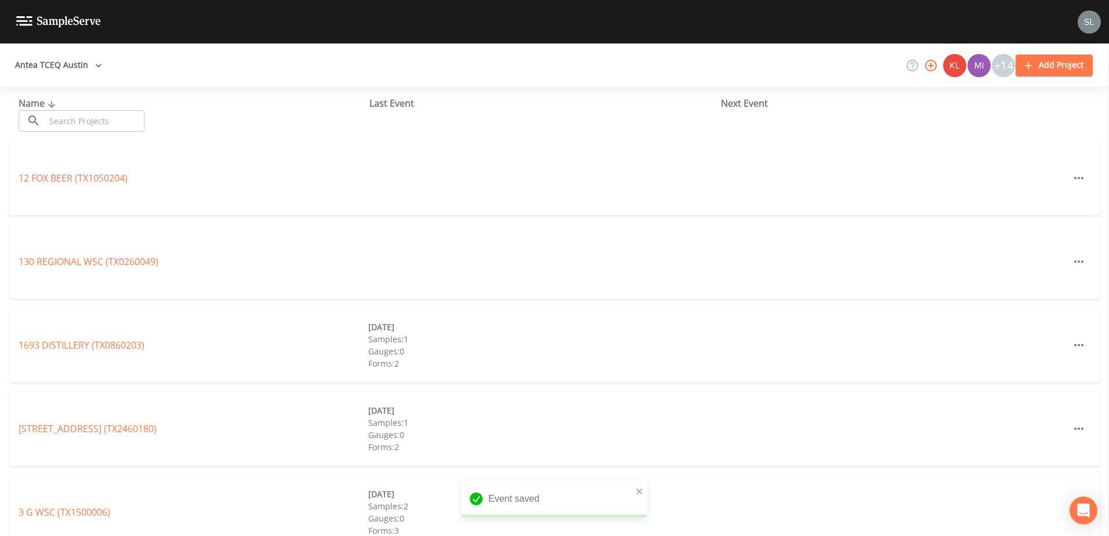
click at [99, 126] on input "text" at bounding box center [94, 120] width 99 height 21
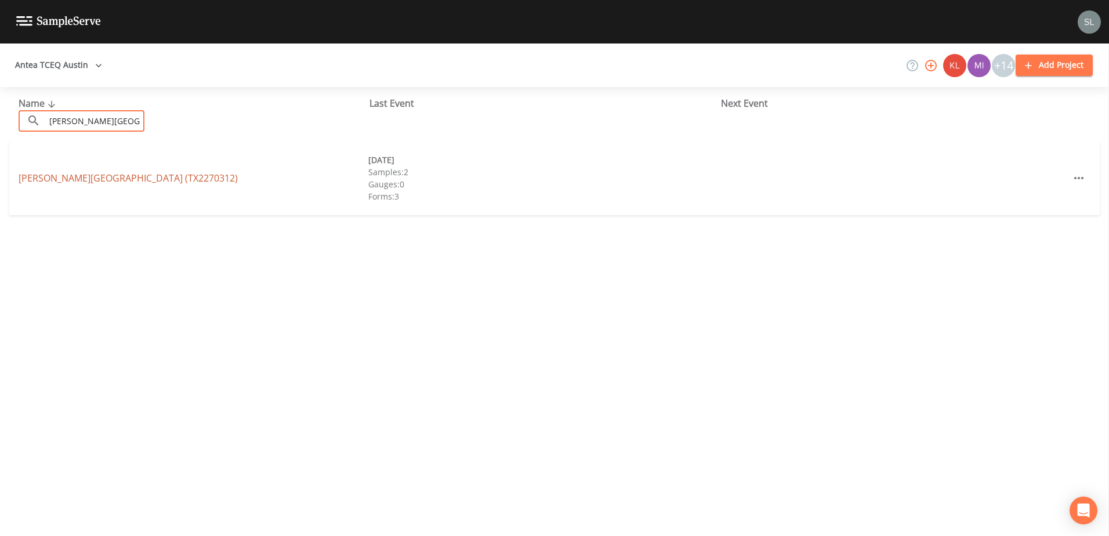
type input "[PERSON_NAME][GEOGRAPHIC_DATA]"
click at [154, 174] on link "[PERSON_NAME][GEOGRAPHIC_DATA] (TX2270312)" at bounding box center [128, 178] width 219 height 13
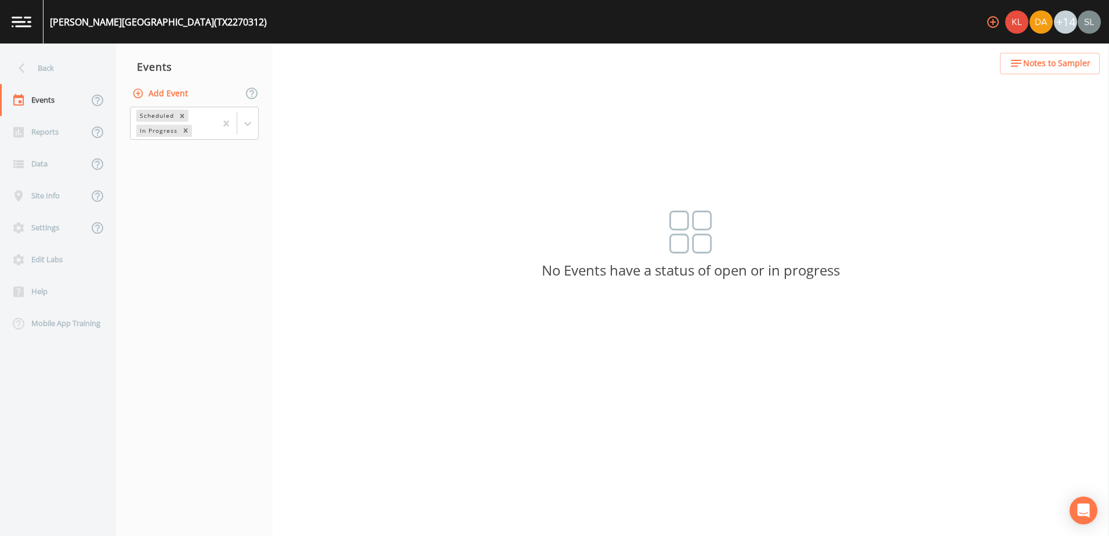
click at [178, 88] on button "Add Event" at bounding box center [161, 93] width 63 height 21
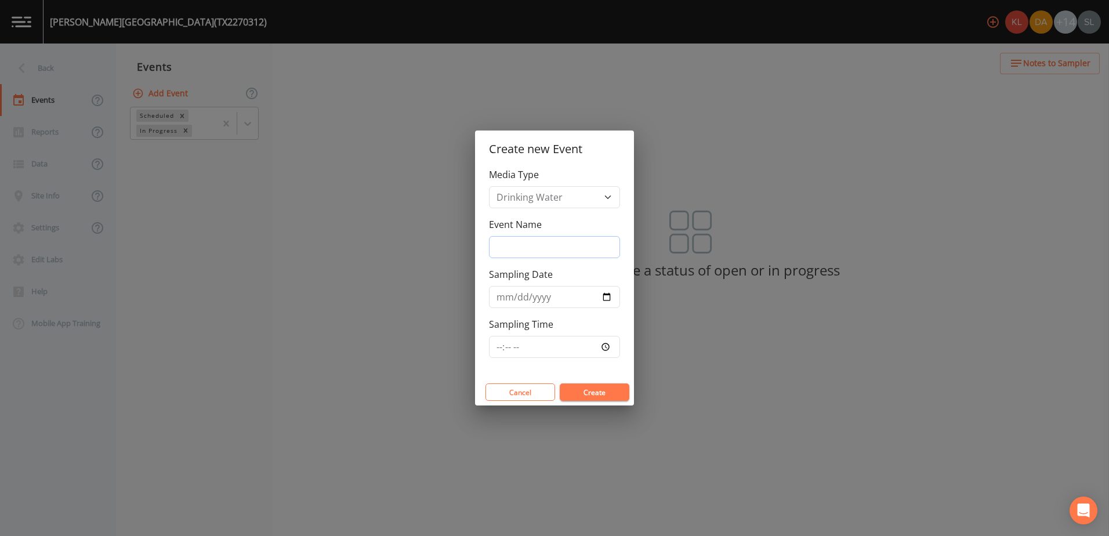
click at [567, 245] on input "Event Name" at bounding box center [554, 247] width 131 height 22
paste input "[DATE] SRI"
type input "[DATE] SRI"
click at [604, 297] on input "Sampling Date" at bounding box center [554, 297] width 131 height 22
type input "[DATE]"
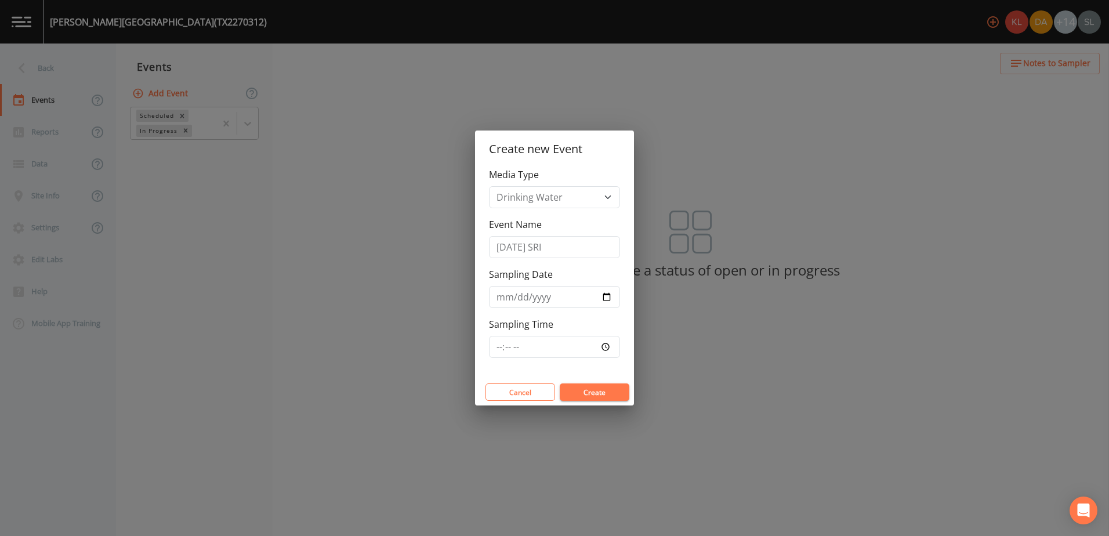
click at [596, 387] on button "Create" at bounding box center [595, 391] width 70 height 17
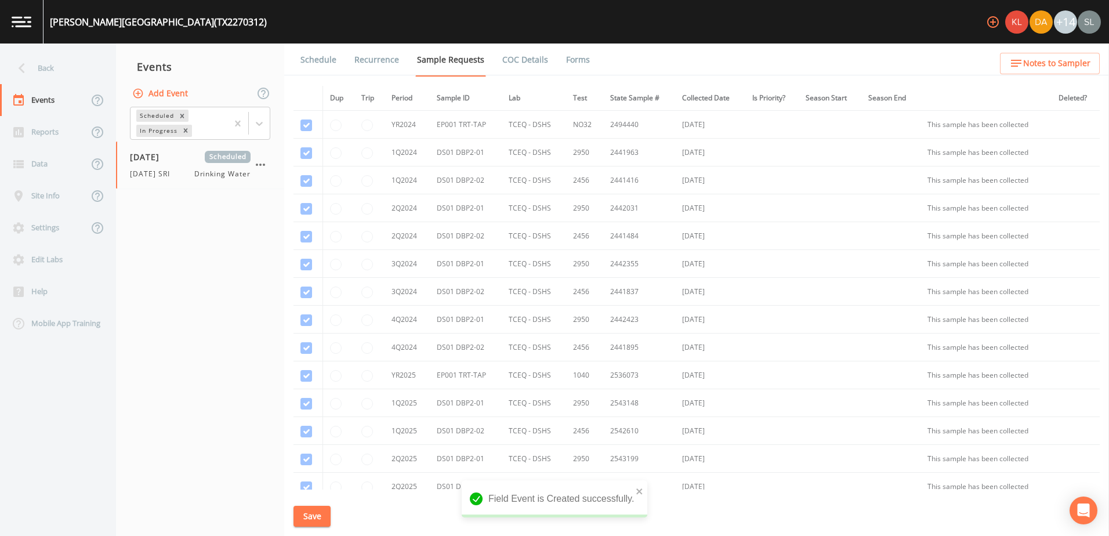
click at [318, 58] on link "Schedule" at bounding box center [318, 60] width 39 height 32
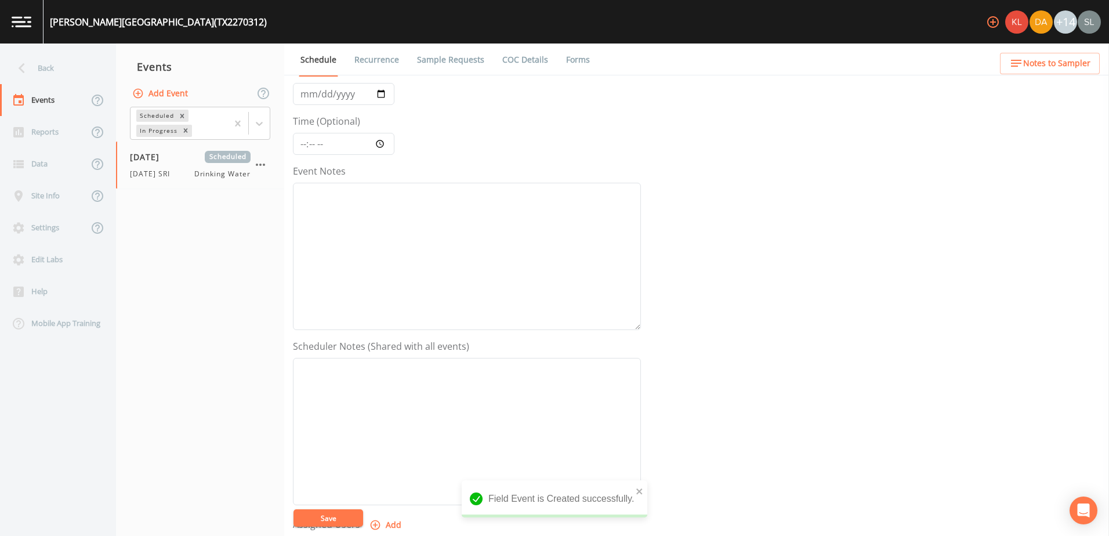
scroll to position [232, 0]
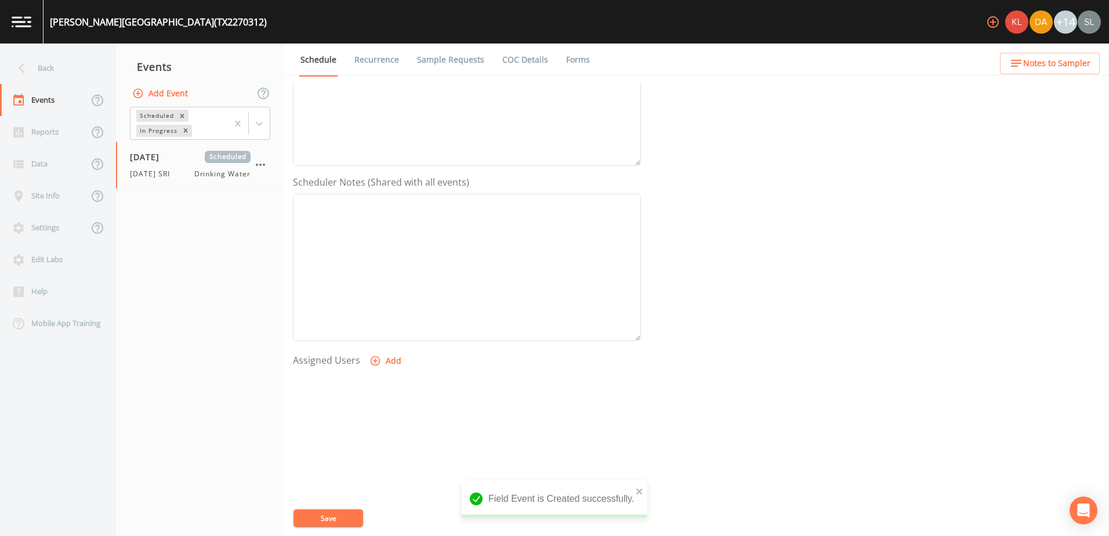
click at [404, 362] on div "Assigned Users Add" at bounding box center [467, 421] width 348 height 143
click at [396, 356] on button "Add" at bounding box center [386, 360] width 39 height 21
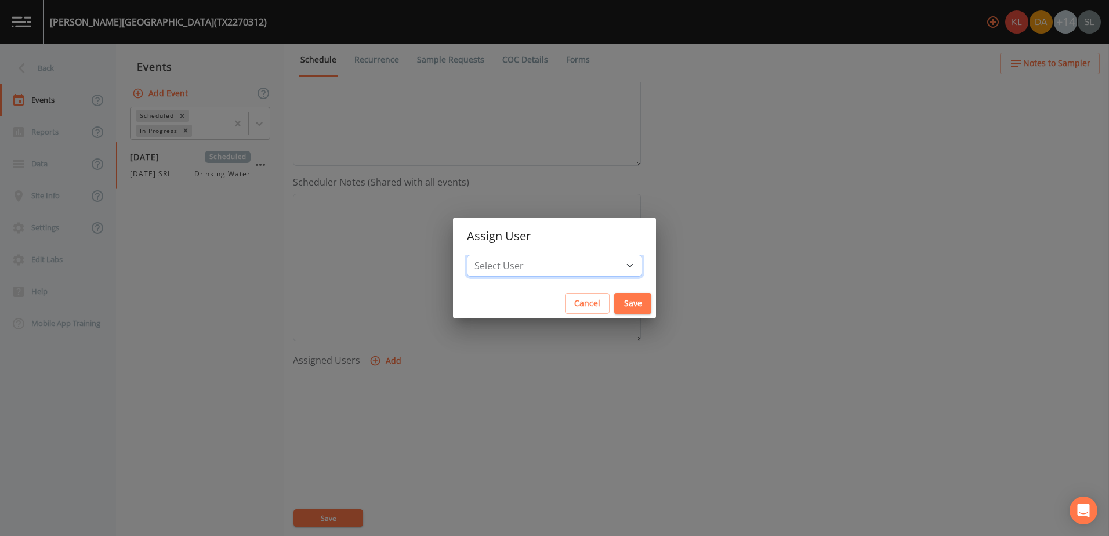
click at [591, 270] on select "Select User [PERSON_NAME] [PERSON_NAME] [PERSON_NAME] [PERSON_NAME] [PERSON_NAM…" at bounding box center [554, 266] width 175 height 22
select select "ec903c3e-23b8-4790-bf81-d04851916195"
click at [498, 255] on select "Select User [PERSON_NAME] [PERSON_NAME] [PERSON_NAME] [PERSON_NAME] [PERSON_NAM…" at bounding box center [554, 266] width 175 height 22
click at [614, 309] on button "Save" at bounding box center [632, 303] width 37 height 21
select select
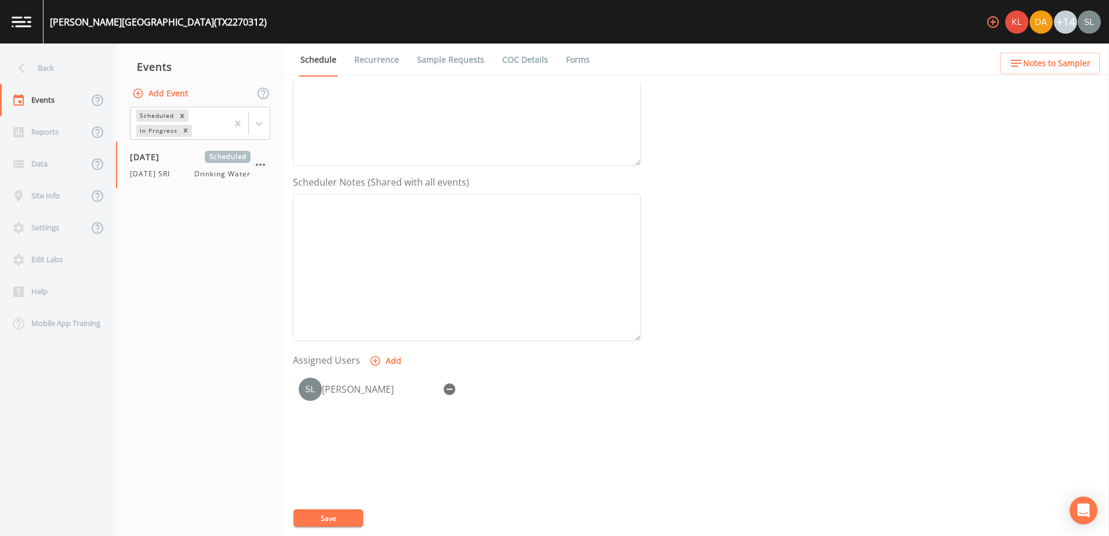
click at [470, 63] on link "Sample Requests" at bounding box center [450, 60] width 71 height 32
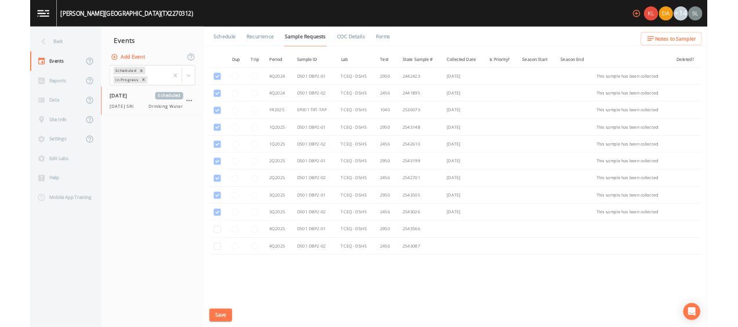
scroll to position [215, 0]
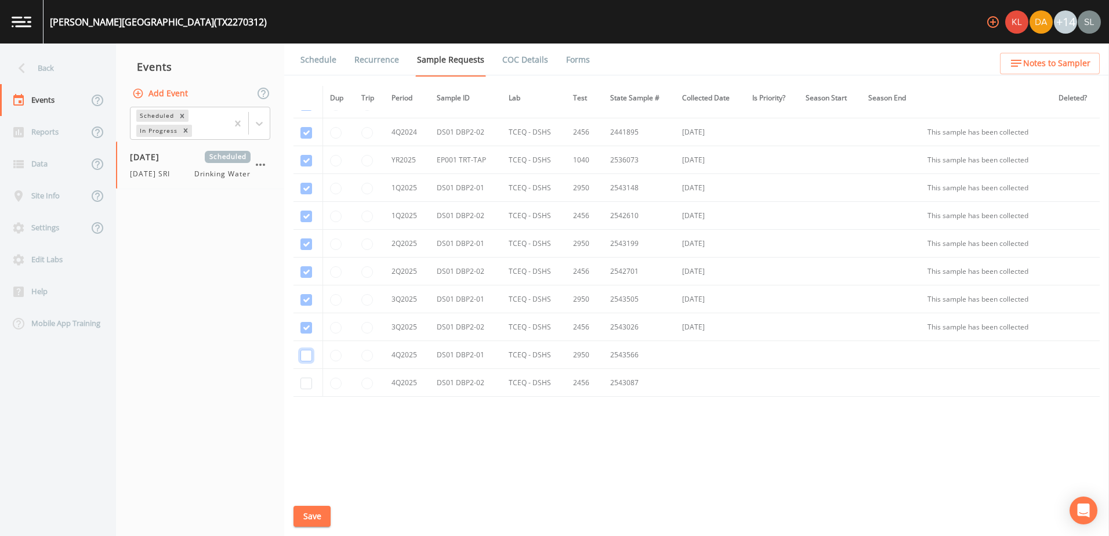
click at [302, 357] on input "checkbox" at bounding box center [307, 356] width 12 height 12
checkbox input "true"
click at [307, 383] on input "checkbox" at bounding box center [307, 384] width 12 height 12
checkbox input "true"
click at [313, 517] on button "Save" at bounding box center [312, 516] width 37 height 21
